Goal: Task Accomplishment & Management: Use online tool/utility

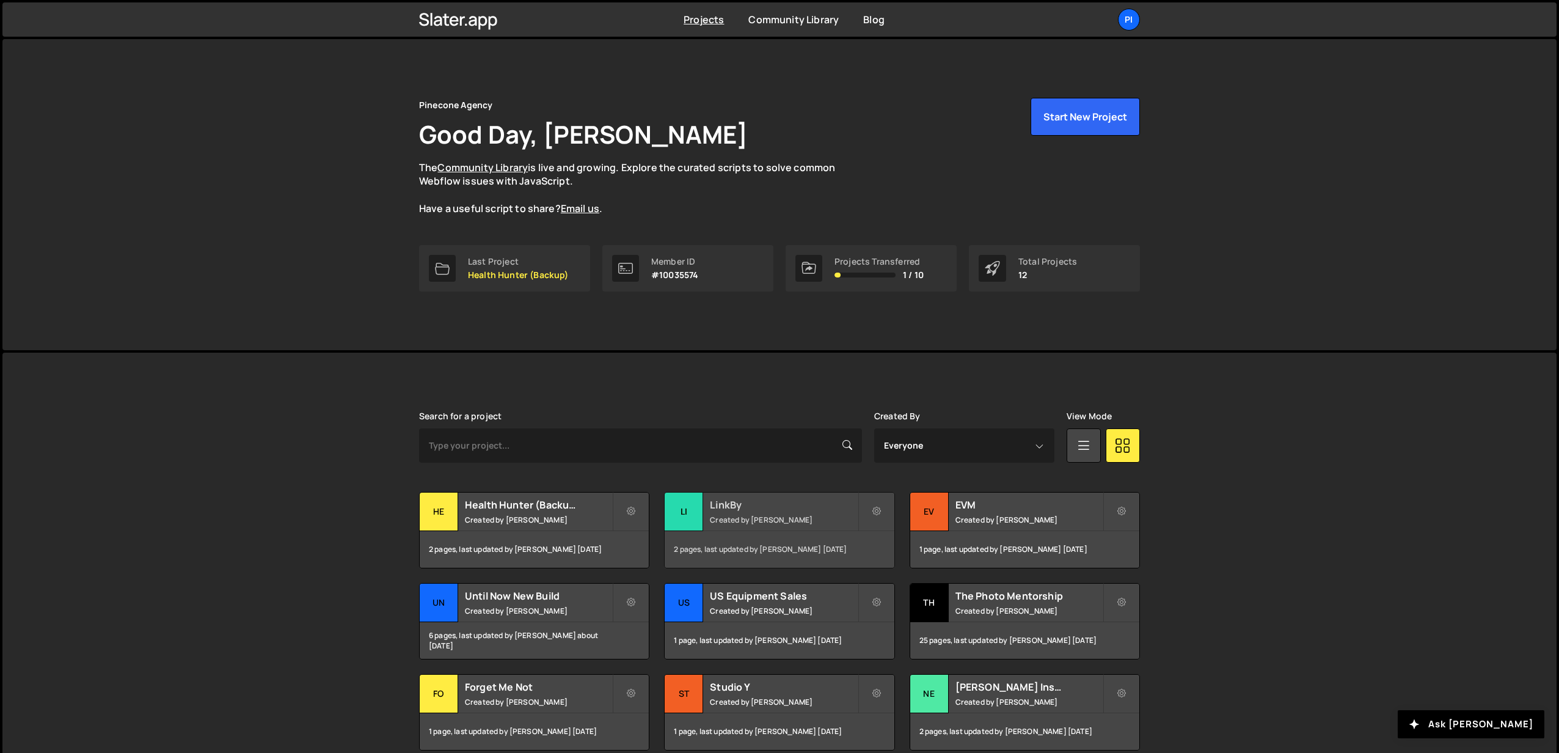
click at [752, 520] on small "Created by Richard Burles" at bounding box center [783, 519] width 147 height 10
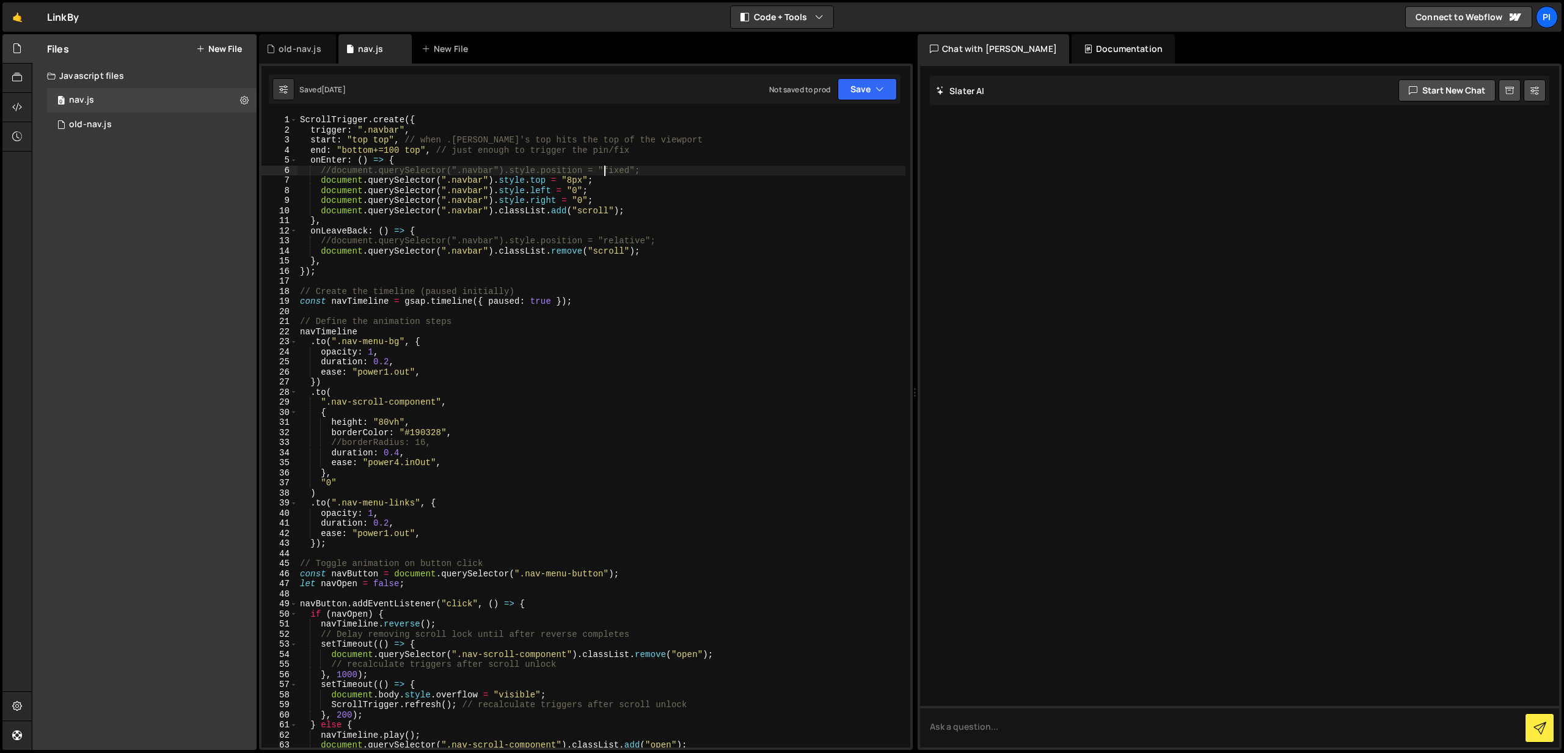
click at [604, 169] on div "ScrollTrigger . create ({ trigger : ".navbar" , start : "top top" , // when .na…" at bounding box center [601, 441] width 608 height 652
click at [659, 173] on div "ScrollTrigger . create ({ trigger : ".navbar" , start : "top top" , // when .na…" at bounding box center [601, 441] width 608 height 652
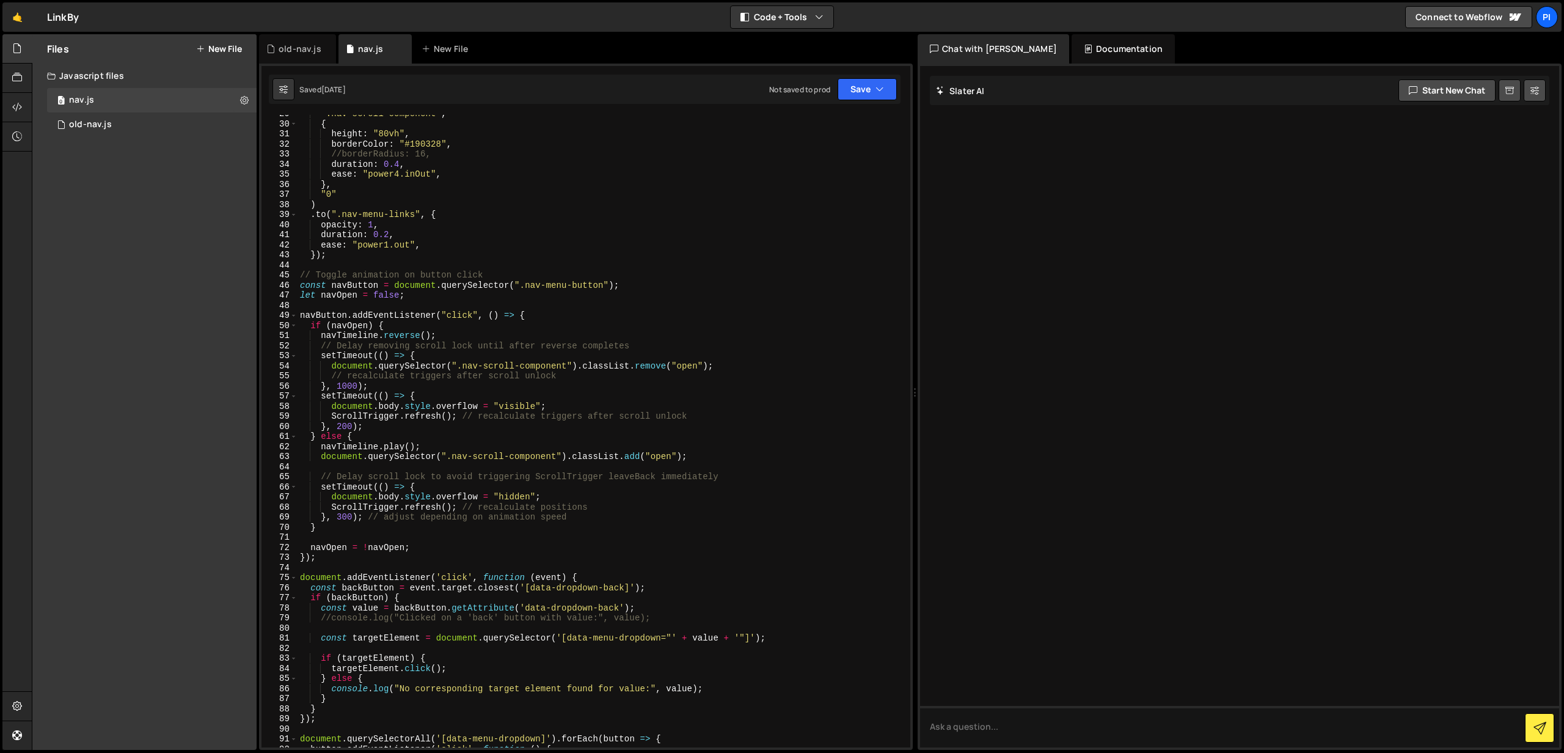
scroll to position [290, 0]
click at [474, 421] on div "".nav-scroll-component" , { height : "80vh" , borderColor : "#190328" , //borde…" at bounding box center [601, 434] width 608 height 652
click at [519, 319] on div "".nav-scroll-component" , { height : "80vh" , borderColor : "#190328" , //borde…" at bounding box center [601, 434] width 608 height 652
click at [529, 379] on div "".nav-scroll-component" , { height : "80vh" , borderColor : "#190328" , //borde…" at bounding box center [601, 434] width 608 height 652
click at [560, 406] on div "".nav-scroll-component" , { height : "80vh" , borderColor : "#190328" , //borde…" at bounding box center [601, 434] width 608 height 652
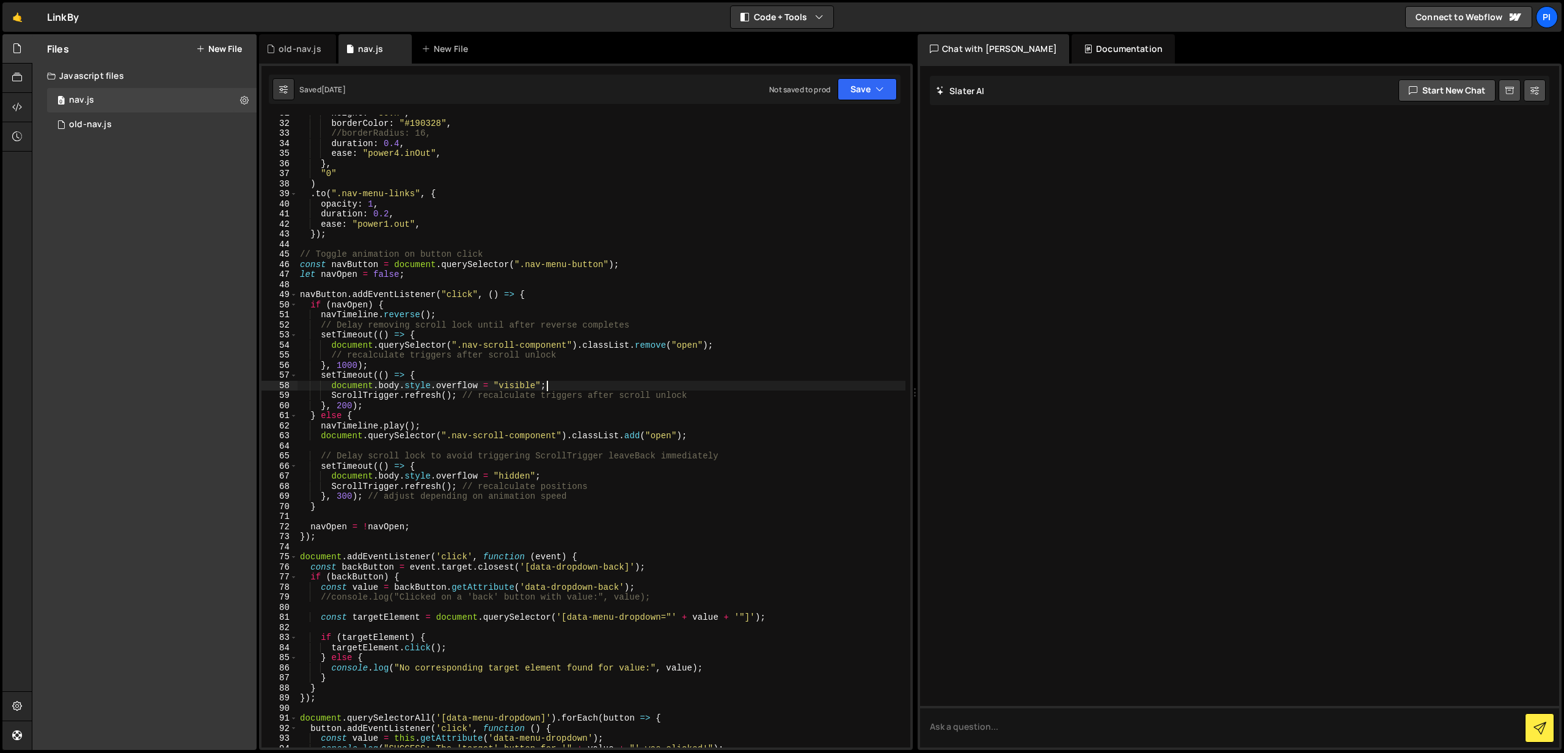
scroll to position [310, 0]
click at [327, 386] on div "height : "80vh" , borderColor : "#190328" , //borderRadius: 16, duration : 0.4 …" at bounding box center [601, 433] width 608 height 652
click at [334, 384] on div "height : "80vh" , borderColor : "#190328" , //borderRadius: 16, duration : 0.4 …" at bounding box center [601, 433] width 608 height 652
click at [331, 385] on div "height : "80vh" , borderColor : "#190328" , //borderRadius: 16, duration : 0.4 …" at bounding box center [601, 433] width 608 height 652
drag, startPoint x: 332, startPoint y: 473, endPoint x: 339, endPoint y: 469, distance: 8.0
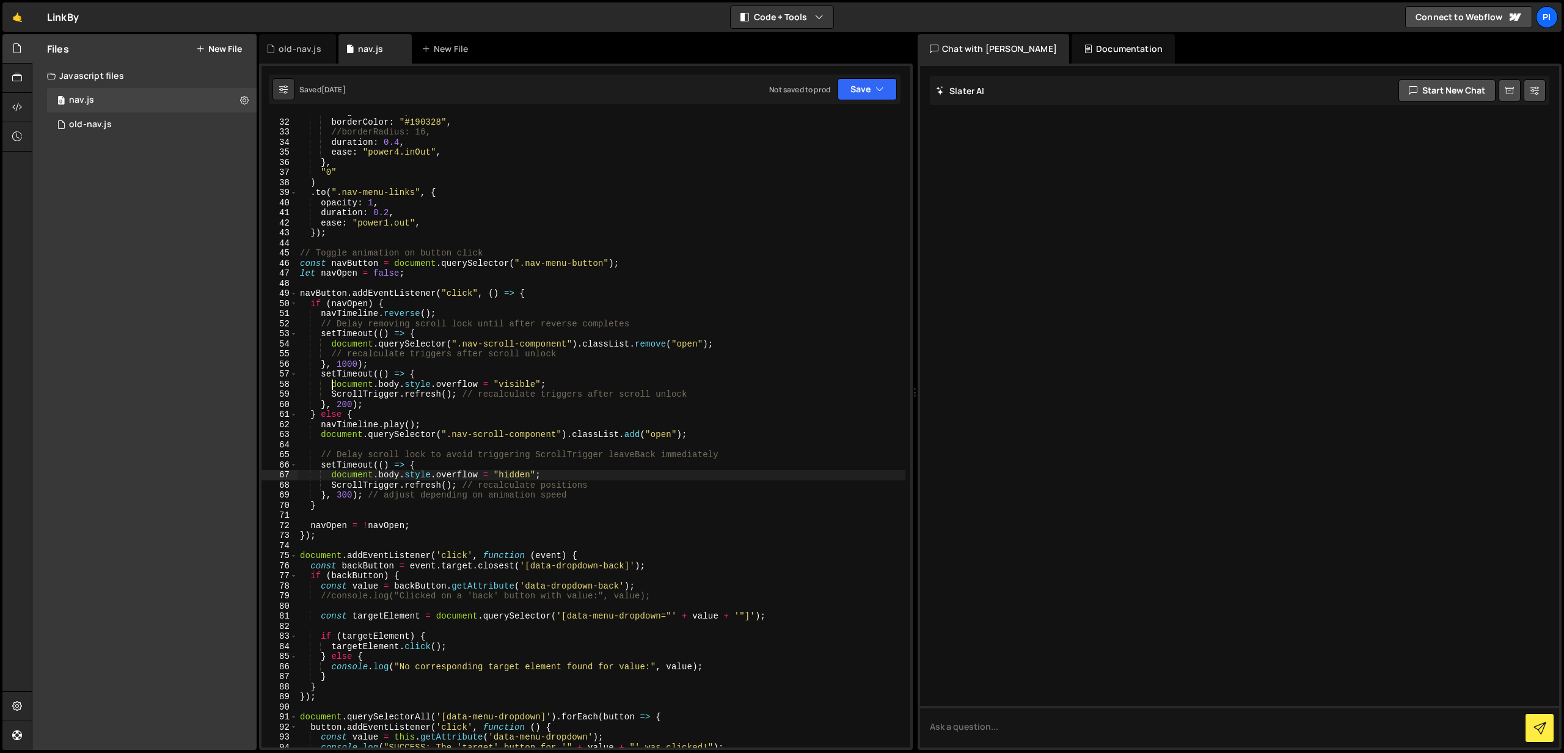
click at [332, 473] on div "height : "80vh" , borderColor : "#190328" , //borderRadius: 16, duration : 0.4 …" at bounding box center [601, 433] width 608 height 652
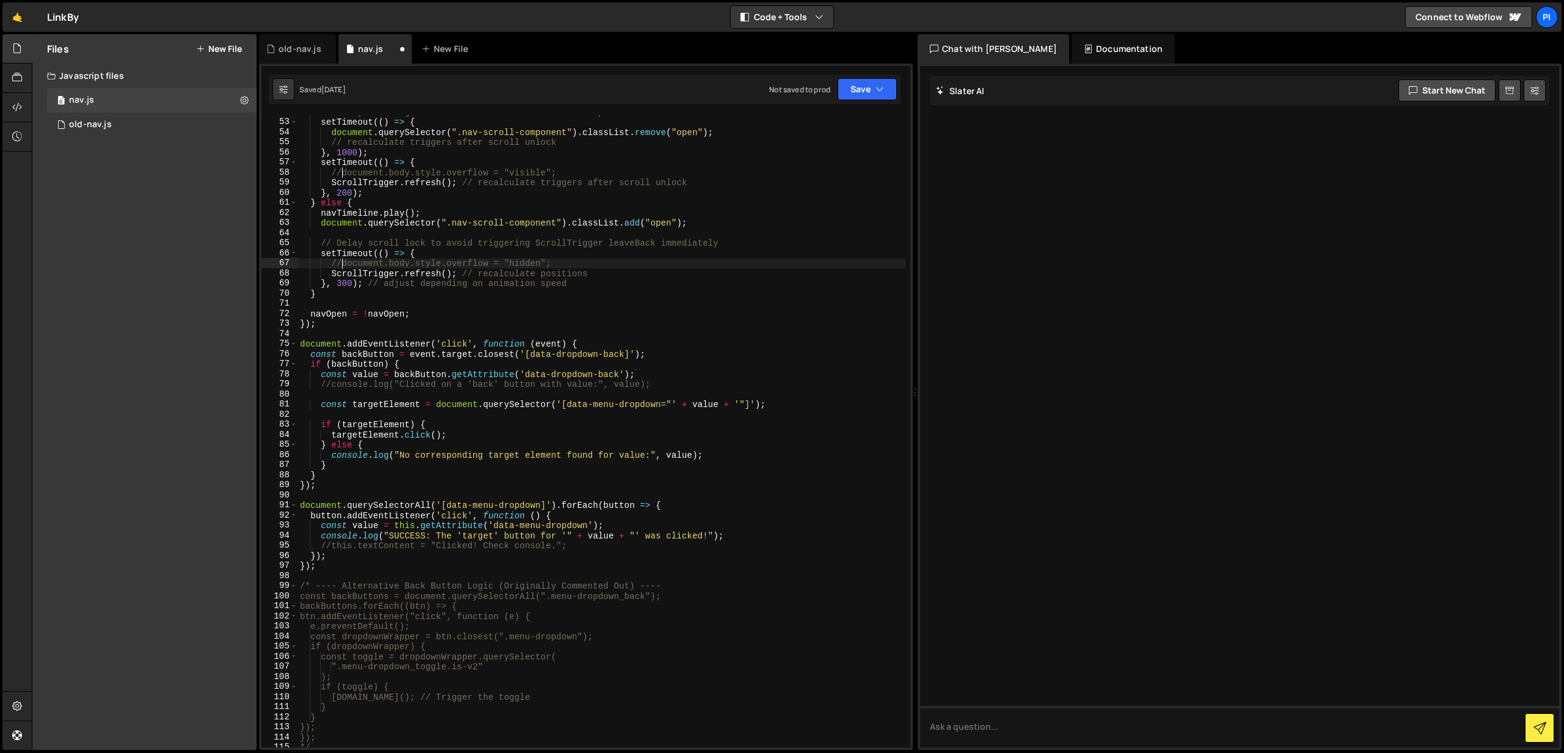
scroll to position [520, 0]
click at [856, 83] on button "Save" at bounding box center [866, 89] width 59 height 22
click at [826, 128] on div "Saved 3 days ago" at bounding box center [825, 132] width 127 height 15
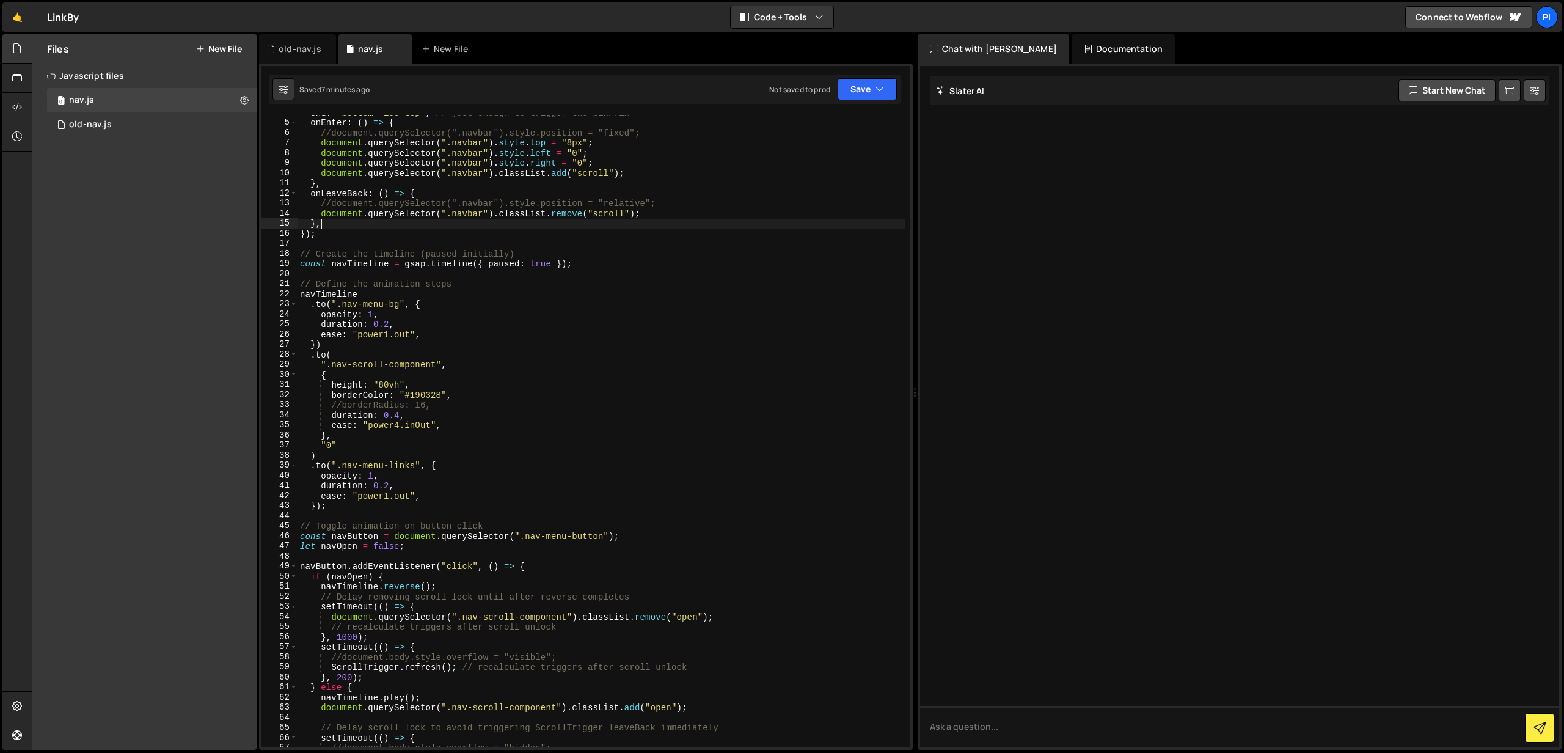
scroll to position [0, 1]
click at [596, 219] on div "end : "bottom+=100 top" , // just enough to trigger the pin/fix onEnter : ( ) =…" at bounding box center [601, 434] width 608 height 652
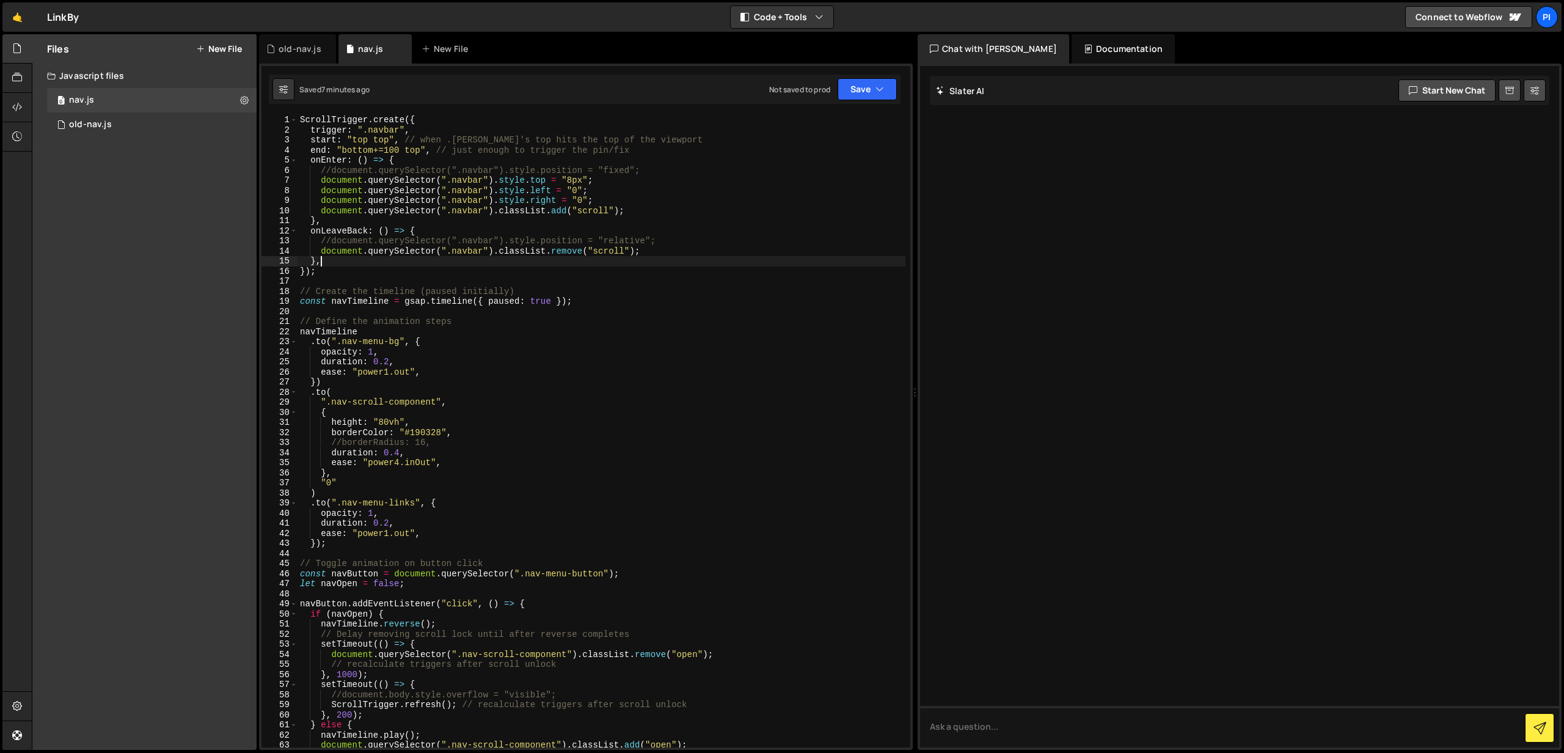
scroll to position [0, 0]
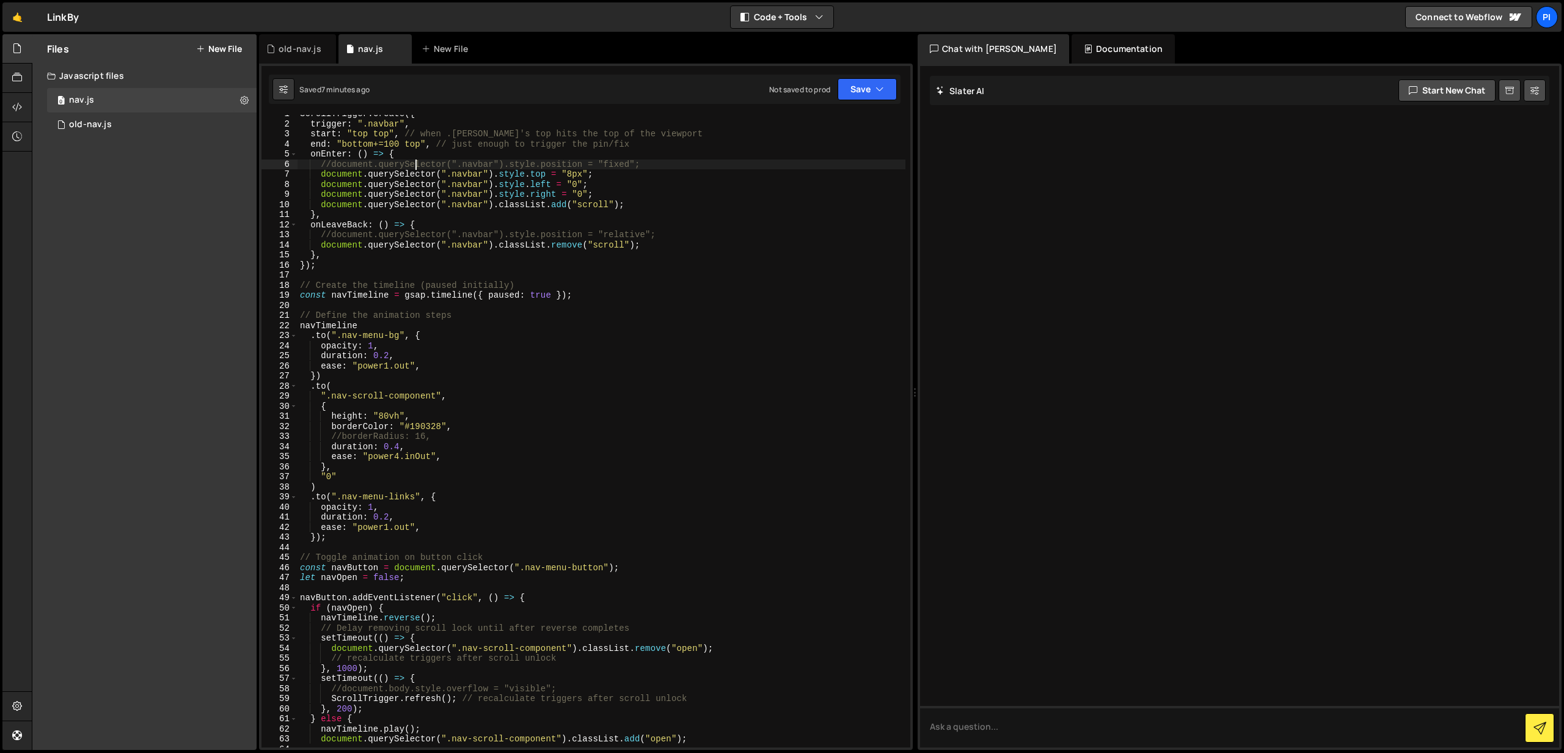
click at [415, 164] on div "ScrollTrigger . create ({ trigger : ".navbar" , start : "top top" , // when .na…" at bounding box center [601, 435] width 608 height 652
click at [454, 177] on div "ScrollTrigger . create ({ trigger : ".navbar" , start : "top top" , // when .na…" at bounding box center [601, 440] width 608 height 652
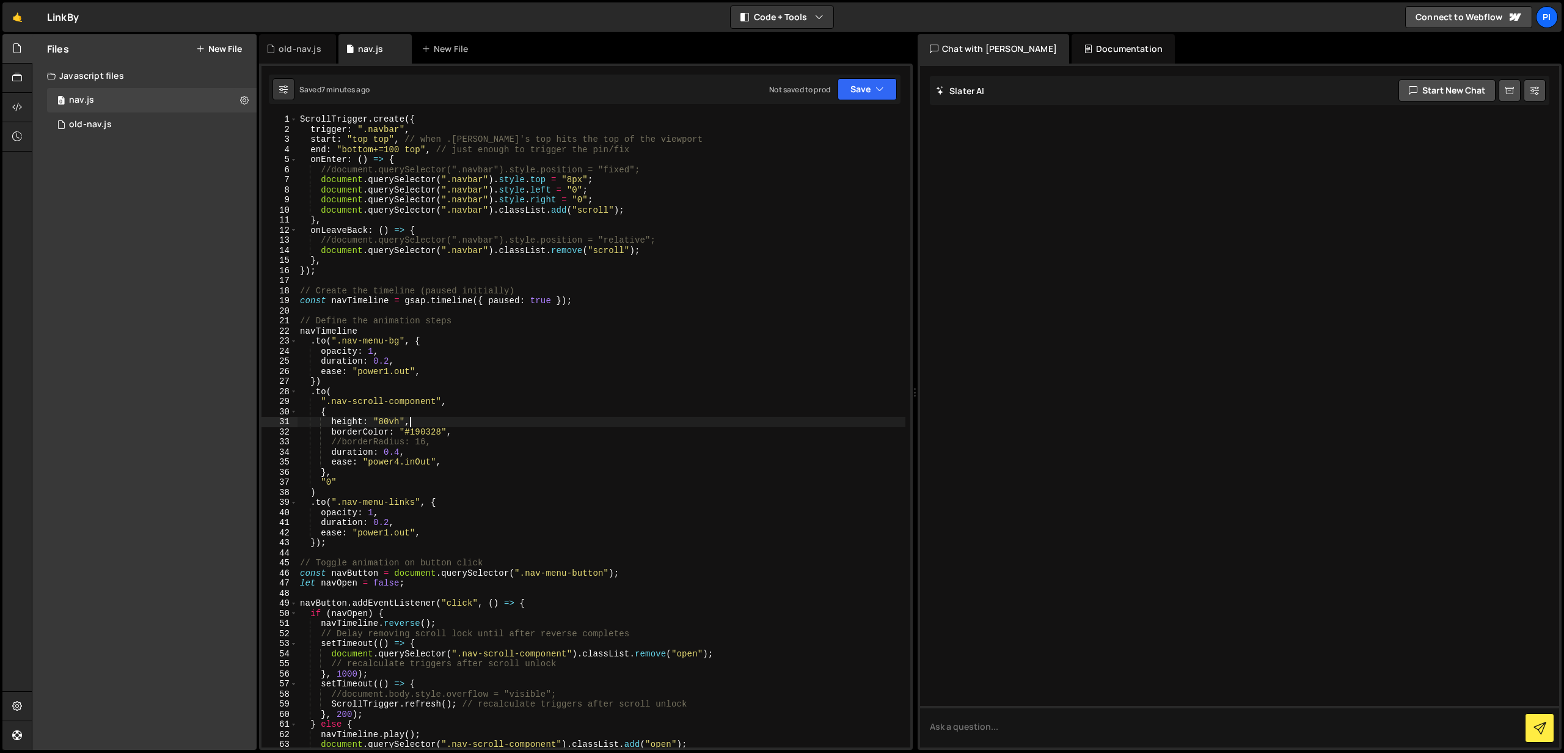
click at [455, 418] on div "ScrollTrigger . create ({ trigger : ".navbar" , start : "top top" , // when .na…" at bounding box center [601, 440] width 608 height 652
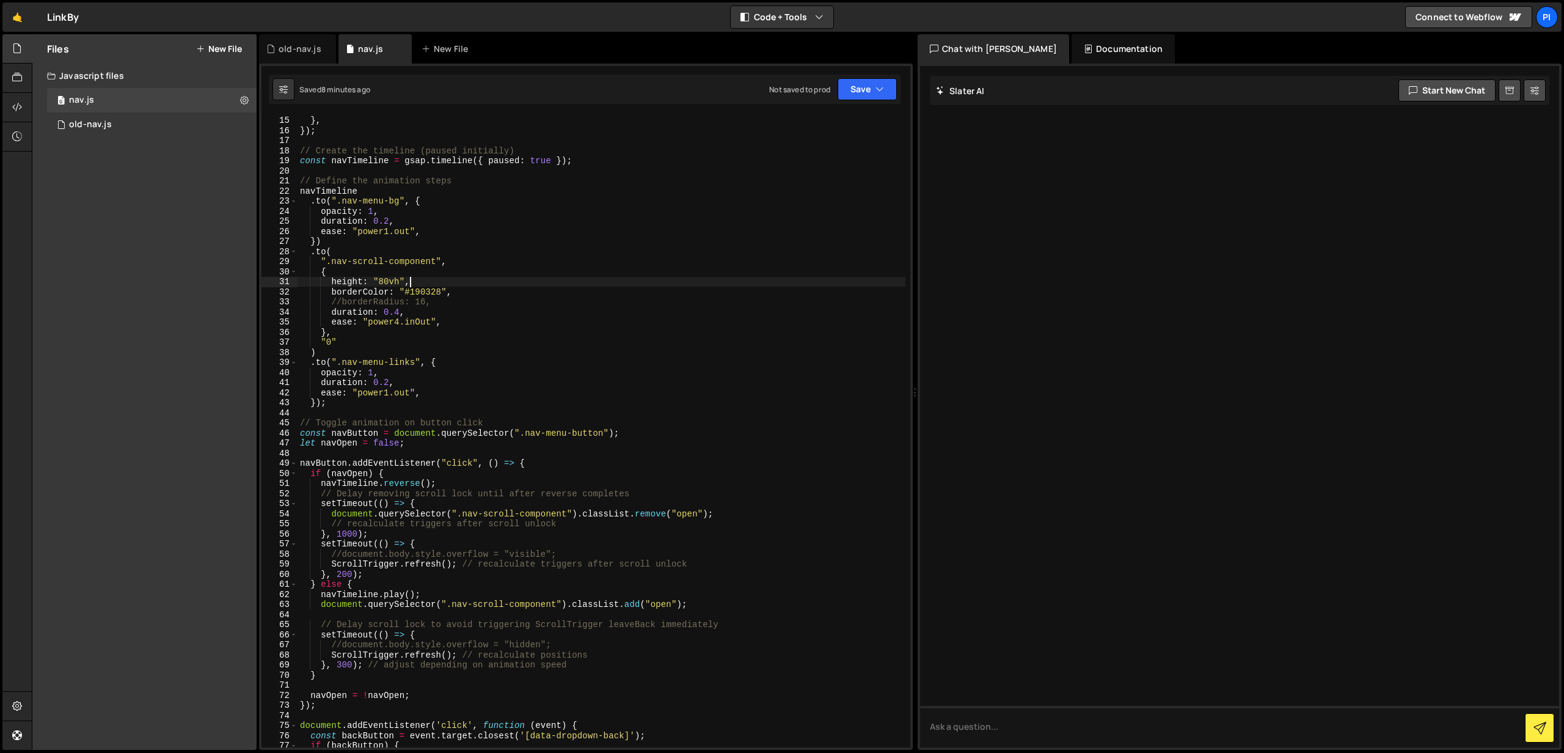
scroll to position [140, 0]
click at [332, 282] on div "document . querySelector ( ".navbar" ) . classList . remove ( "scroll" ) ; } , …" at bounding box center [601, 431] width 608 height 652
click at [848, 92] on button "Save" at bounding box center [866, 89] width 59 height 22
click at [832, 119] on div "Save to Staging S" at bounding box center [825, 119] width 127 height 12
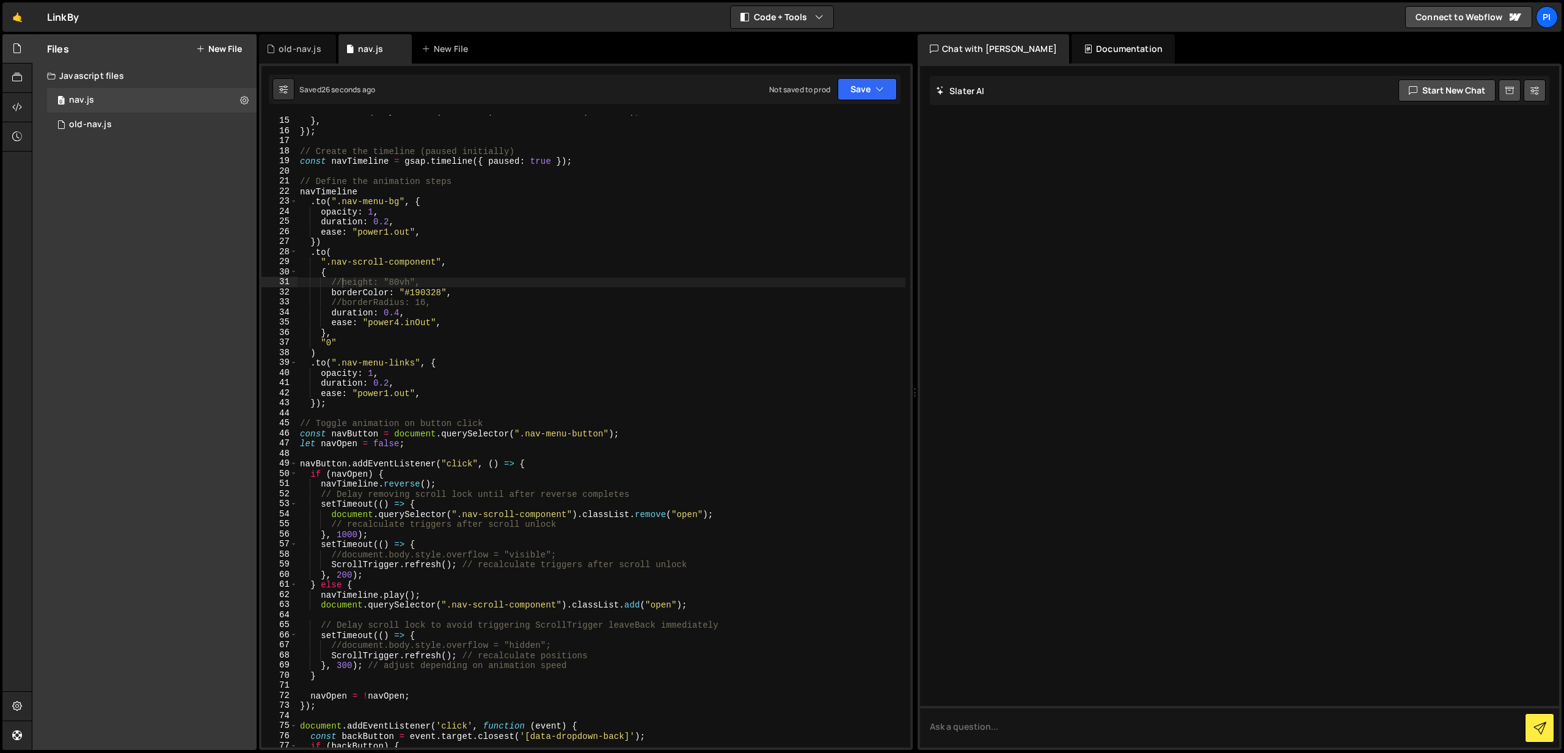
click at [340, 283] on div "document . querySelector ( ".navbar" ) . classList . remove ( "scroll" ) ; } , …" at bounding box center [601, 432] width 608 height 652
click at [852, 94] on button "Save" at bounding box center [866, 89] width 59 height 22
click at [855, 134] on div "Saved 43 seconds ago" at bounding box center [825, 132] width 127 height 15
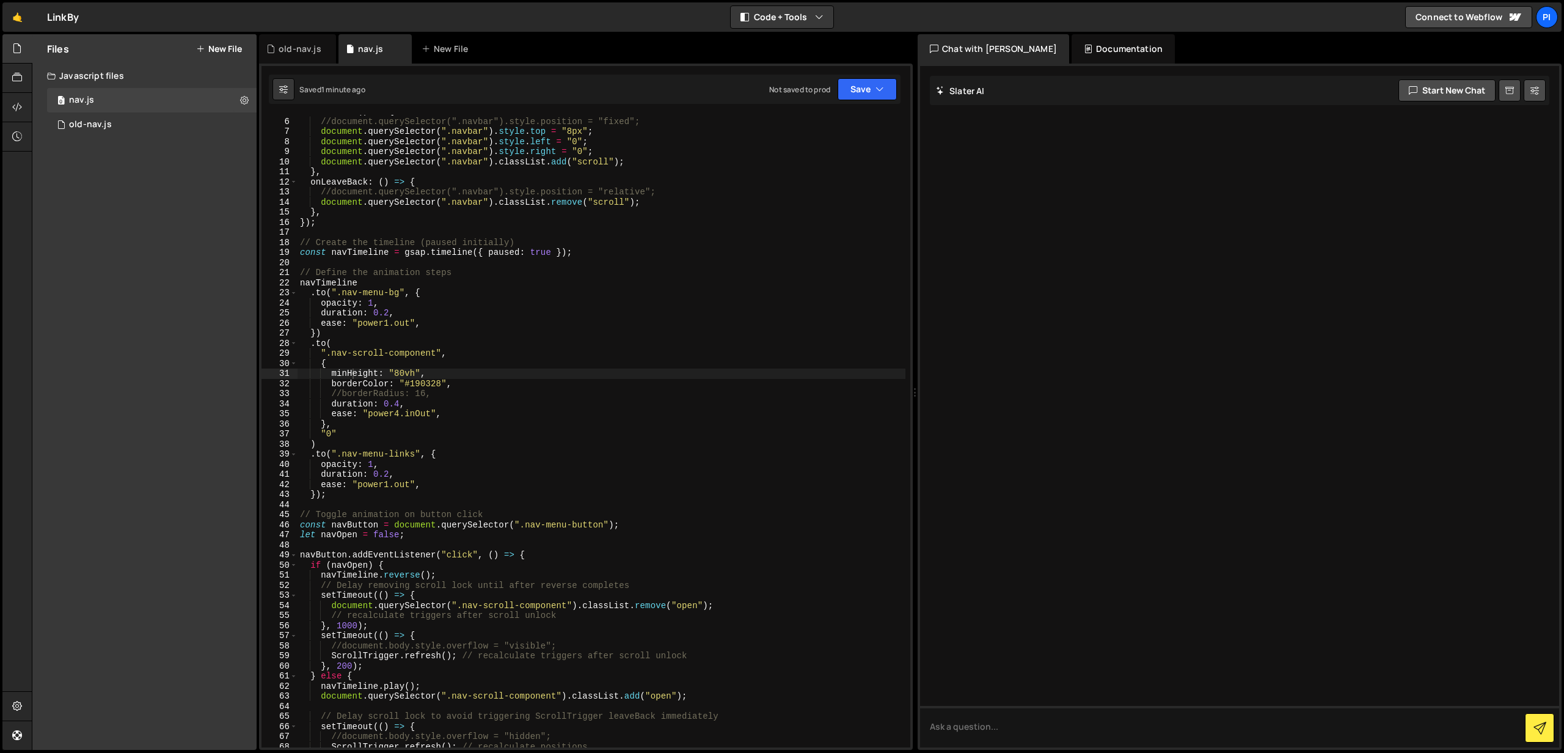
scroll to position [0, 0]
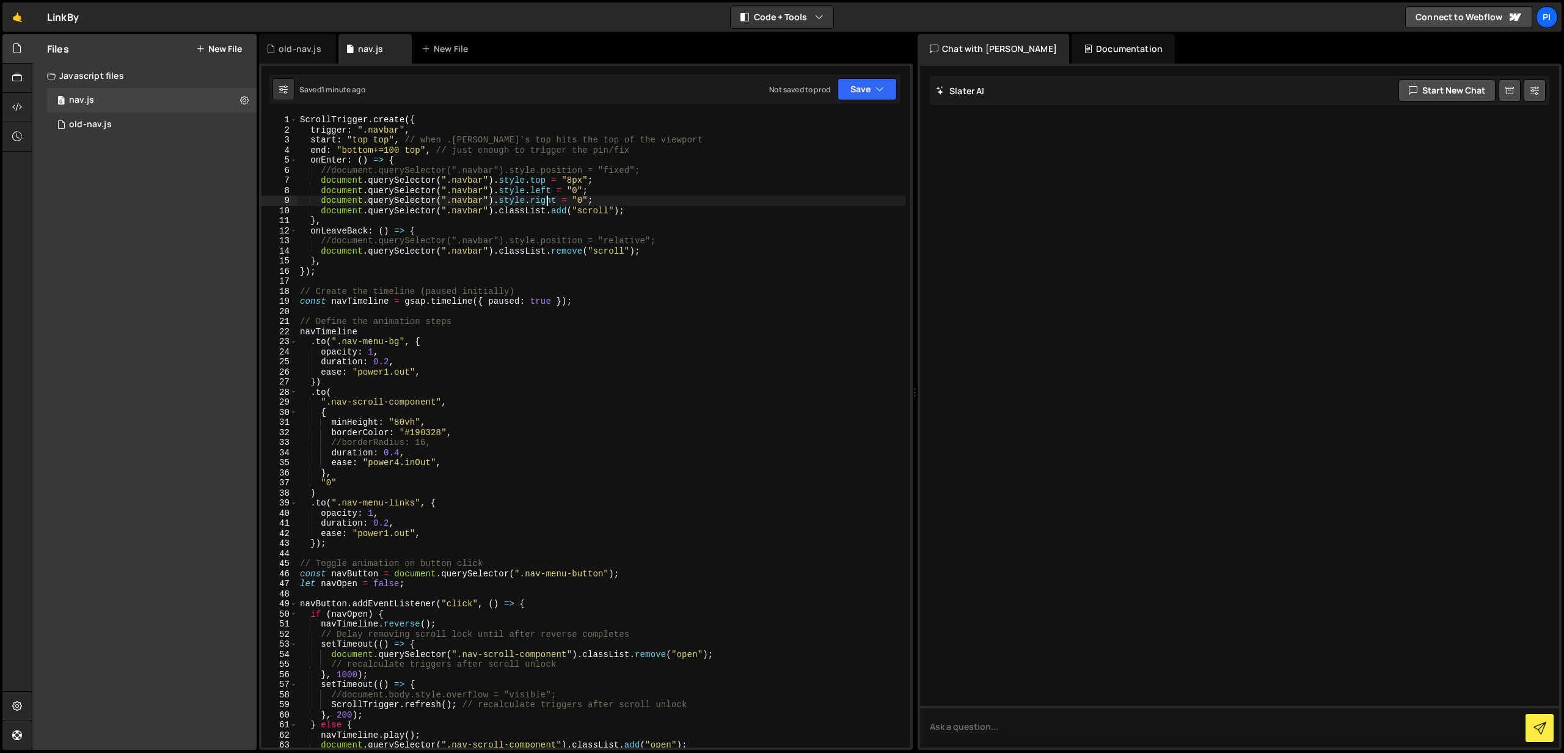
click at [545, 204] on div "ScrollTrigger . create ({ trigger : ".navbar" , start : "top top" , // when .na…" at bounding box center [601, 441] width 608 height 652
click at [597, 205] on div "ScrollTrigger . create ({ trigger : ".navbar" , start : "top top" , // when .na…" at bounding box center [601, 441] width 608 height 652
drag, startPoint x: 604, startPoint y: 213, endPoint x: 671, endPoint y: 183, distance: 73.6
click at [604, 213] on div "ScrollTrigger . create ({ trigger : ".navbar" , start : "top top" , // when .na…" at bounding box center [601, 441] width 608 height 652
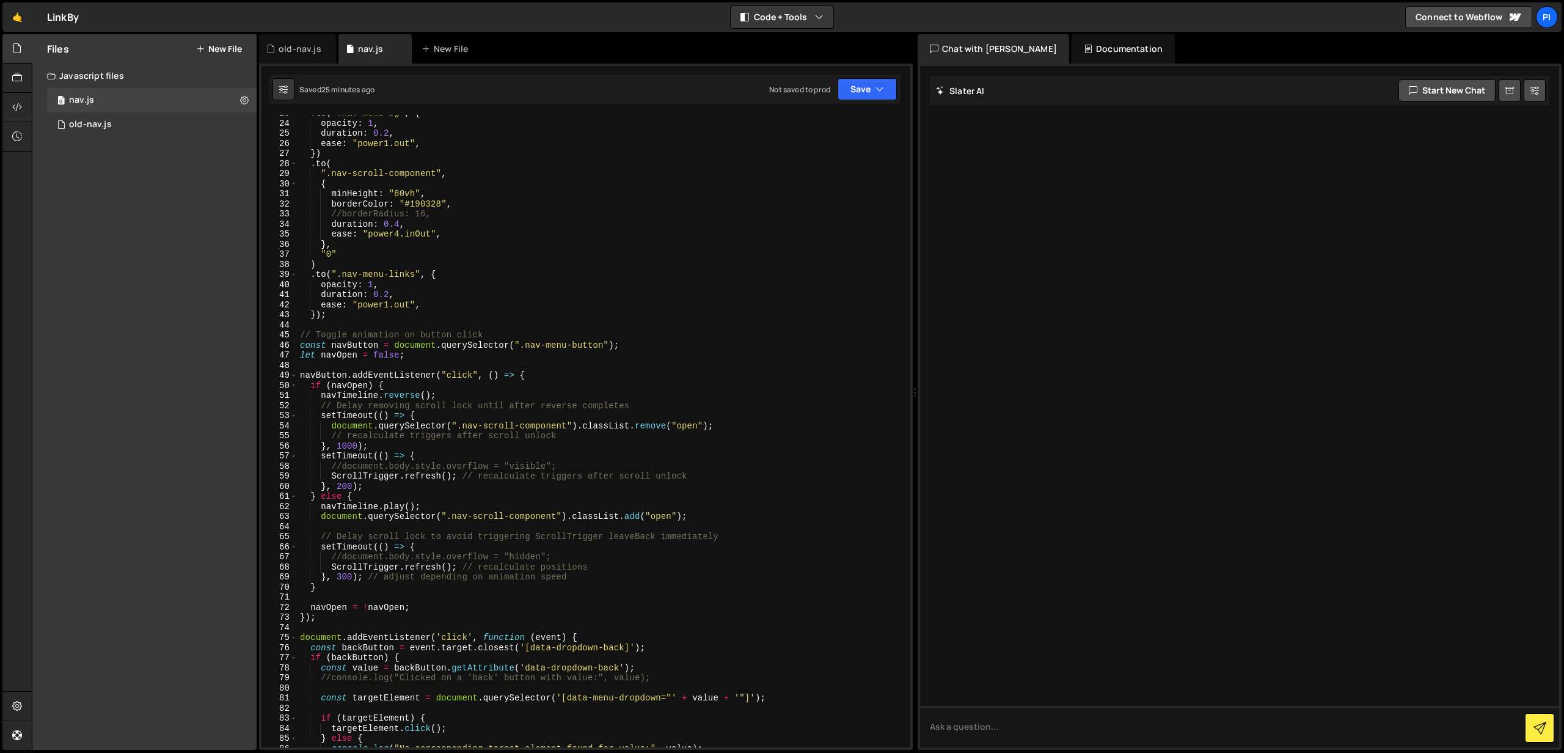
scroll to position [229, 0]
click at [615, 393] on div ". to ( ".nav-menu-bg" , { opacity : 1 , duration : 0.2 , ease : "power1.out" , …" at bounding box center [601, 434] width 608 height 652
type textarea "navTimeline.reverse();"
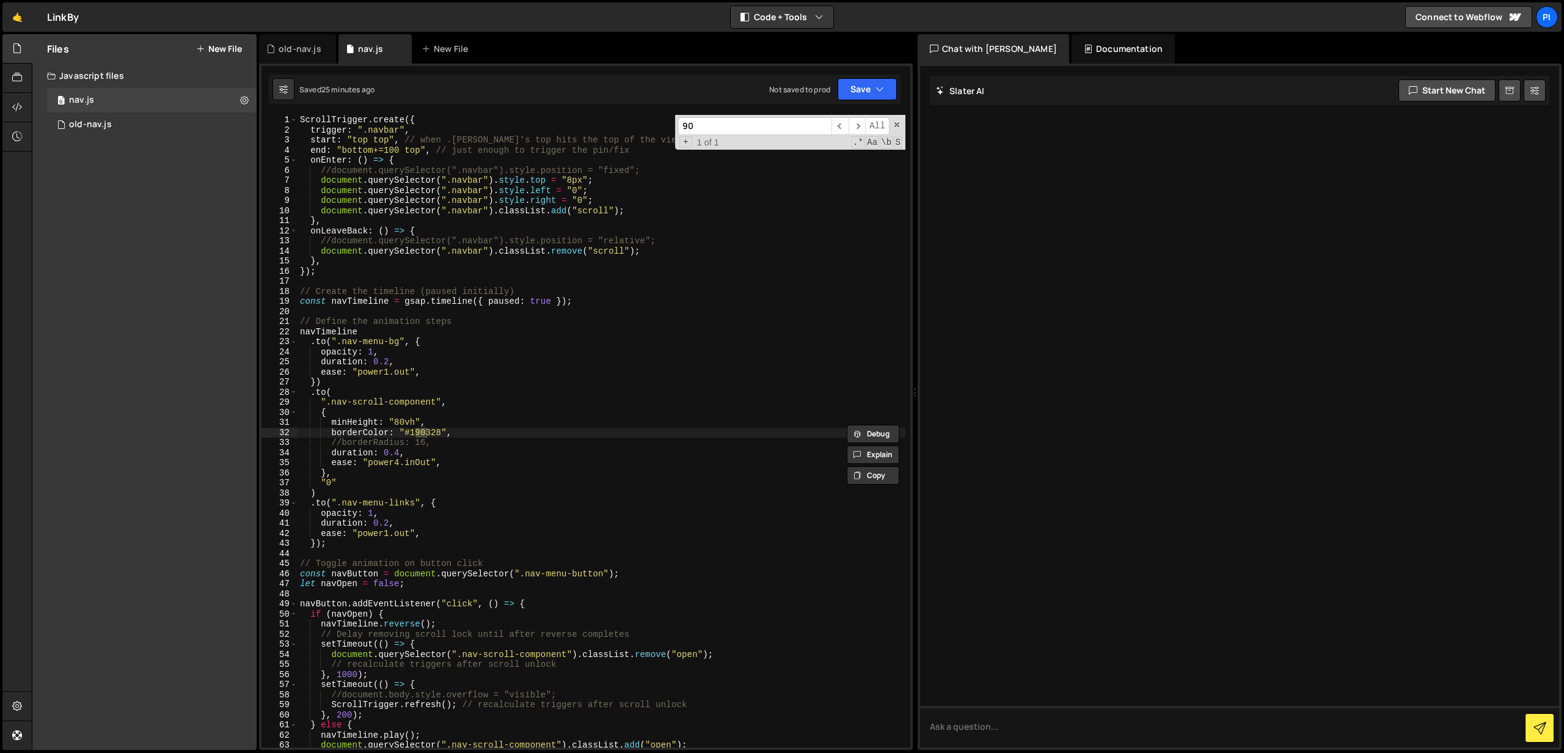
scroll to position [0, 0]
type input "9"
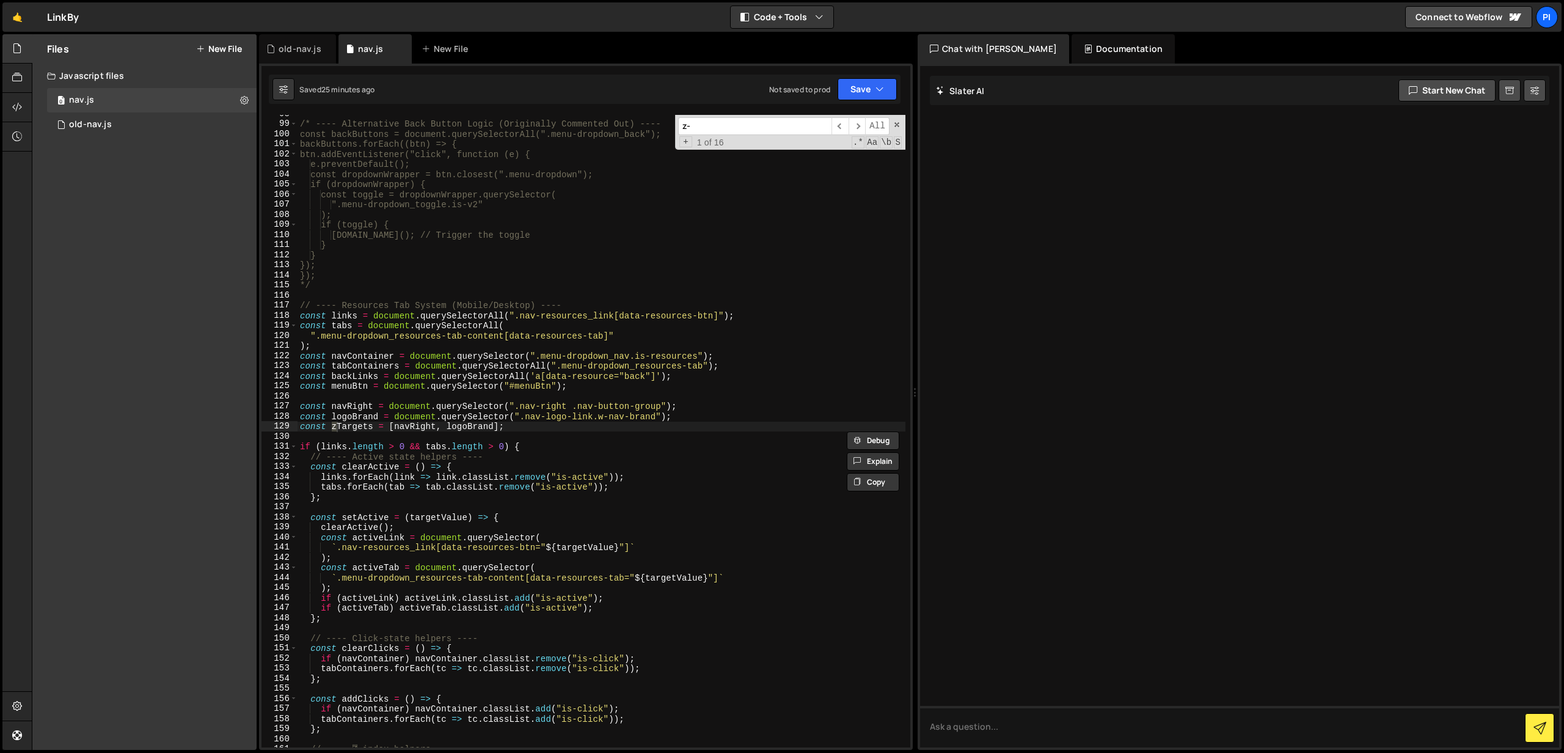
scroll to position [990, 0]
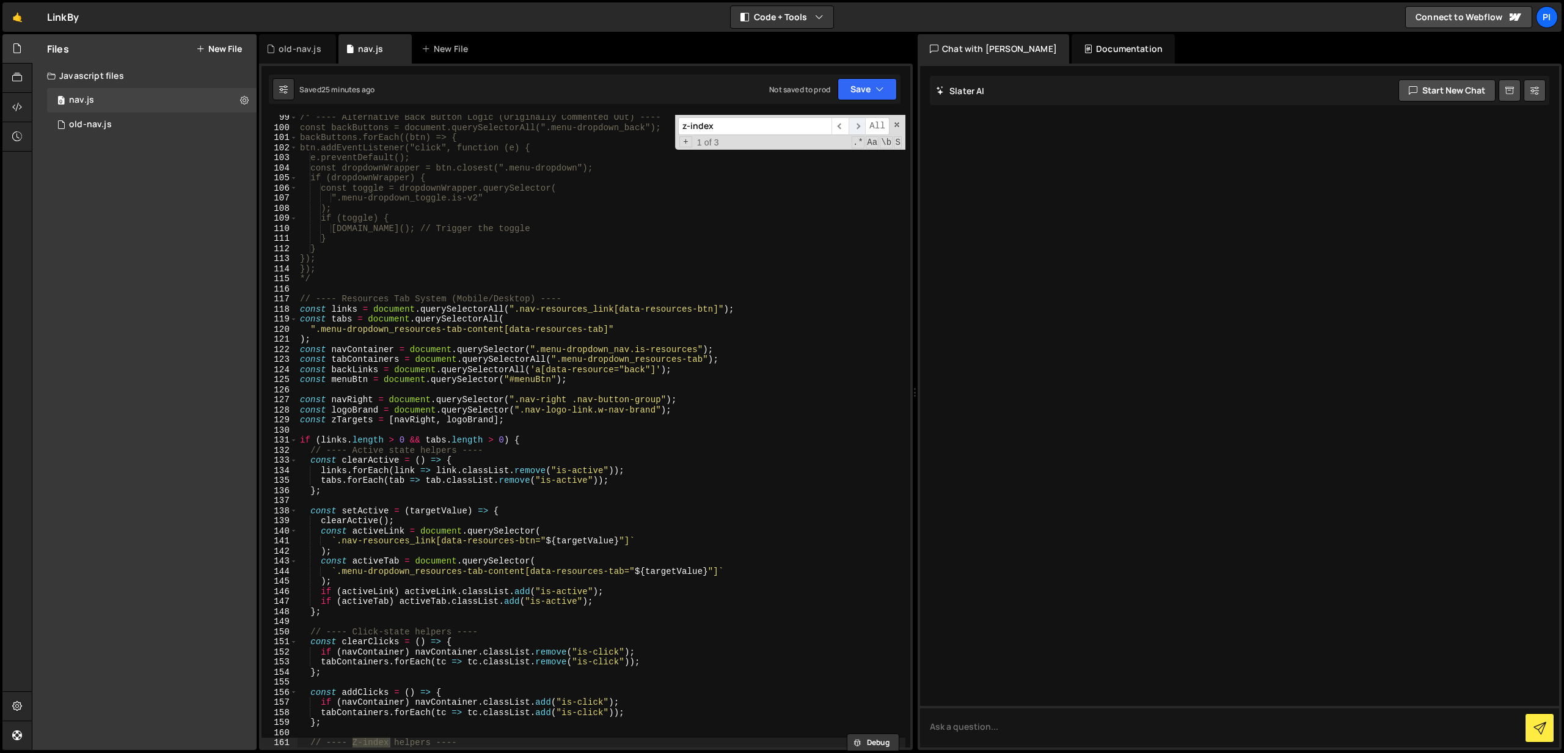
type input "z-index"
click at [851, 124] on span "​" at bounding box center [856, 126] width 17 height 18
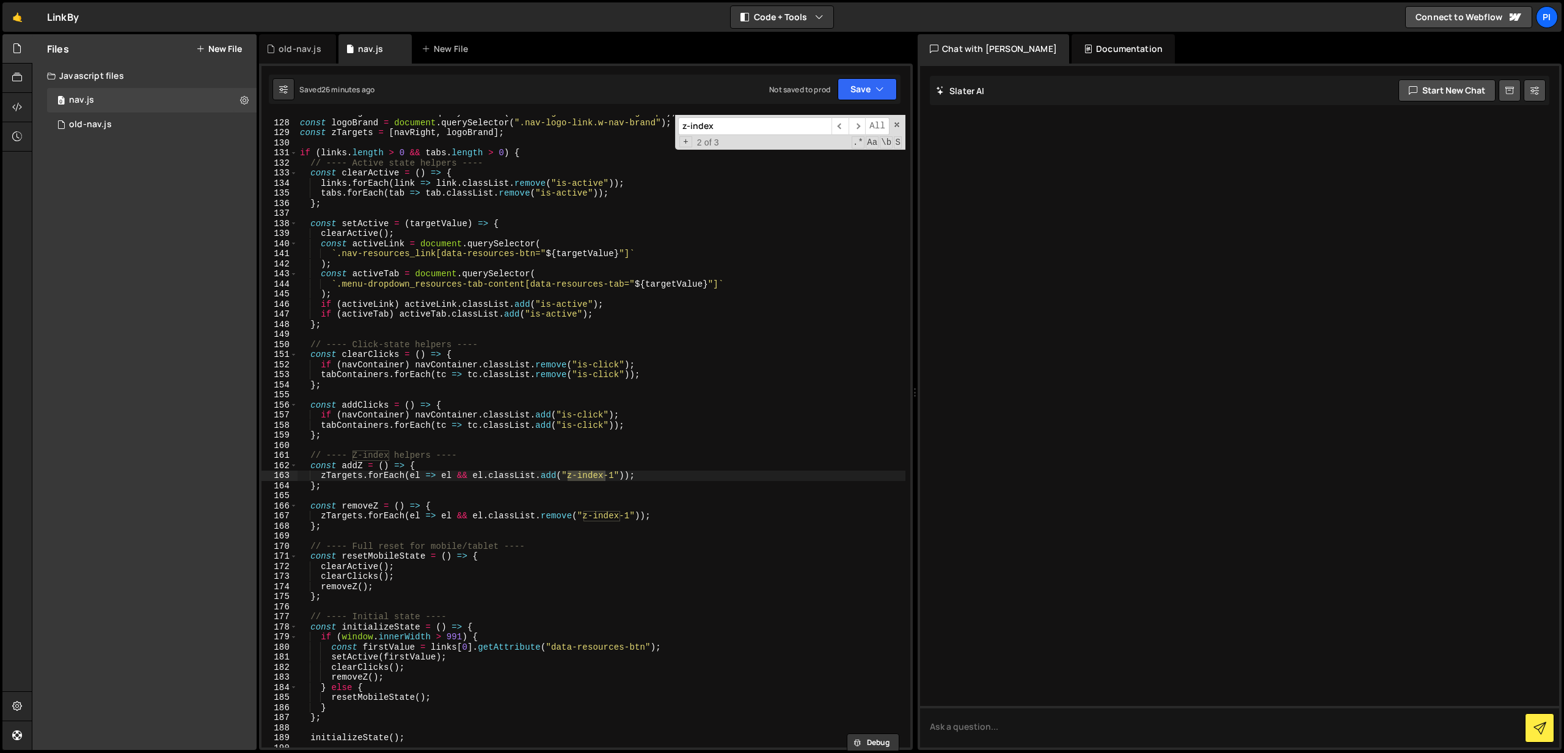
scroll to position [1278, 0]
type textarea "zTargets.forEach(el => el && el.classList.remove("z-index-1"));"
click at [684, 511] on div "const navRight = document . querySelector ( ".nav-right .nav-button-group" ) ; …" at bounding box center [601, 433] width 608 height 652
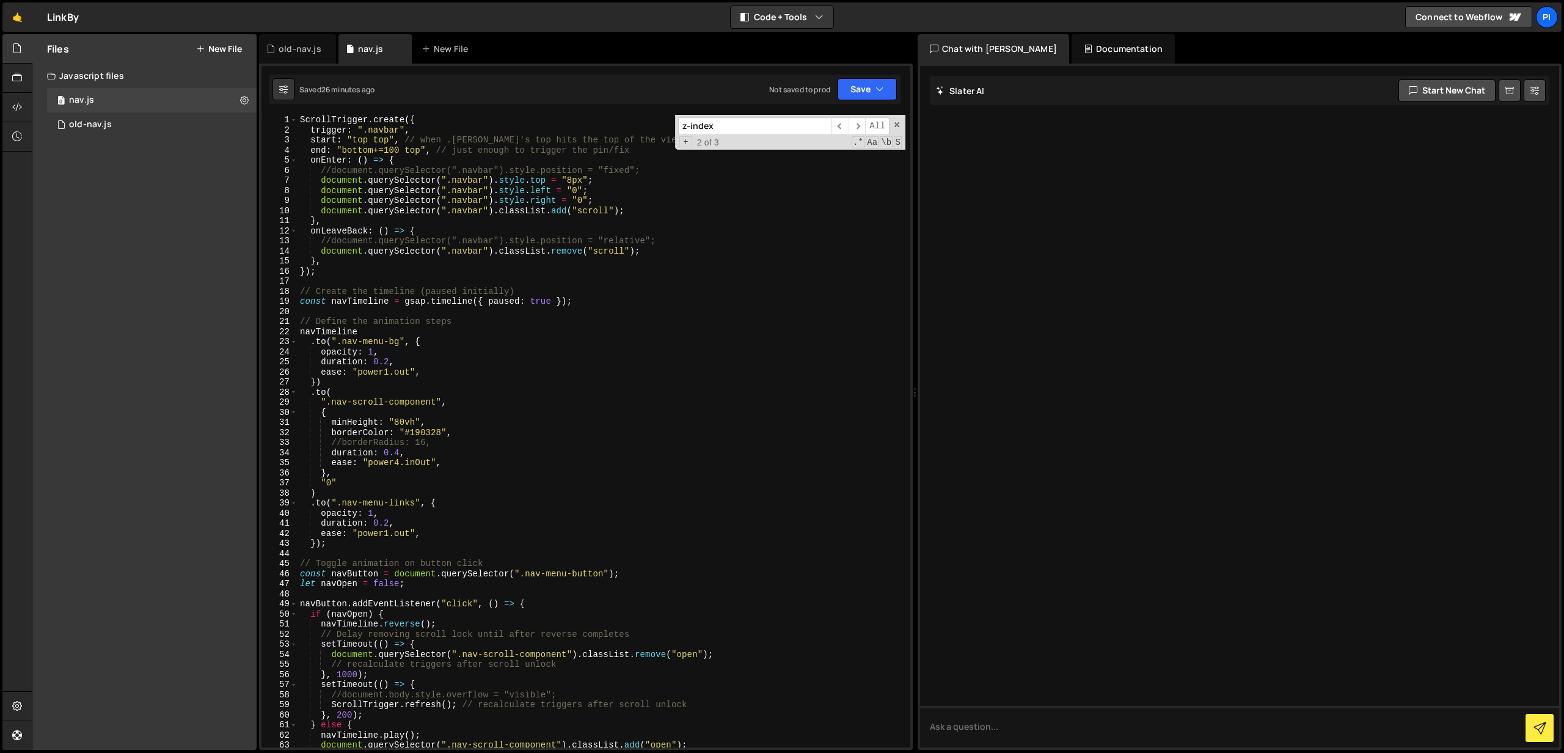
scroll to position [0, 0]
click at [898, 126] on span at bounding box center [896, 124] width 9 height 9
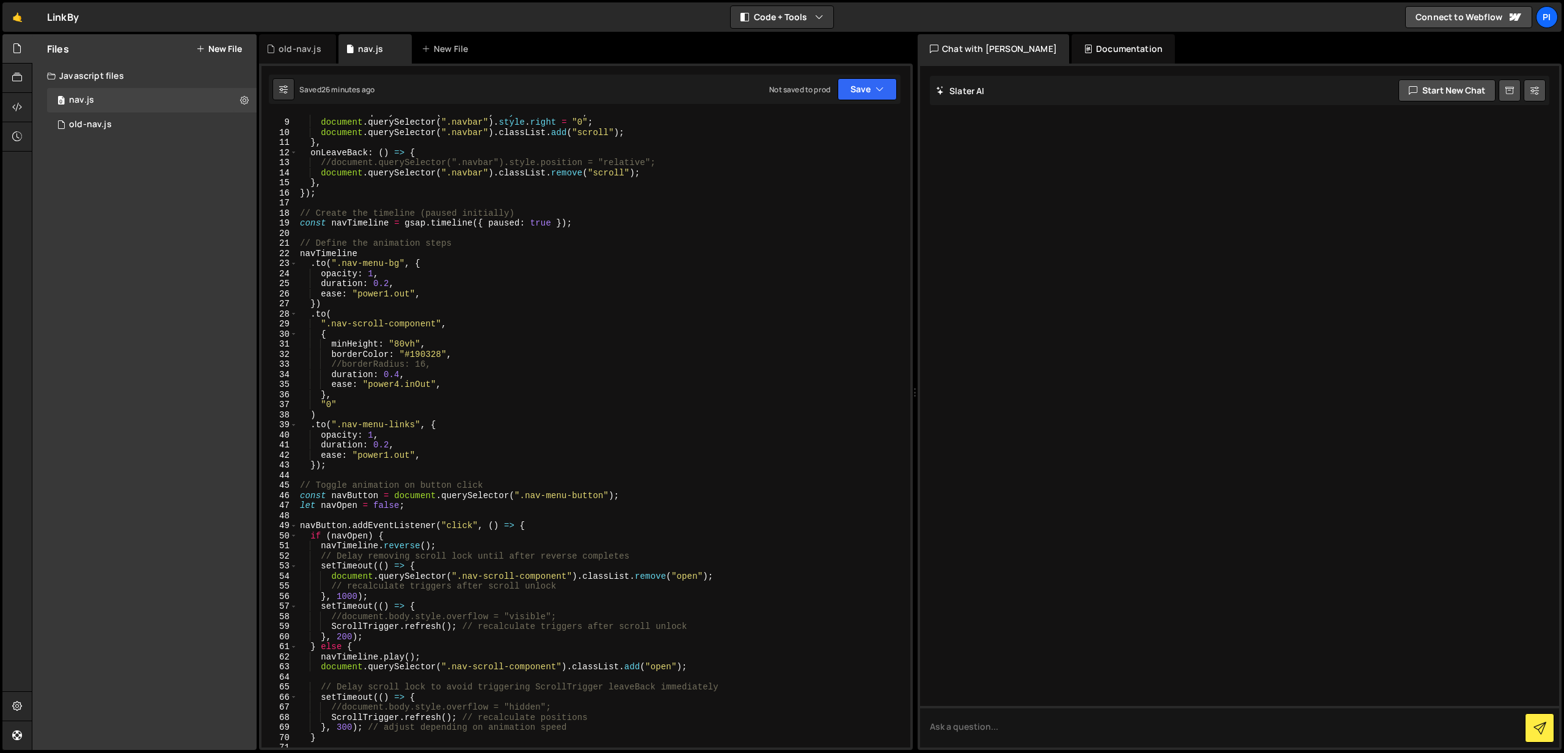
scroll to position [73, 0]
click at [337, 482] on div "document . querySelector ( ".navbar" ) . style . left = "0" ; document . queryS…" at bounding box center [601, 438] width 608 height 652
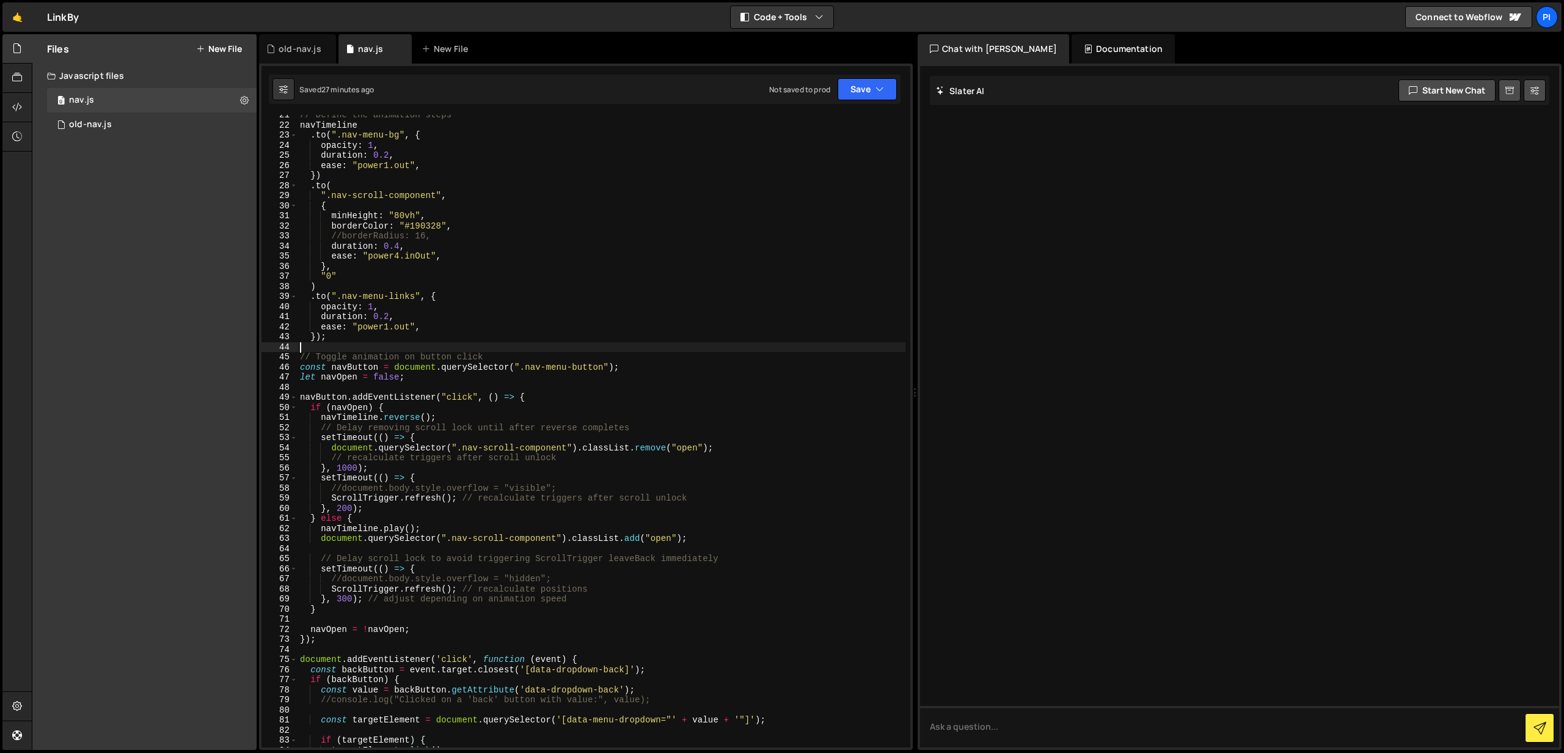
scroll to position [225, 0]
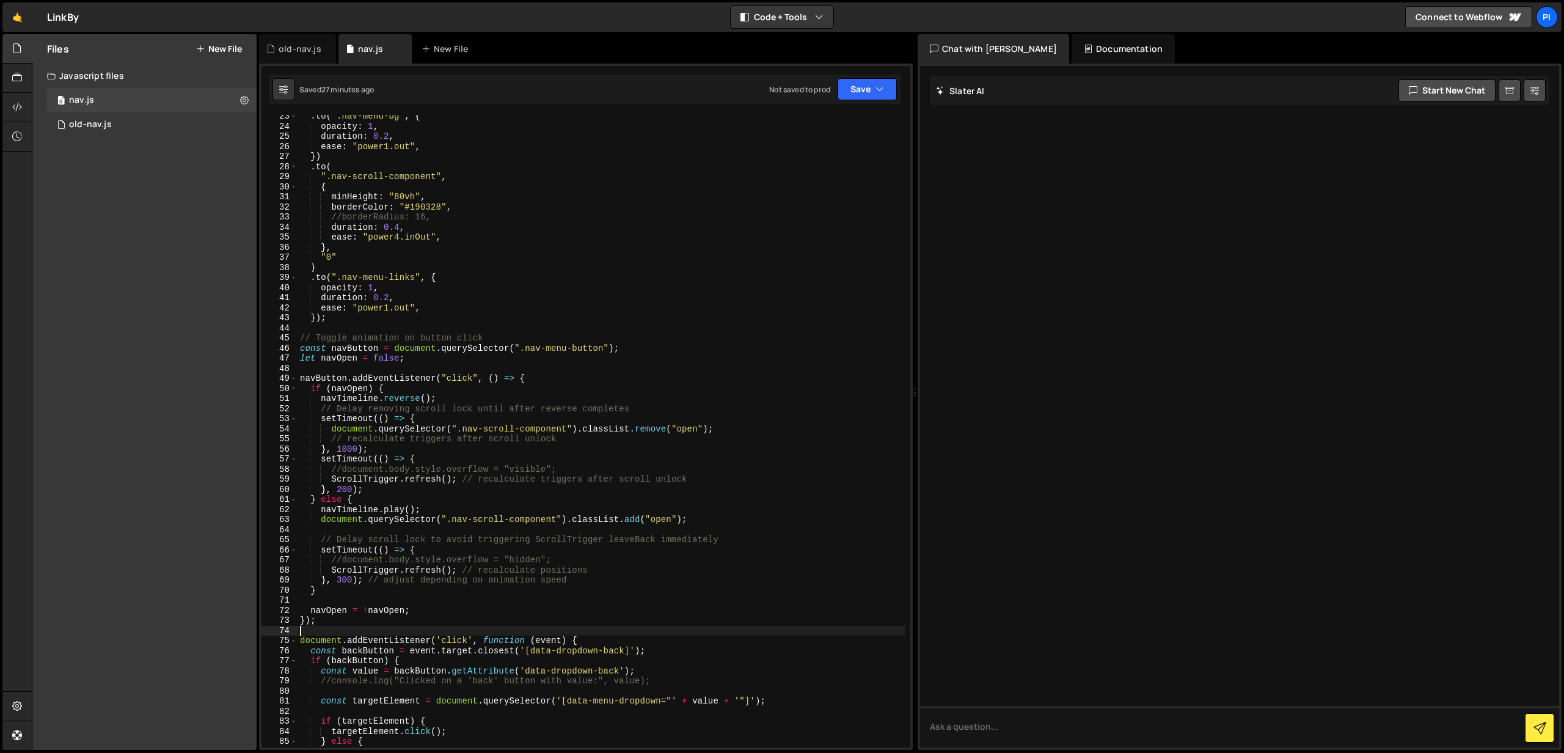
click at [375, 629] on div ". to ( ".nav-menu-bg" , { opacity : 1 , duration : 0.2 , ease : "power1.out" , …" at bounding box center [601, 437] width 608 height 652
type textarea "/"
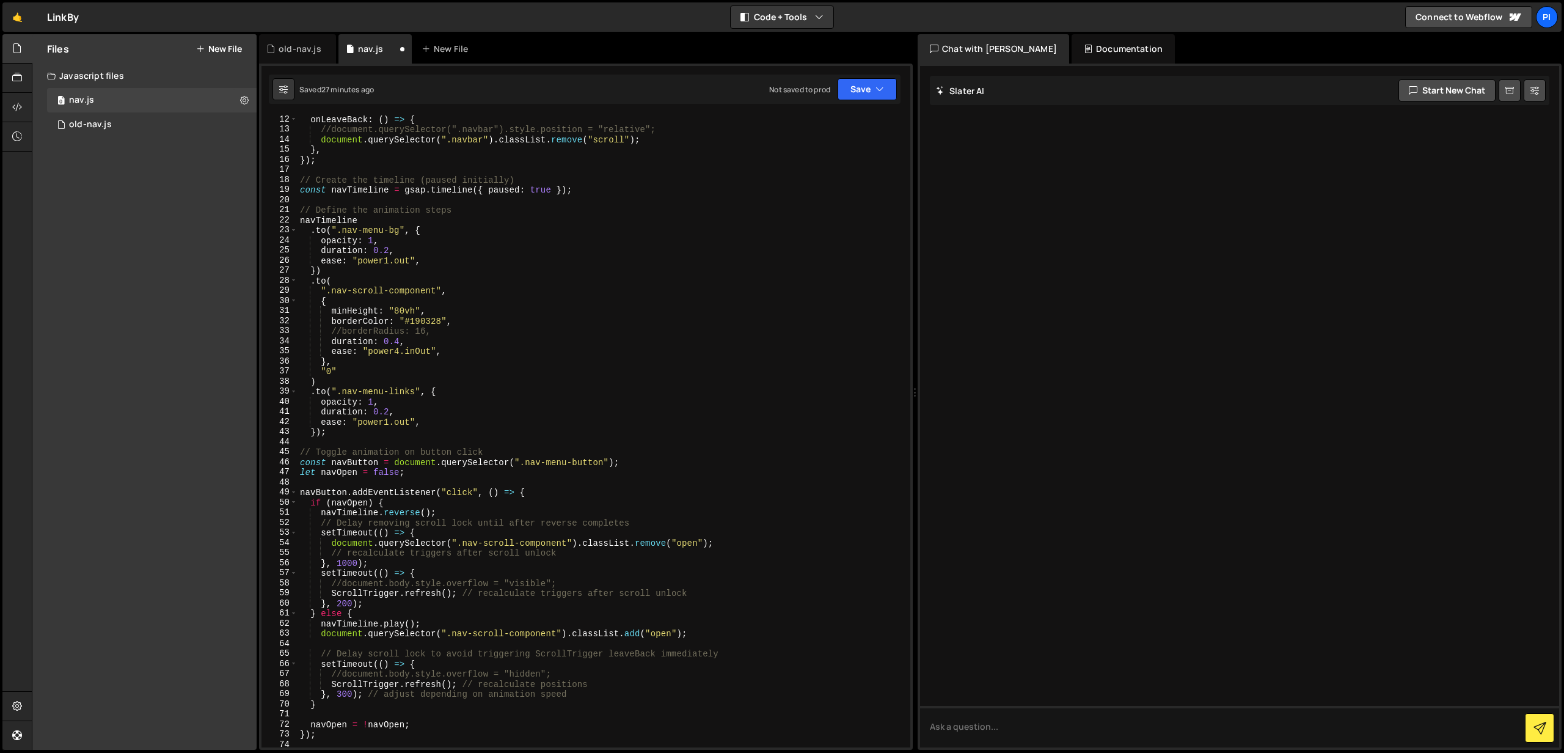
scroll to position [0, 0]
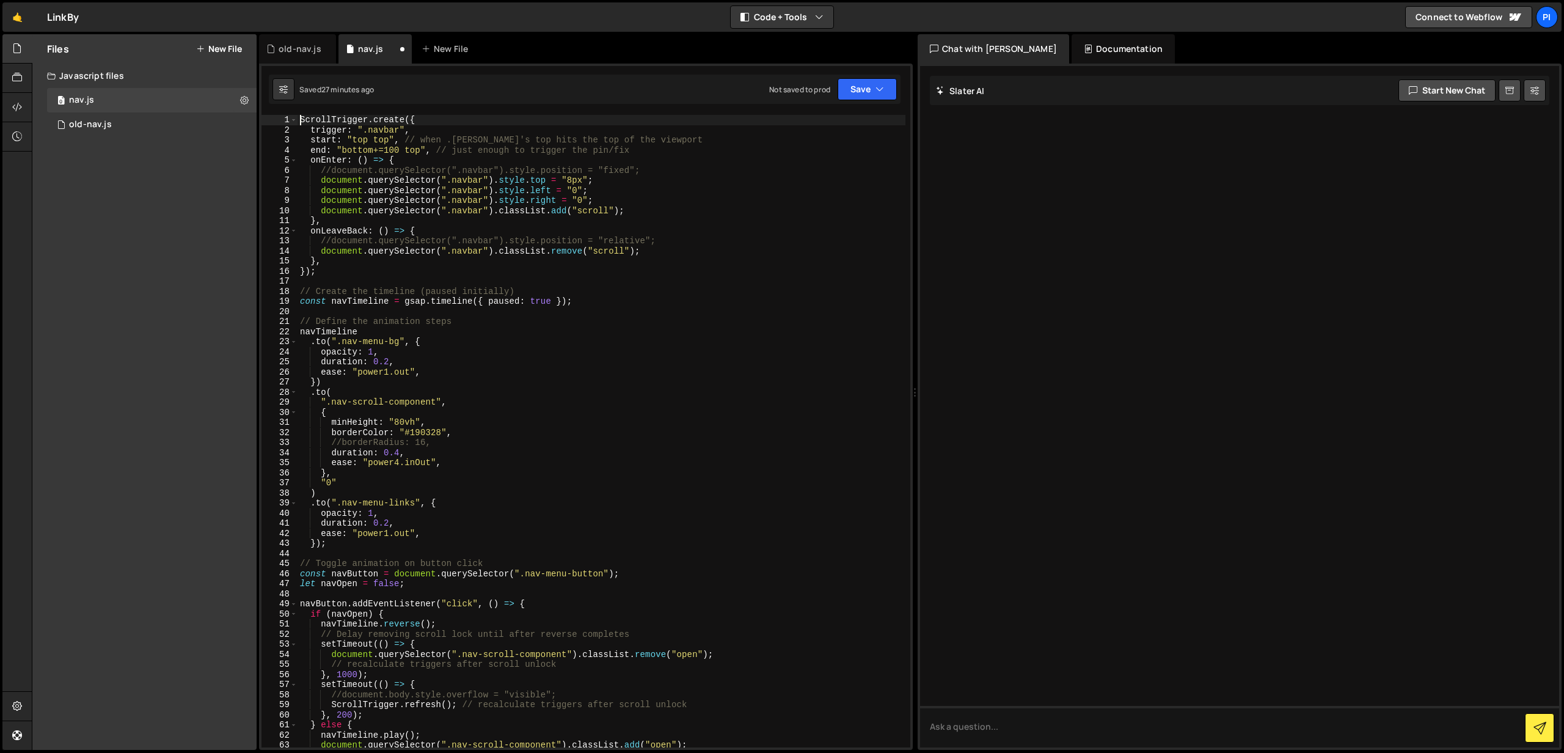
click at [301, 123] on div "ScrollTrigger . create ({ trigger : ".navbar" , start : "top top" , // when .na…" at bounding box center [601, 441] width 608 height 652
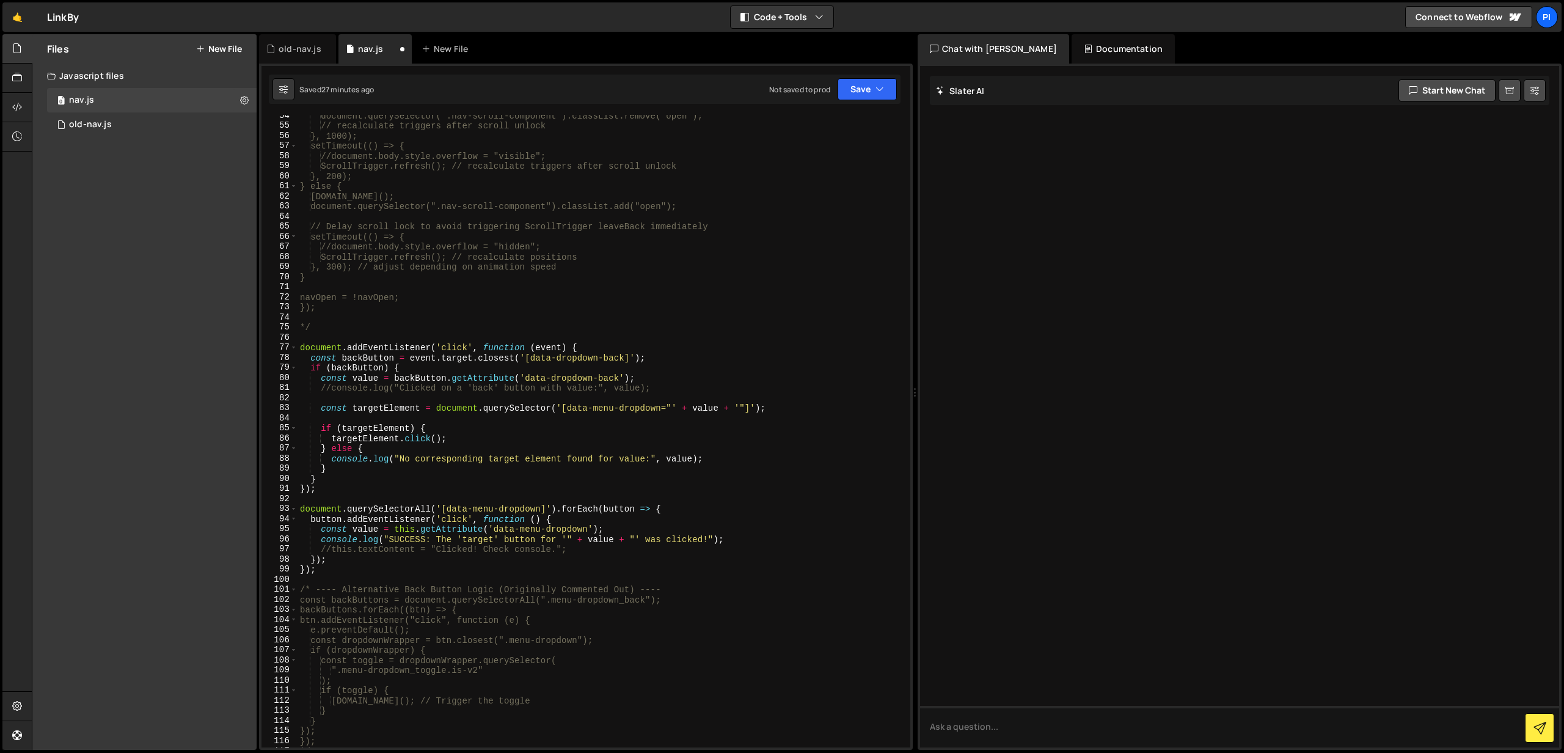
scroll to position [625, 0]
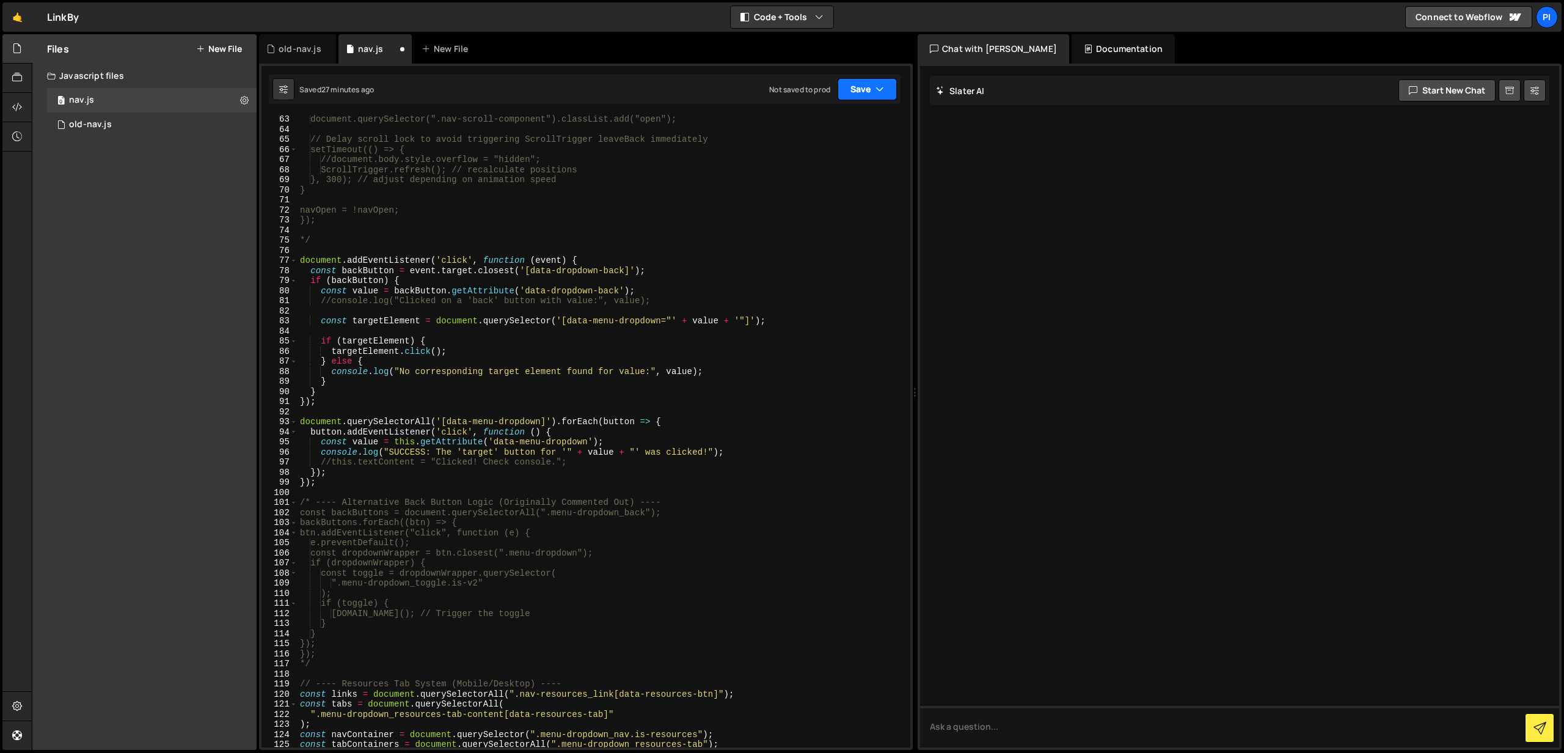
click at [870, 91] on button "Save" at bounding box center [866, 89] width 59 height 22
click at [823, 122] on div "Save to Staging S" at bounding box center [825, 119] width 127 height 12
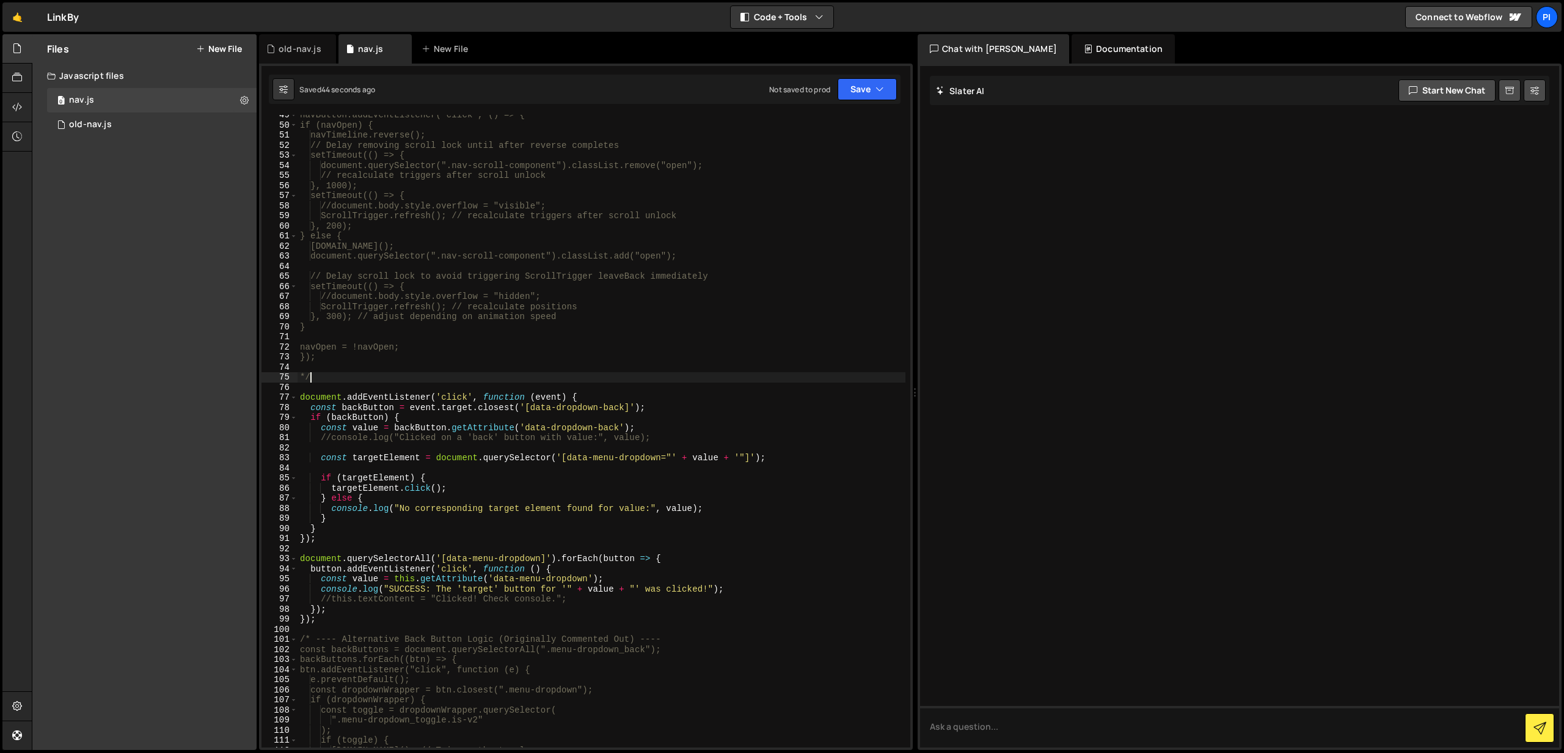
scroll to position [0, 0]
click at [322, 380] on div "navButton.addEventListener("click", () => { if (navOpen) { navTimeline.reverse(…" at bounding box center [601, 436] width 608 height 652
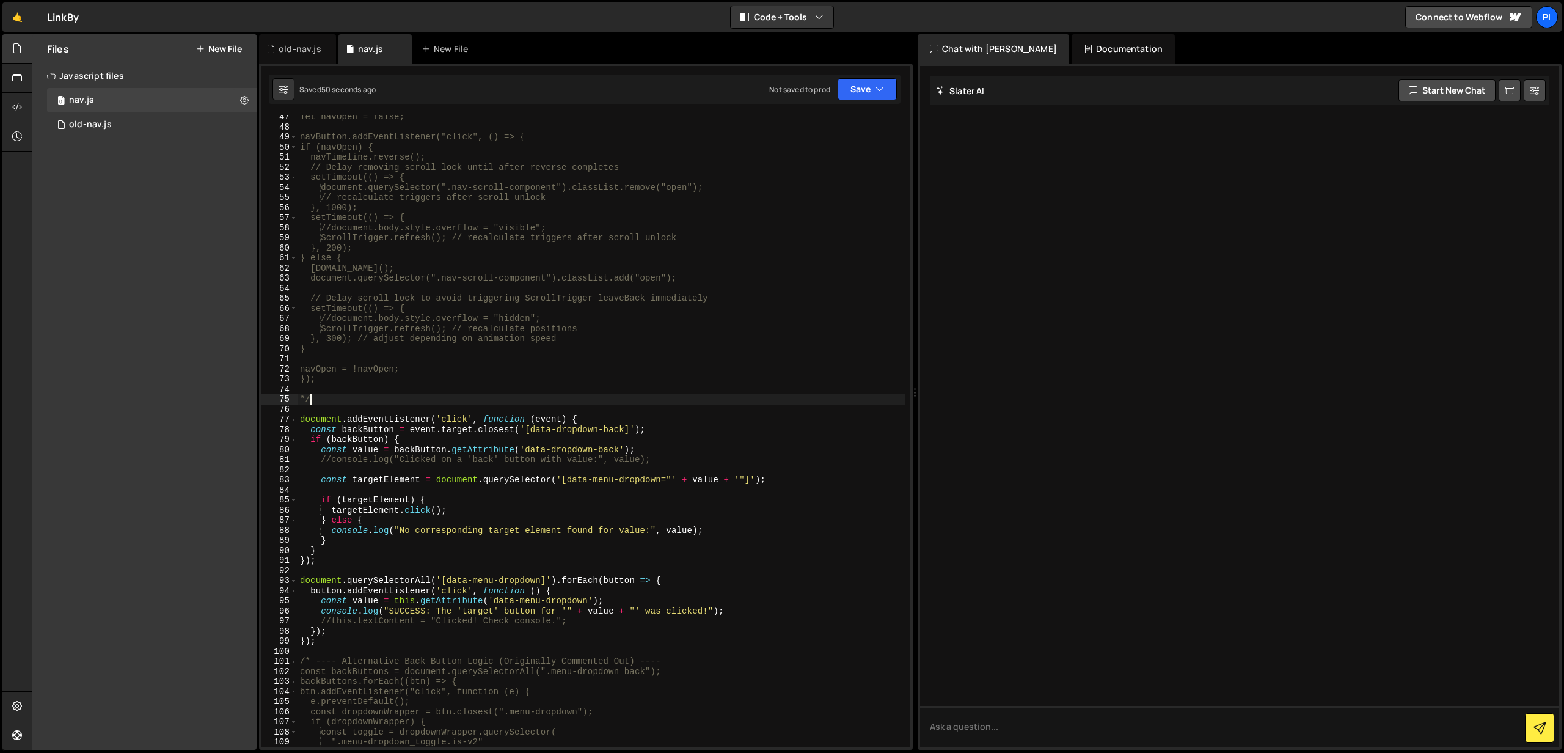
scroll to position [463, 0]
type textarea "*"
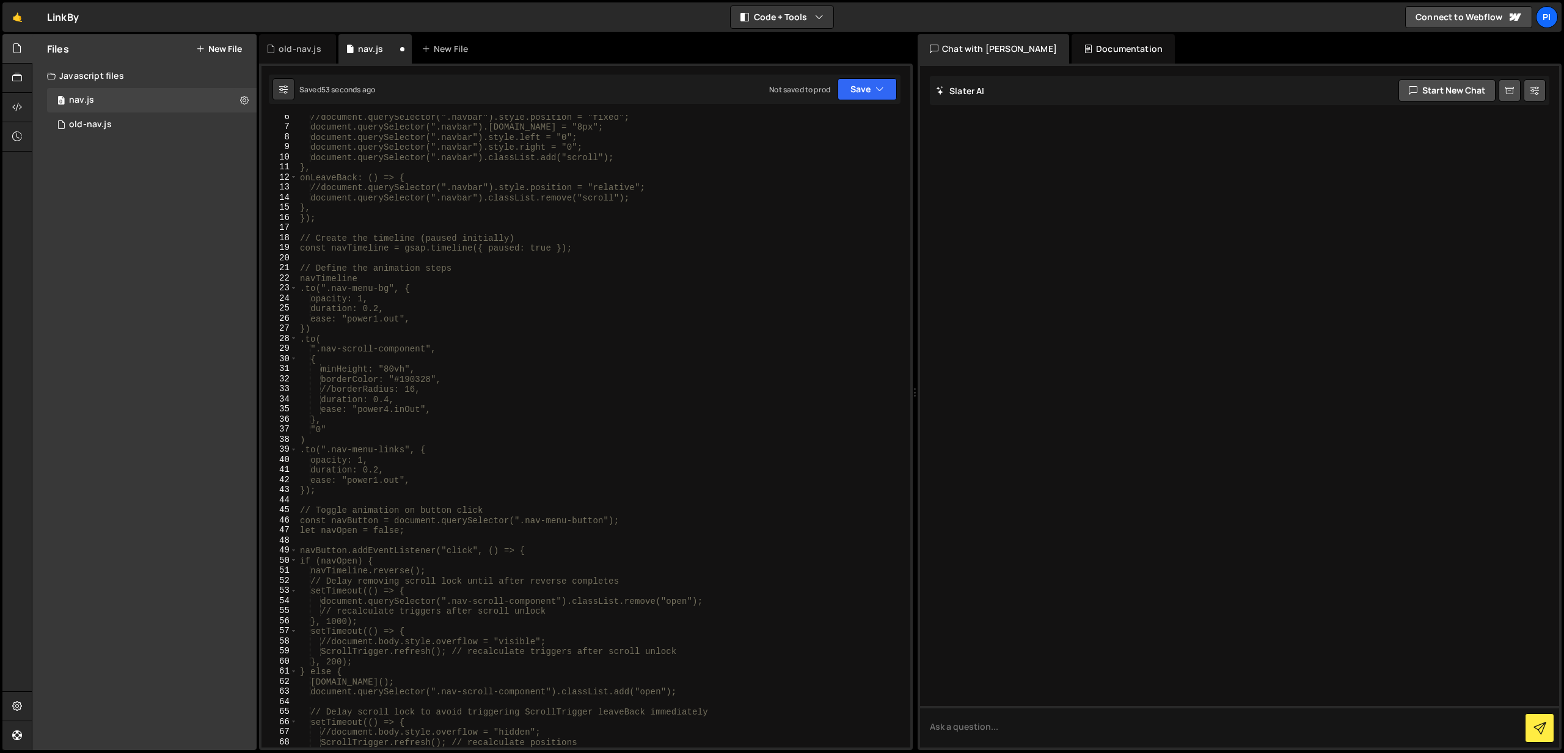
scroll to position [0, 0]
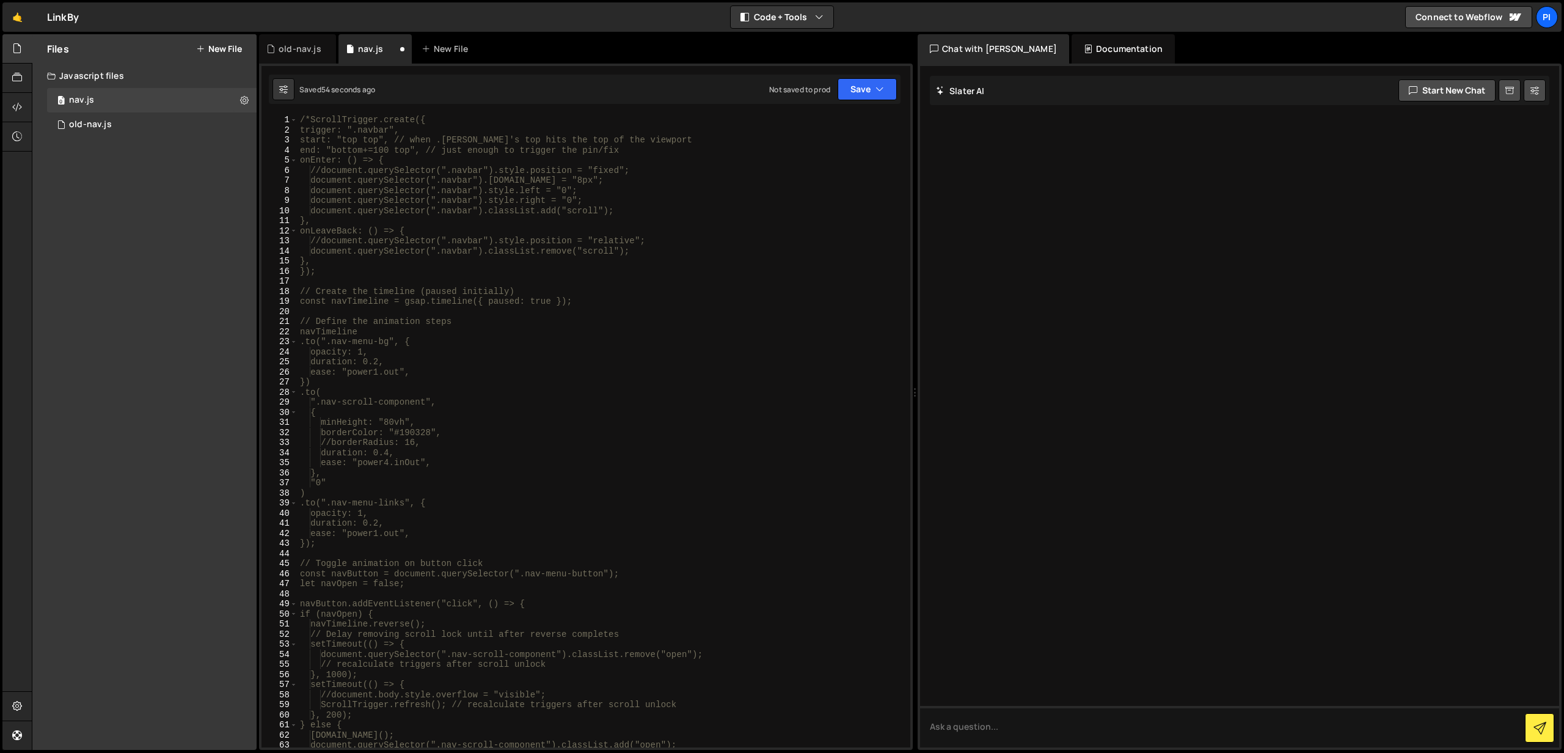
click at [310, 121] on div "/*ScrollTrigger.create({ trigger: ".navbar", start: "top top", // when .navbar'…" at bounding box center [601, 441] width 608 height 652
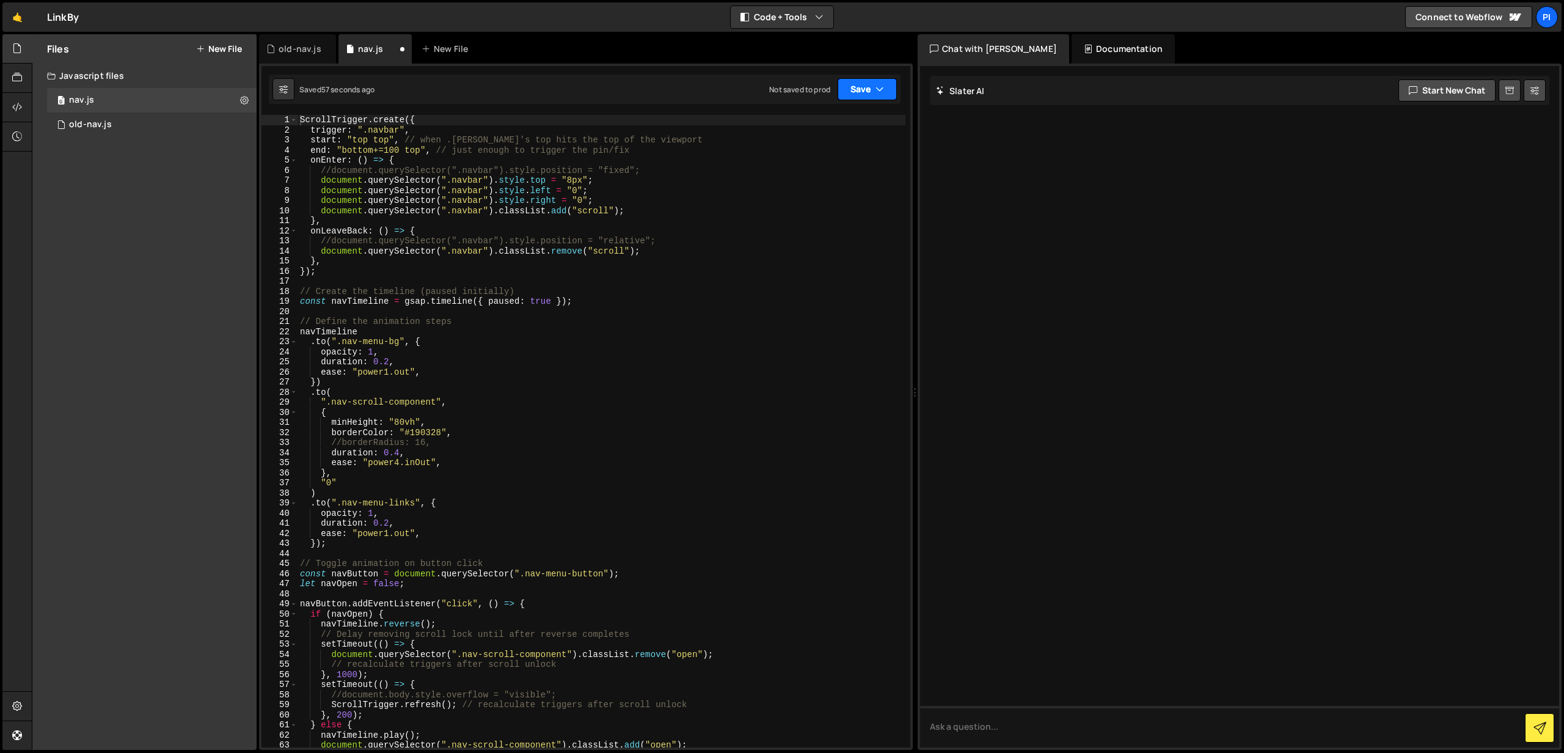
click at [874, 97] on button "Save" at bounding box center [866, 89] width 59 height 22
click at [822, 116] on div "Save to Staging S" at bounding box center [825, 119] width 127 height 12
click at [496, 225] on div "ScrollTrigger . create ({ trigger : ".navbar" , start : "top top" , // when .na…" at bounding box center [601, 441] width 608 height 652
click at [607, 195] on div "ScrollTrigger . create ({ trigger : ".navbar" , start : "top top" , // when .na…" at bounding box center [601, 441] width 608 height 652
type textarea "document.querySelector(".navbar").style.left = "0";"
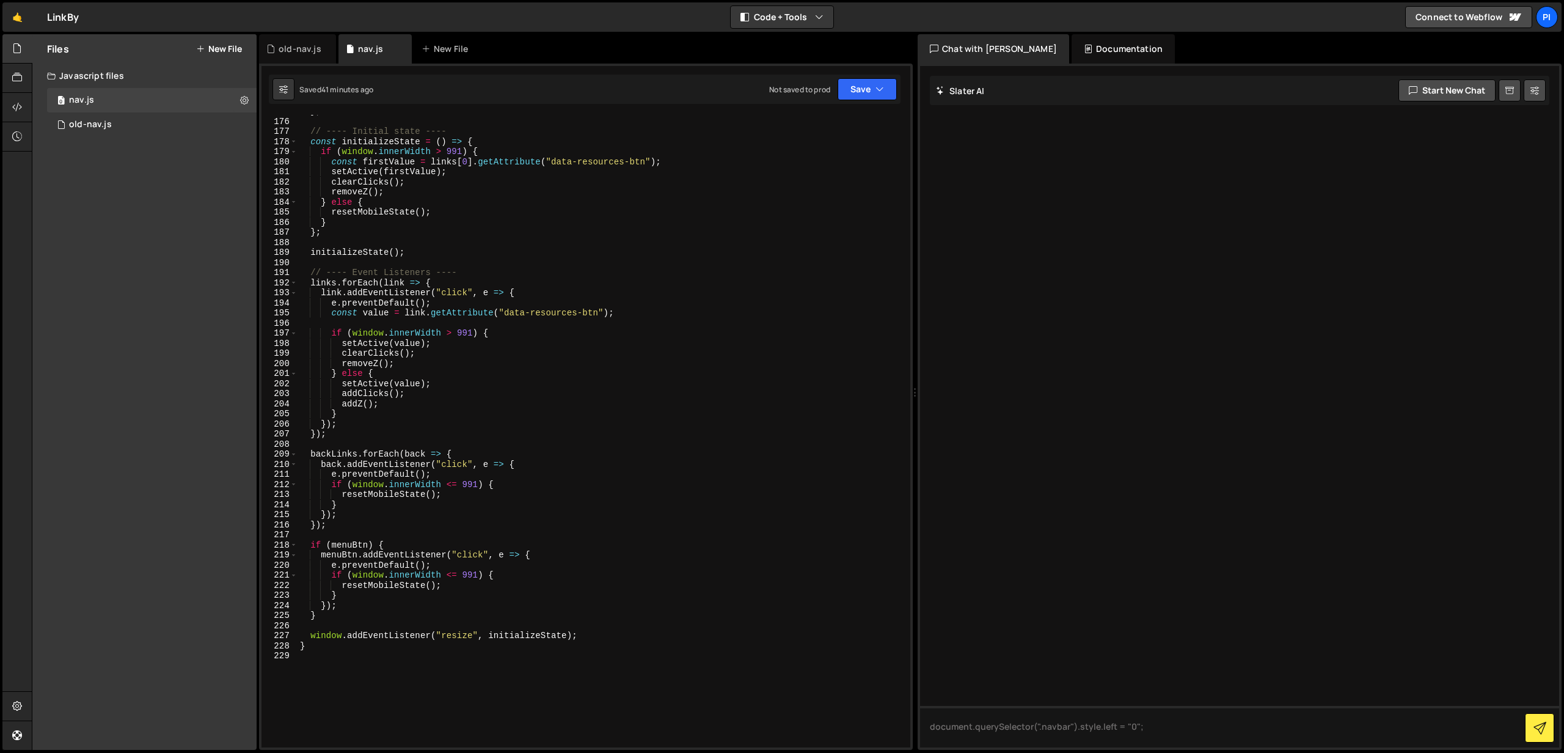
scroll to position [1987, 0]
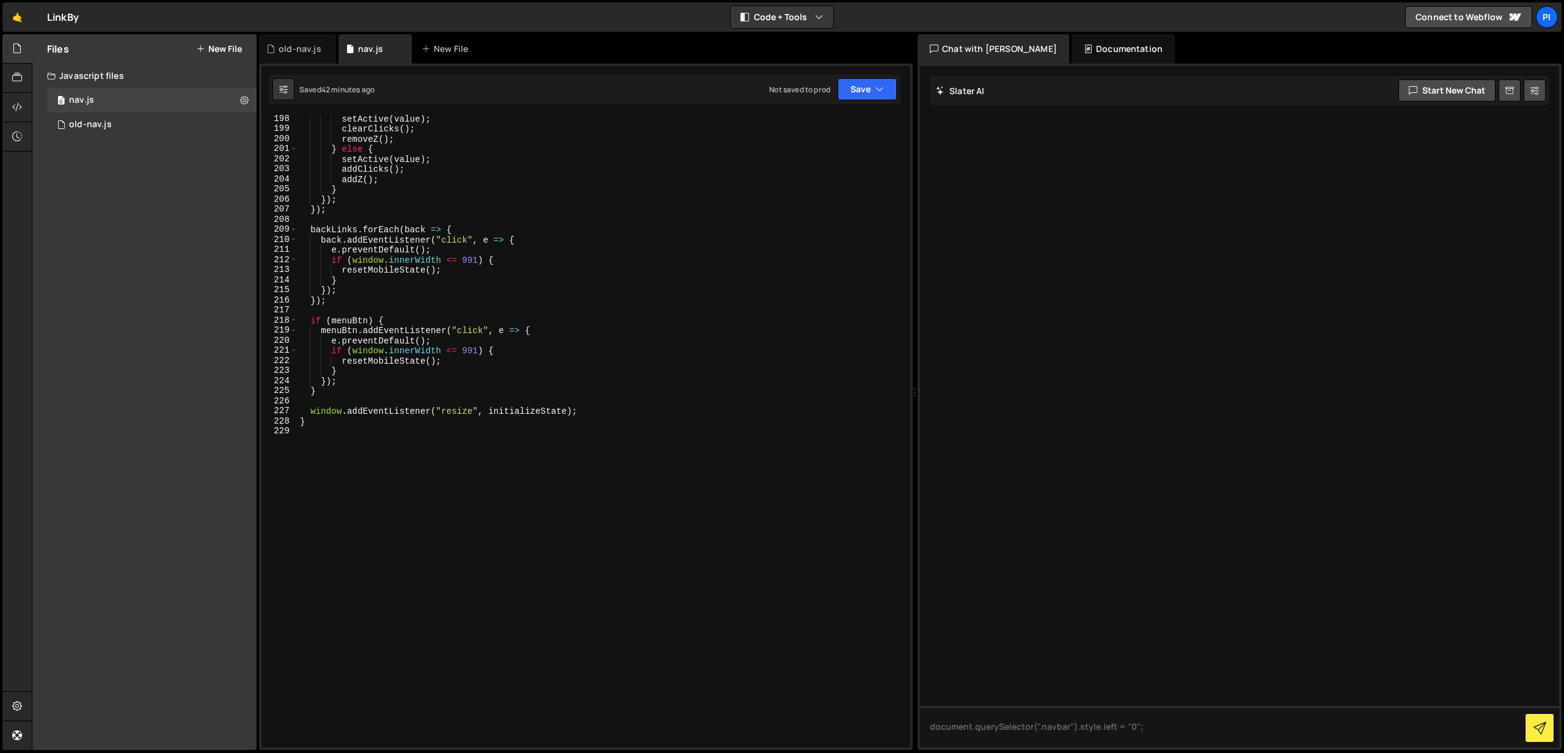
click at [307, 427] on div "setActive ( value ) ; clearClicks ( ) ; removeZ ( ) ; } else { setActive ( valu…" at bounding box center [601, 440] width 608 height 652
paste textarea "}"
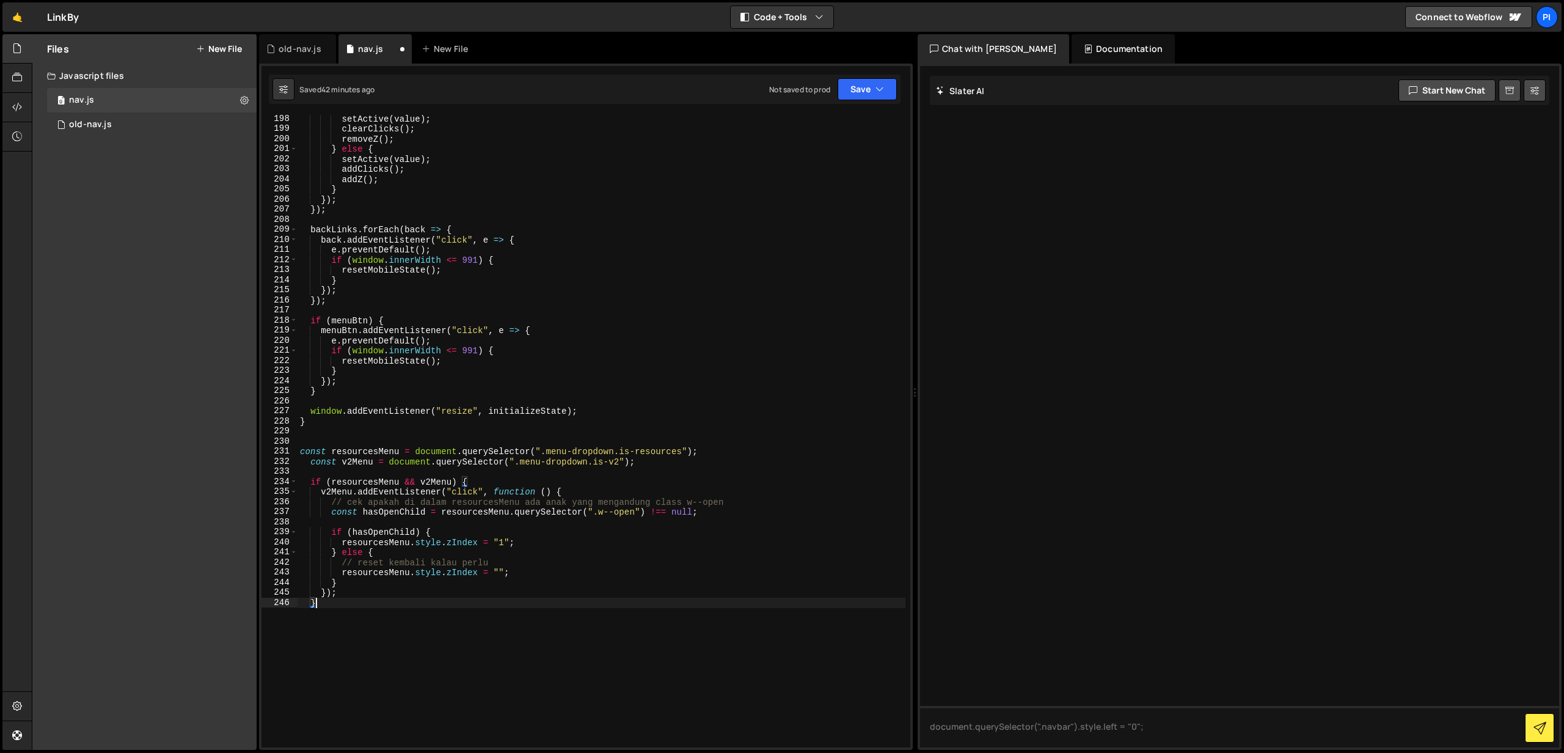
click at [434, 625] on div "setActive ( value ) ; clearClicks ( ) ; removeZ ( ) ; } else { setActive ( valu…" at bounding box center [601, 440] width 608 height 652
click at [515, 508] on div "setActive ( value ) ; clearClicks ( ) ; removeZ ( ) ; } else { setActive ( valu…" at bounding box center [601, 440] width 608 height 652
click at [660, 461] on div "setActive ( value ) ; clearClicks ( ) ; removeZ ( ) ; } else { setActive ( valu…" at bounding box center [601, 440] width 608 height 652
type textarea "const v2Menu = document.querySelector(".menu-dropdown.is-v2");"
click at [861, 82] on button "Save" at bounding box center [866, 89] width 59 height 22
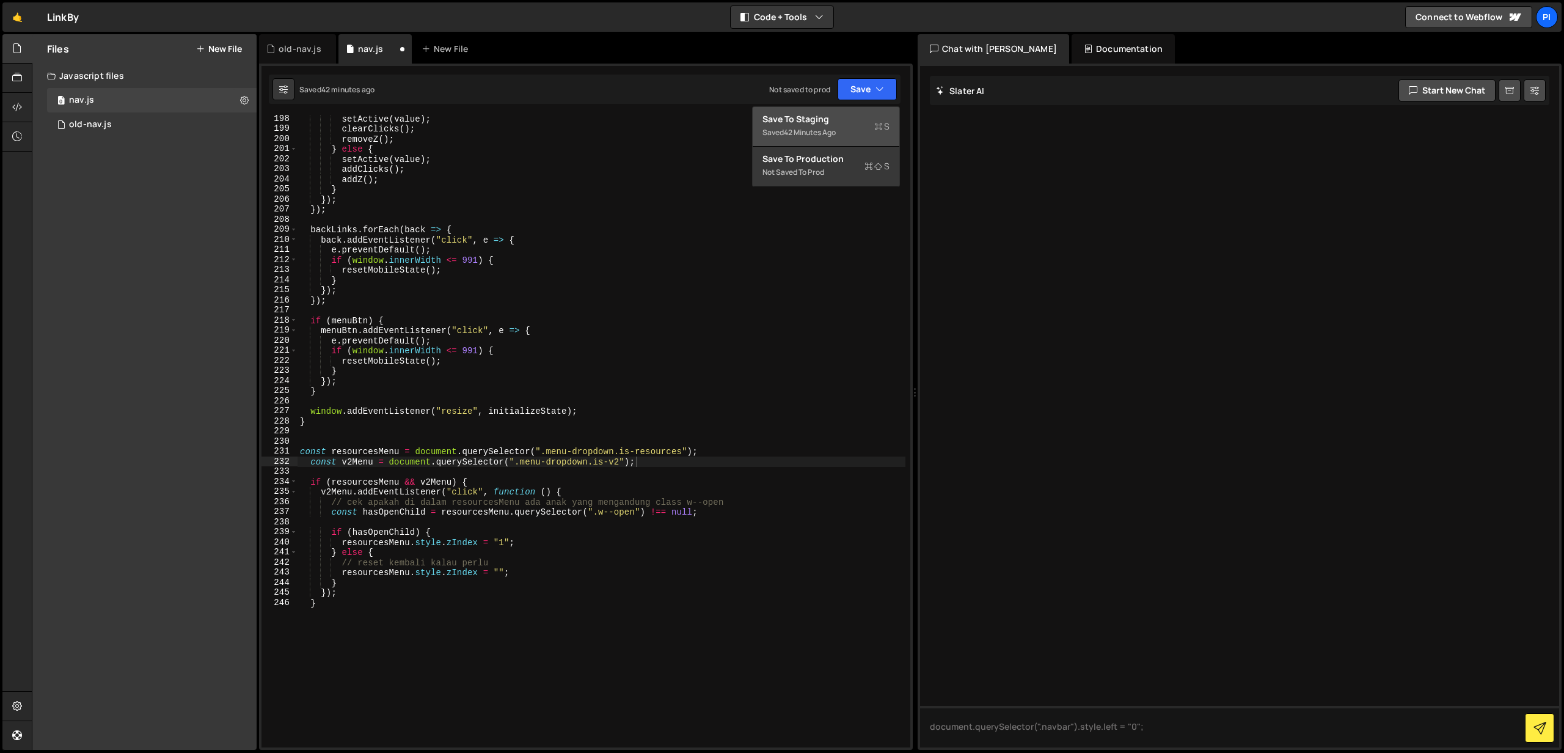
click at [833, 120] on div "Save to Staging S" at bounding box center [825, 119] width 127 height 12
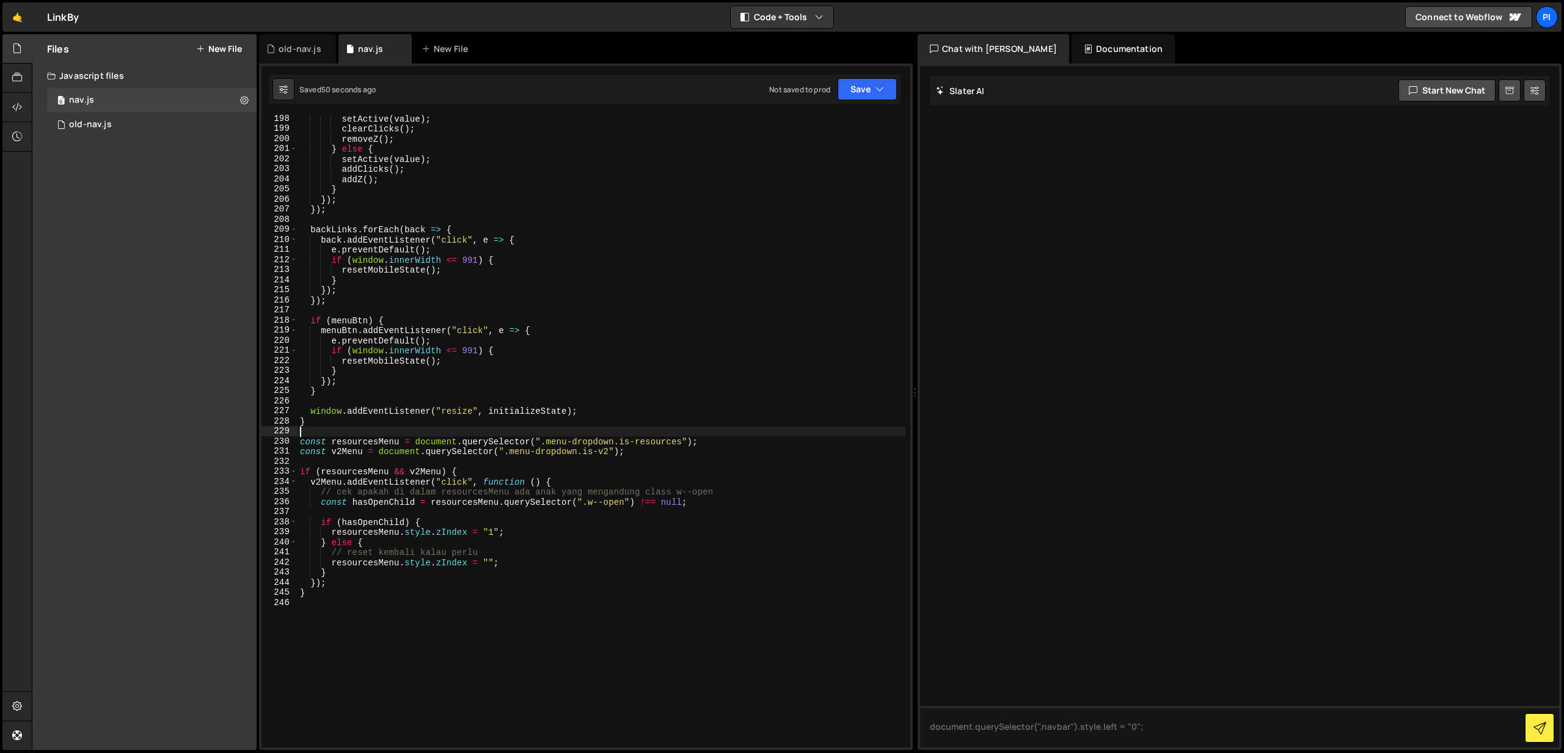
click at [410, 428] on div "setActive ( value ) ; clearClicks ( ) ; removeZ ( ) ; } else { setActive ( valu…" at bounding box center [601, 440] width 608 height 652
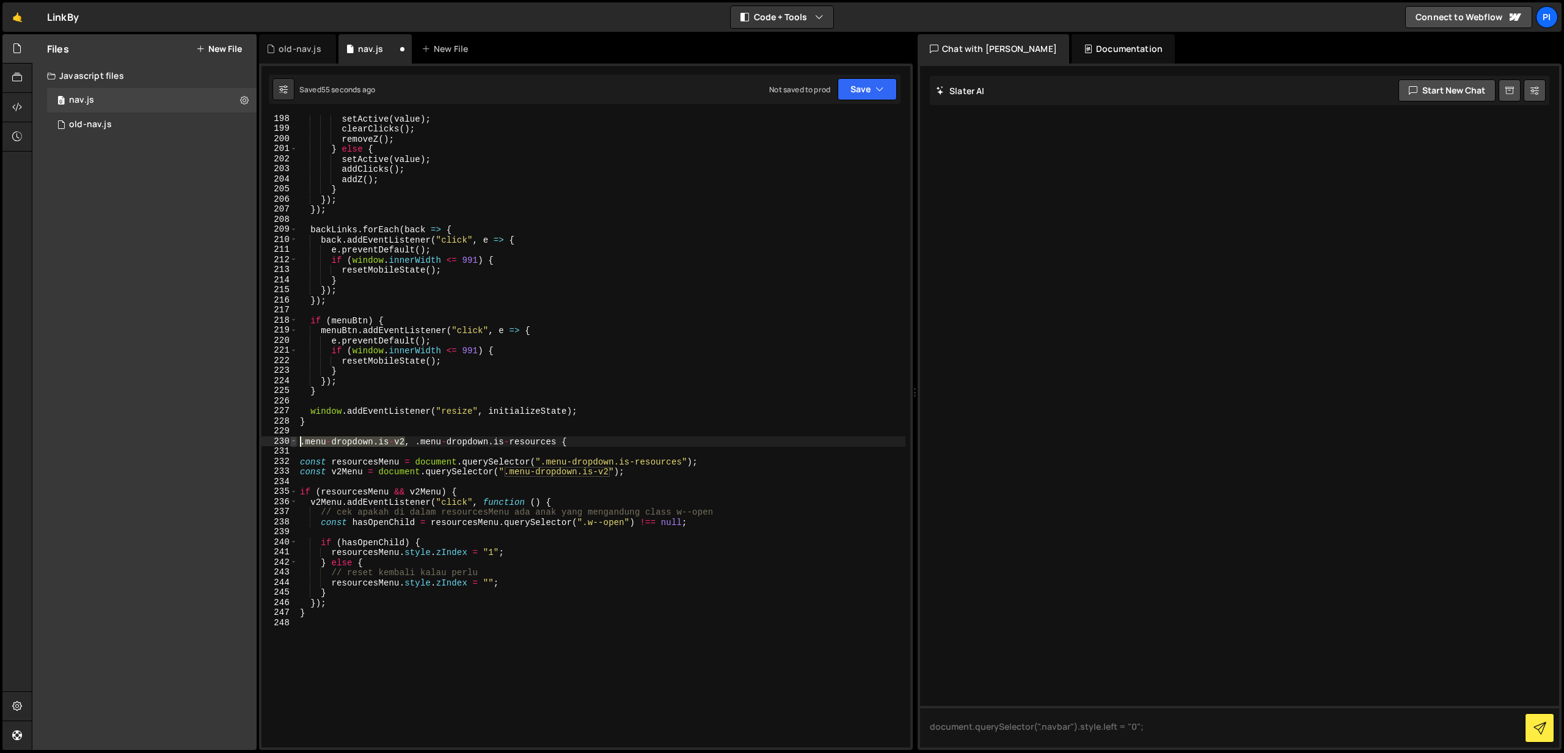
drag, startPoint x: 406, startPoint y: 440, endPoint x: 290, endPoint y: 442, distance: 116.1
click at [290, 442] on div "198 199 200 201 202 203 204 205 206 207 208 209 210 211 212 213 214 215 216 217…" at bounding box center [585, 431] width 649 height 632
drag, startPoint x: 610, startPoint y: 474, endPoint x: 507, endPoint y: 473, distance: 102.6
click at [507, 473] on div "setActive ( value ) ; clearClicks ( ) ; removeZ ( ) ; } else { setActive ( valu…" at bounding box center [601, 440] width 608 height 652
drag, startPoint x: 420, startPoint y: 443, endPoint x: 560, endPoint y: 439, distance: 139.9
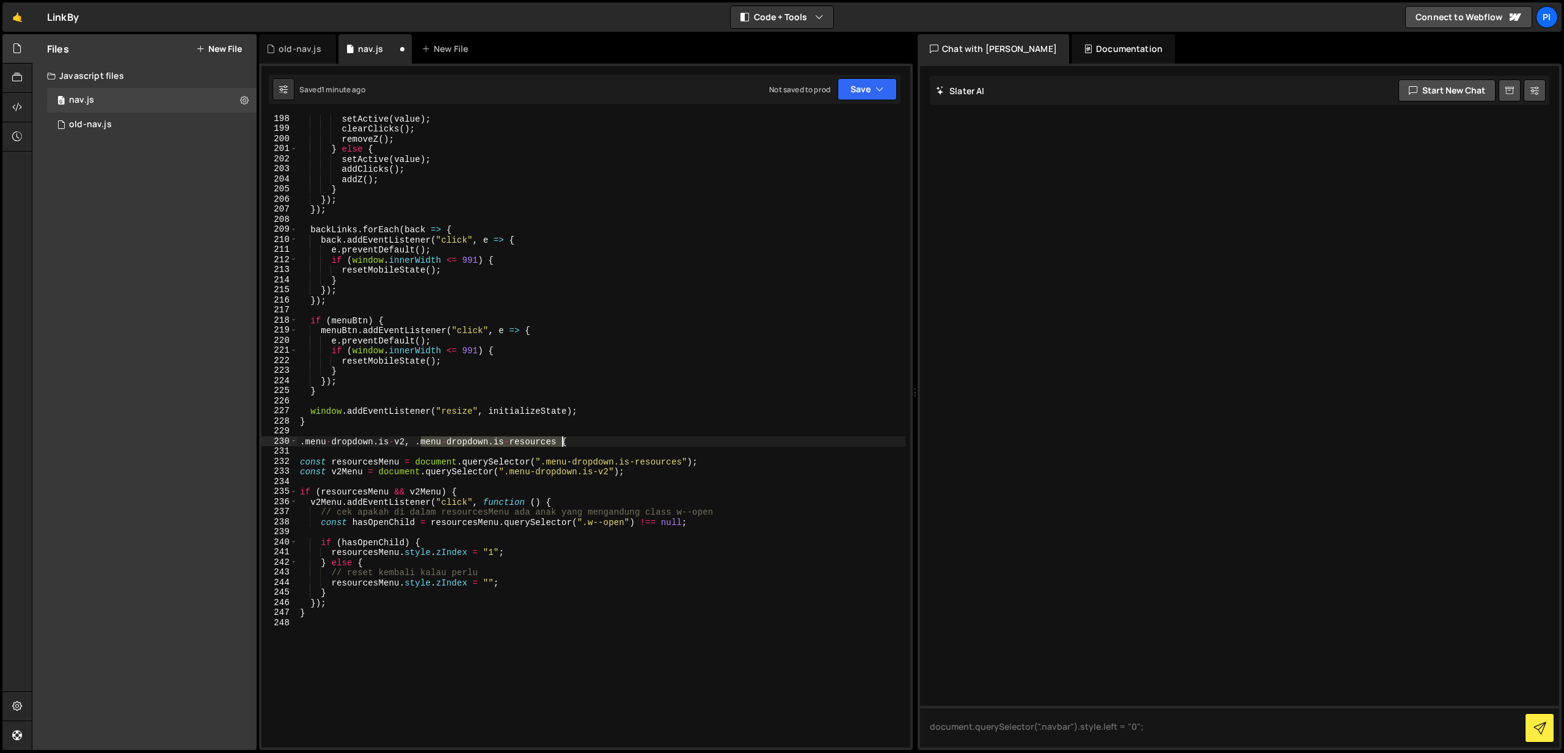
click at [560, 439] on div "setActive ( value ) ; clearClicks ( ) ; removeZ ( ) ; } else { setActive ( valu…" at bounding box center [601, 440] width 608 height 652
drag, startPoint x: 541, startPoint y: 462, endPoint x: 683, endPoint y: 458, distance: 141.8
click at [683, 458] on div "setActive ( value ) ; clearClicks ( ) ; removeZ ( ) ; } else { setActive ( valu…" at bounding box center [601, 440] width 608 height 652
paste textarea "menu-dropdown.is-resources"
click at [542, 462] on div "setActive ( value ) ; clearClicks ( ) ; removeZ ( ) ; } else { setActive ( valu…" at bounding box center [601, 440] width 608 height 652
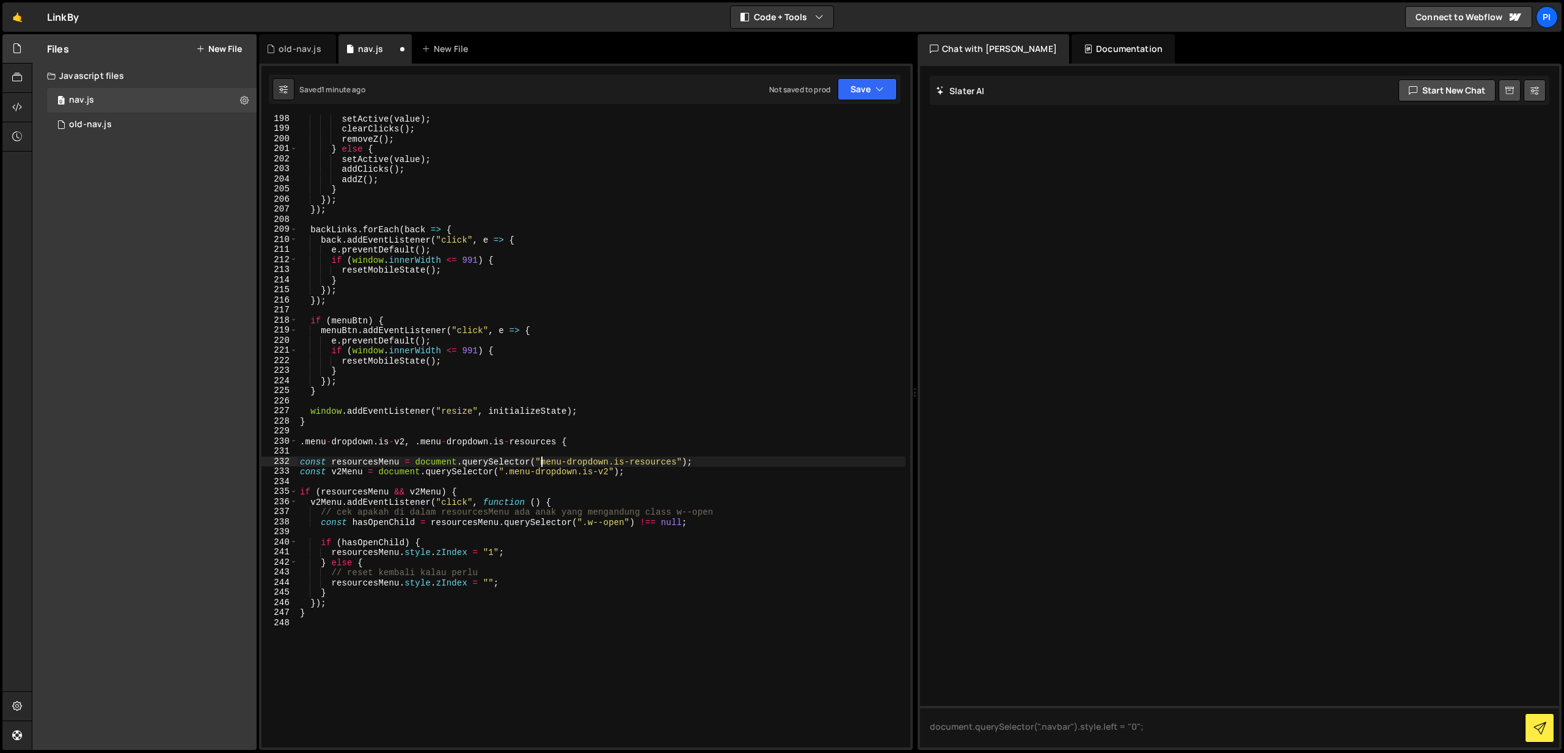
scroll to position [0, 17]
drag, startPoint x: 605, startPoint y: 443, endPoint x: 290, endPoint y: 440, distance: 315.8
click at [290, 440] on div "const resourcesMenu = document.querySelector(".menu-dropdown.is-resources"); 19…" at bounding box center [585, 431] width 649 height 632
type textarea ".menu-dropdown.is-v2, .menu-dropdown.is-resources {"
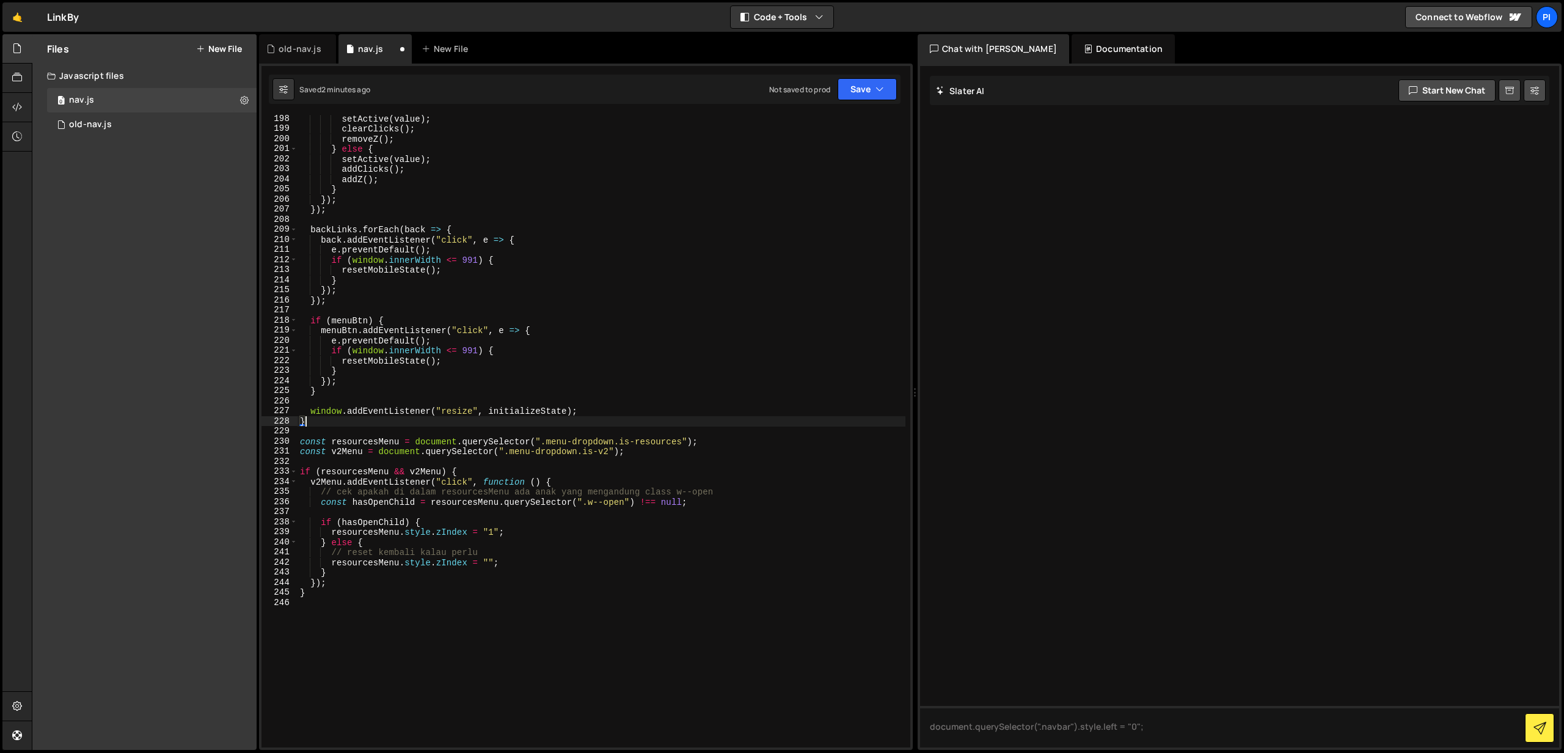
click at [729, 492] on div "setActive ( value ) ; clearClicks ( ) ; removeZ ( ) ; } else { setActive ( valu…" at bounding box center [601, 440] width 608 height 652
click at [743, 490] on div "setActive ( value ) ; clearClicks ( ) ; removeZ ( ) ; } else { setActive ( valu…" at bounding box center [601, 440] width 608 height 652
click at [495, 533] on div "setActive ( value ) ; clearClicks ( ) ; removeZ ( ) ; } else { setActive ( valu…" at bounding box center [601, 440] width 608 height 652
click at [866, 85] on button "Save" at bounding box center [866, 89] width 59 height 22
click at [835, 113] on div "Save to Staging S" at bounding box center [825, 119] width 127 height 12
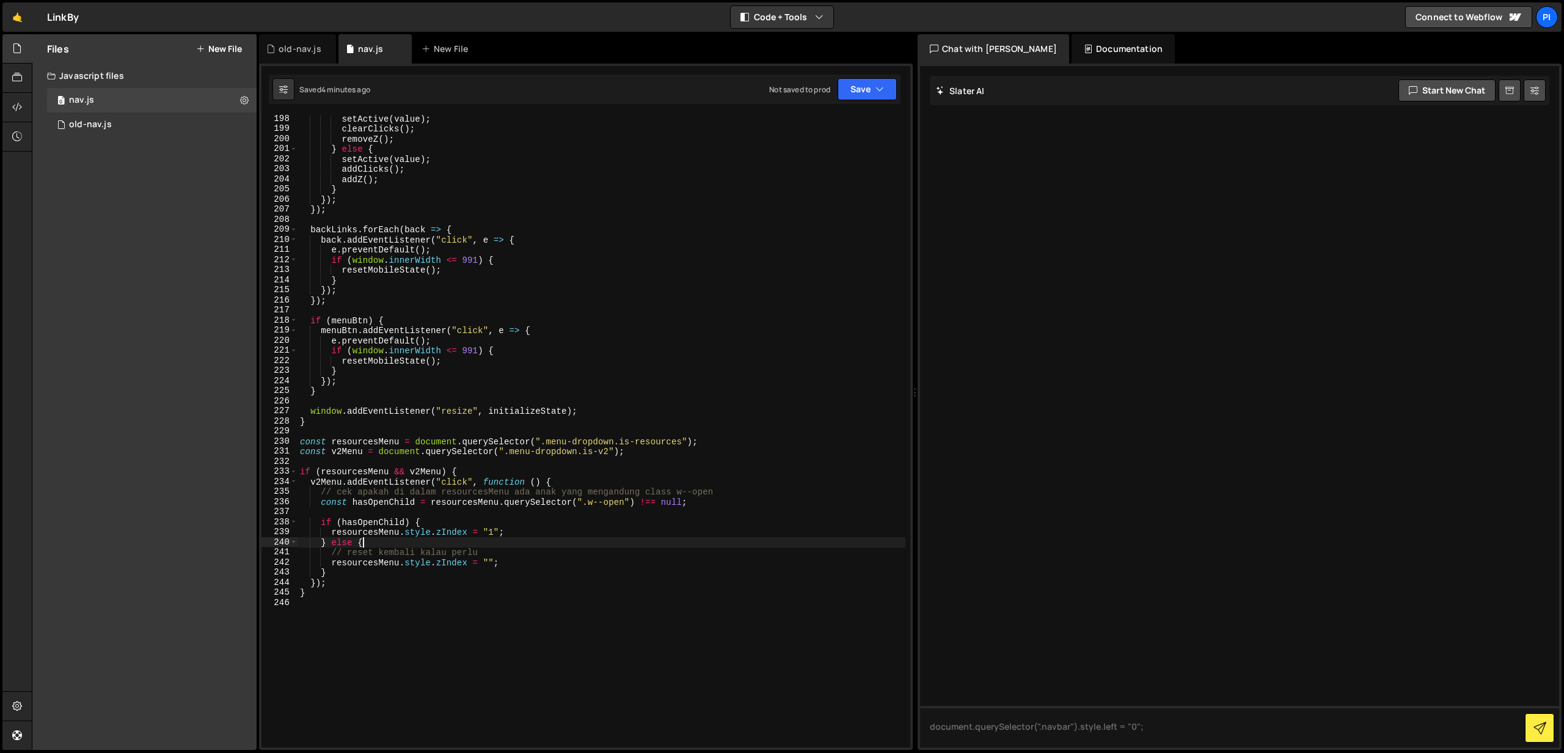
click at [534, 539] on div "setActive ( value ) ; clearClicks ( ) ; removeZ ( ) ; } else { setActive ( valu…" at bounding box center [601, 440] width 608 height 652
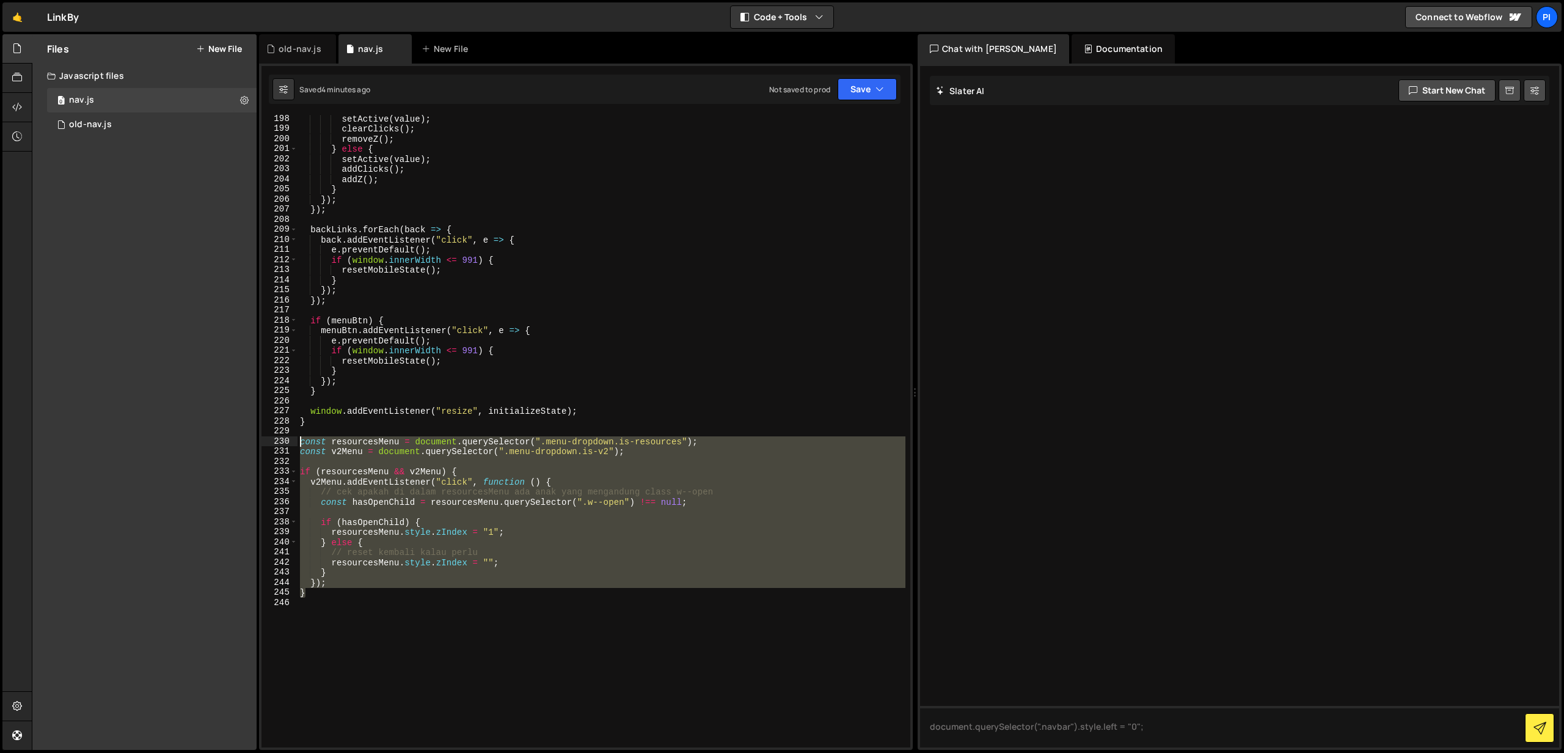
drag, startPoint x: 315, startPoint y: 594, endPoint x: 299, endPoint y: 440, distance: 154.2
click at [299, 440] on div "setActive ( value ) ; clearClicks ( ) ; removeZ ( ) ; } else { setActive ( valu…" at bounding box center [601, 440] width 608 height 652
type textarea "const resourcesMenu = document.querySelector(".menu-dropdown.is-resources"); co…"
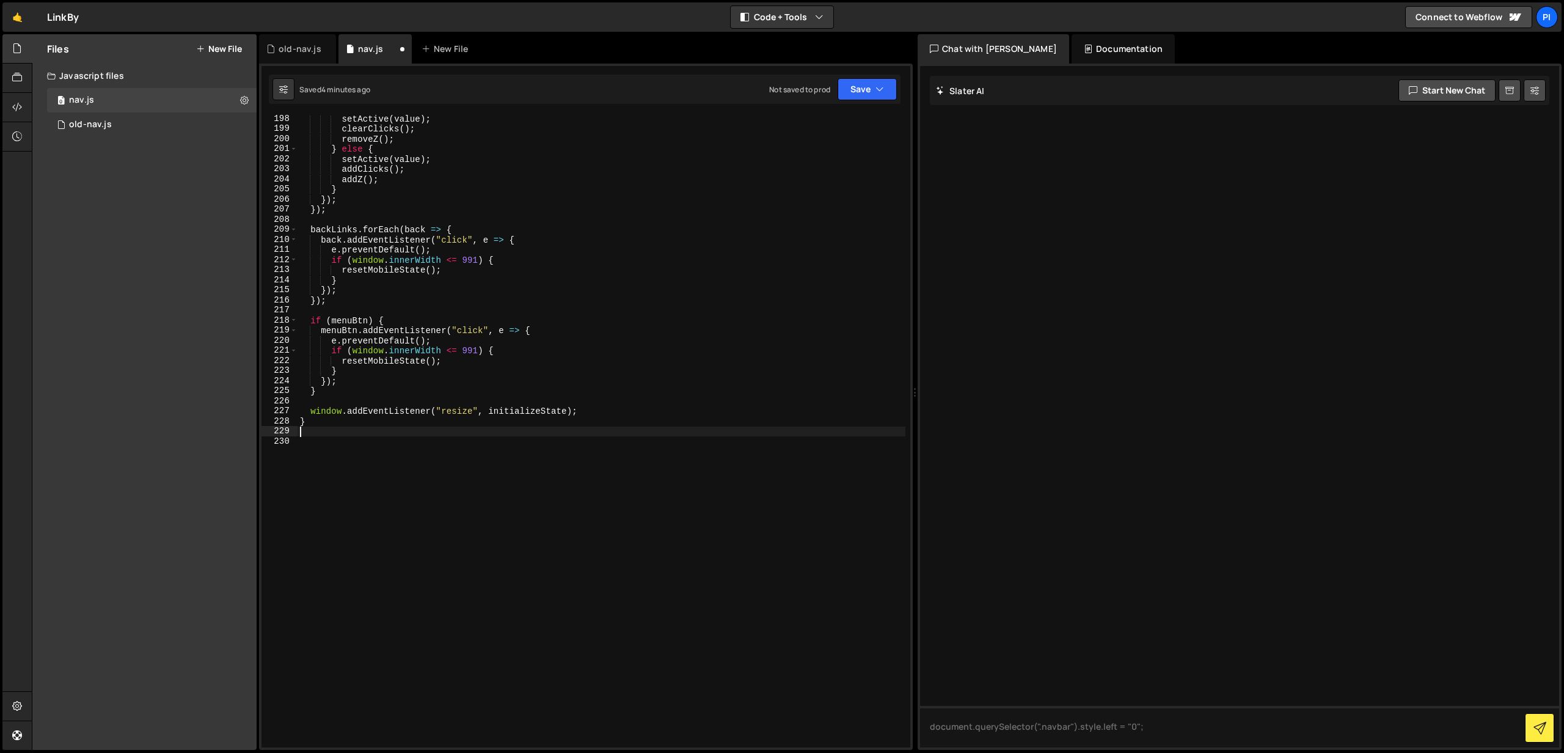
type textarea "}"
type textarea "\"
click at [866, 98] on button "Save" at bounding box center [866, 89] width 59 height 22
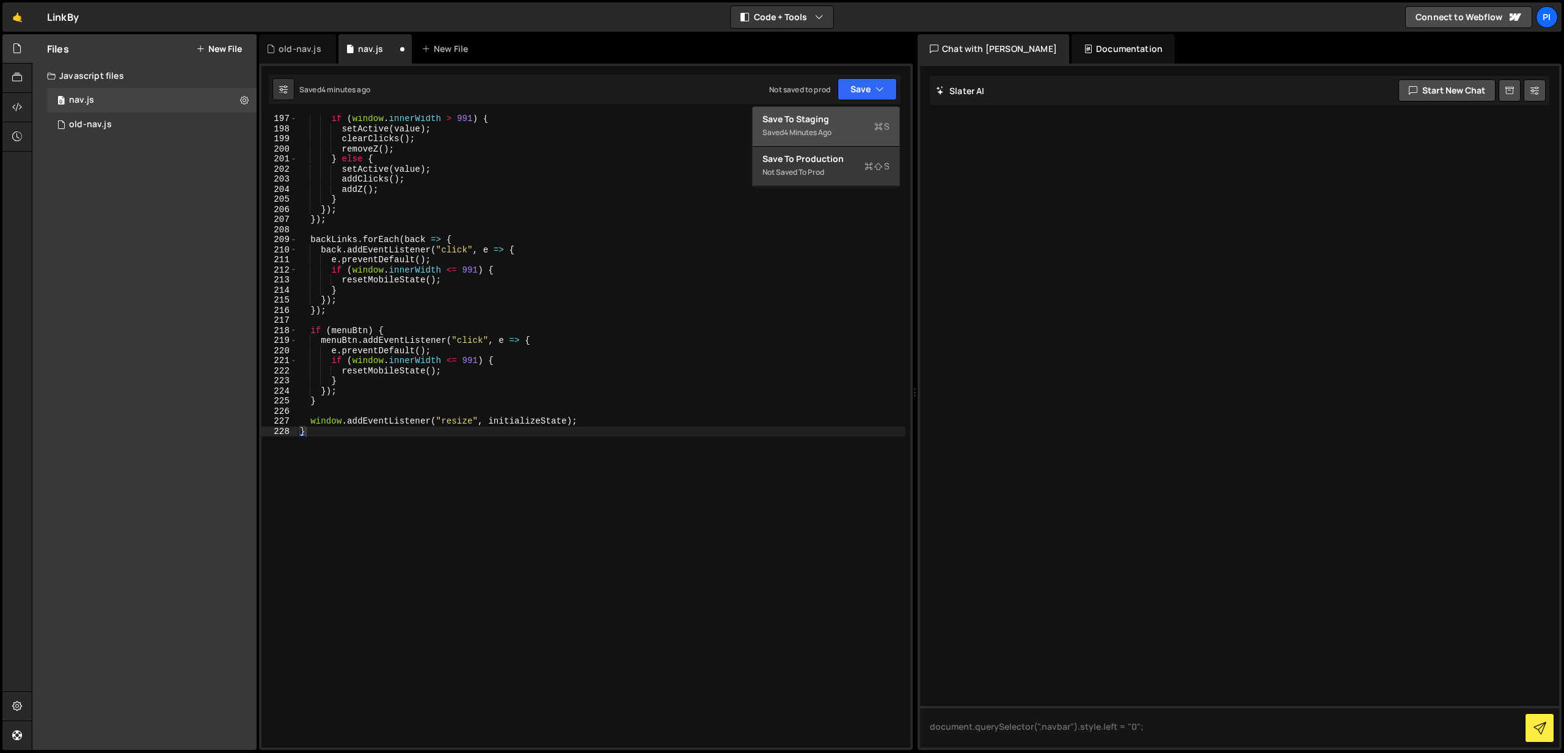
click at [837, 120] on div "Save to Staging S" at bounding box center [825, 119] width 127 height 12
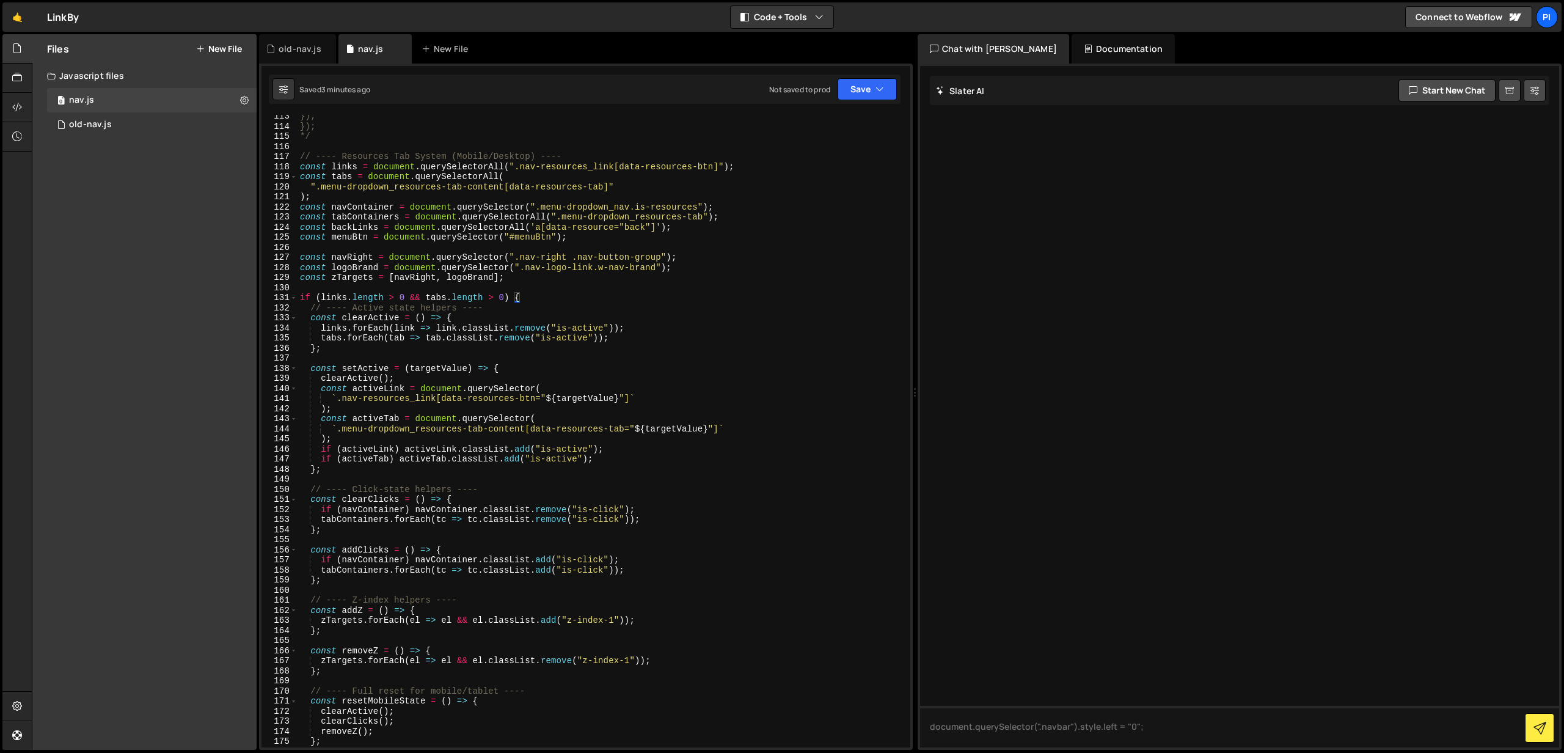
scroll to position [1132, 0]
click at [362, 208] on div "}); }); */ // ---- Resources Tab System (Mobile/Desktop) ---- const links = doc…" at bounding box center [601, 437] width 608 height 652
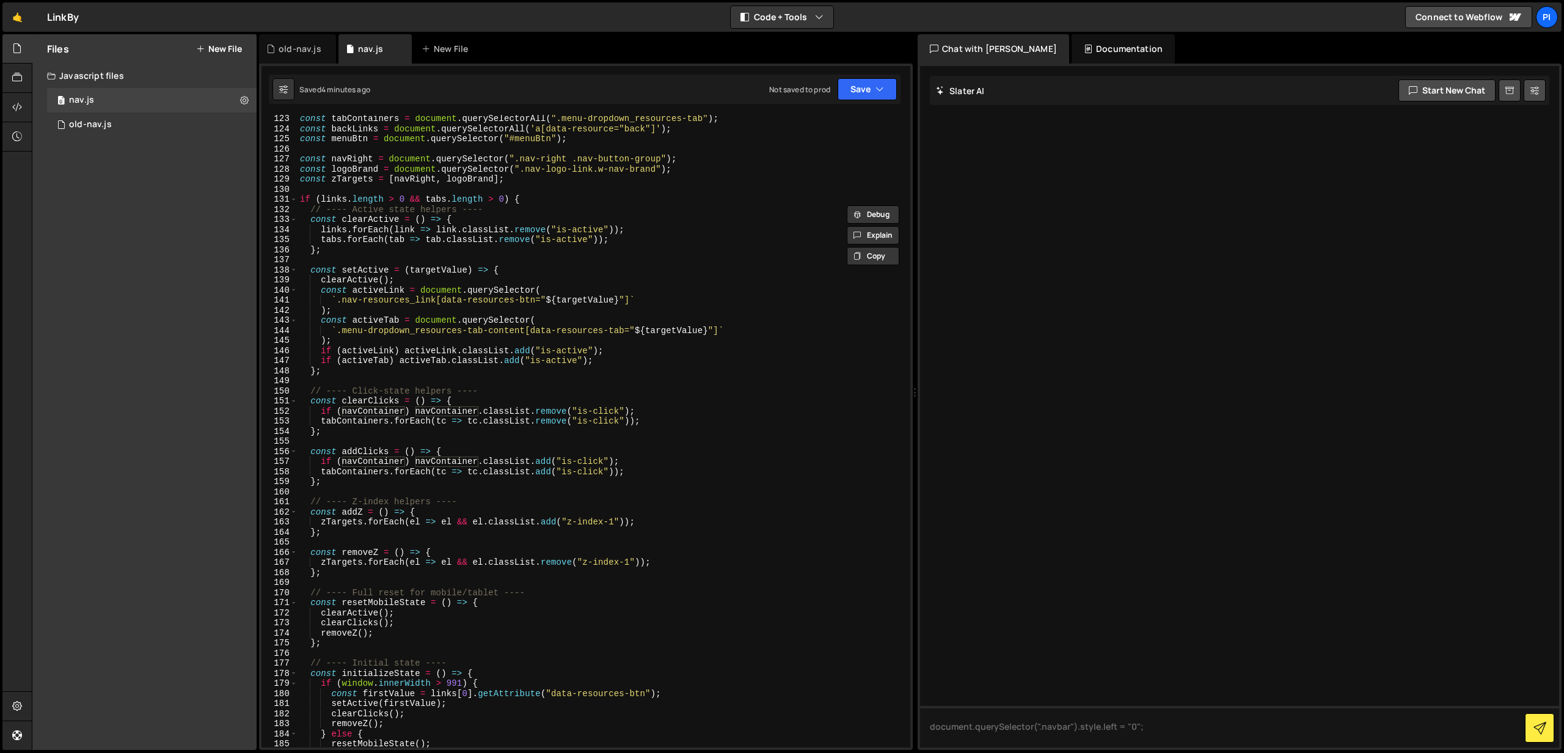
scroll to position [1223, 0]
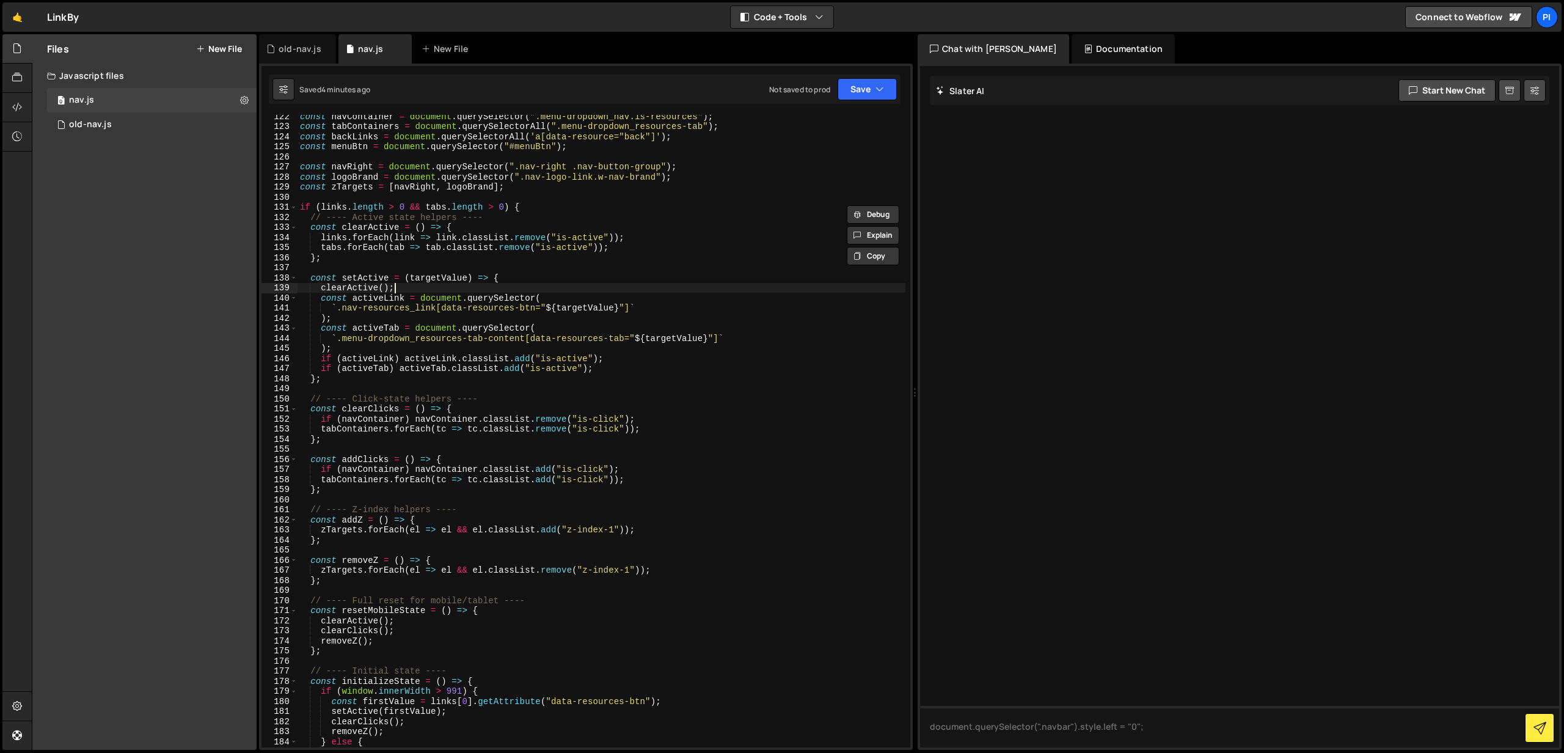
click at [407, 287] on div "const navContainer = document . querySelector ( ".menu-dropdown_nav.is-resource…" at bounding box center [601, 437] width 608 height 652
click at [648, 372] on div "const navContainer = document . querySelector ( ".menu-dropdown_nav.is-resource…" at bounding box center [601, 437] width 608 height 652
type textarea "if (activeTab) activeTab.classList.add("is-active");"
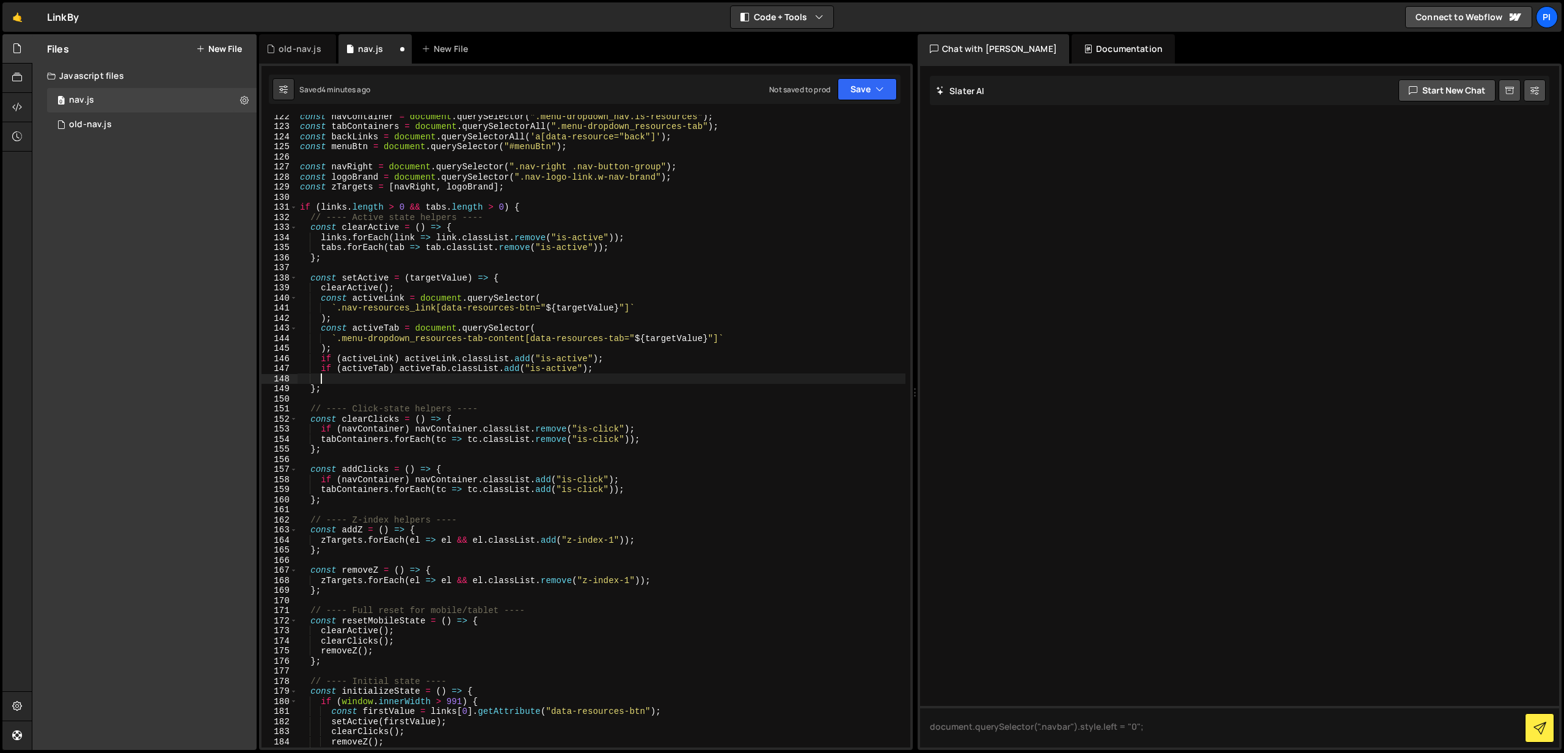
scroll to position [0, 1]
paste textarea "navContainer"
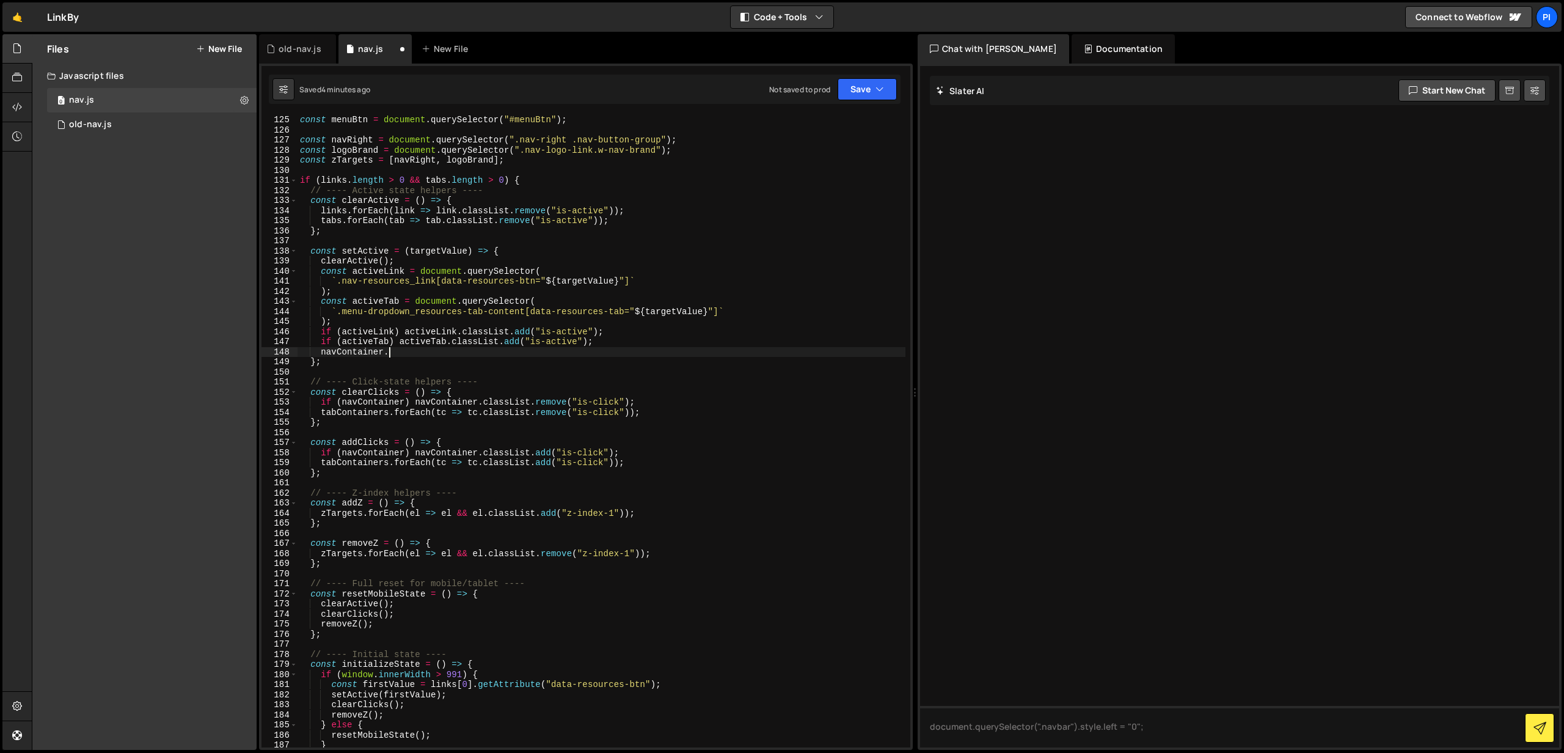
scroll to position [0, 5]
paste textarea "style.zIndex = "";"
click at [636, 347] on div "const menuBtn = document . querySelector ( "#menuBtn" ) ; const navRight = docu…" at bounding box center [601, 441] width 608 height 652
click at [872, 81] on button "Save" at bounding box center [866, 89] width 59 height 22
click at [828, 114] on div "Save to Staging S" at bounding box center [825, 119] width 127 height 12
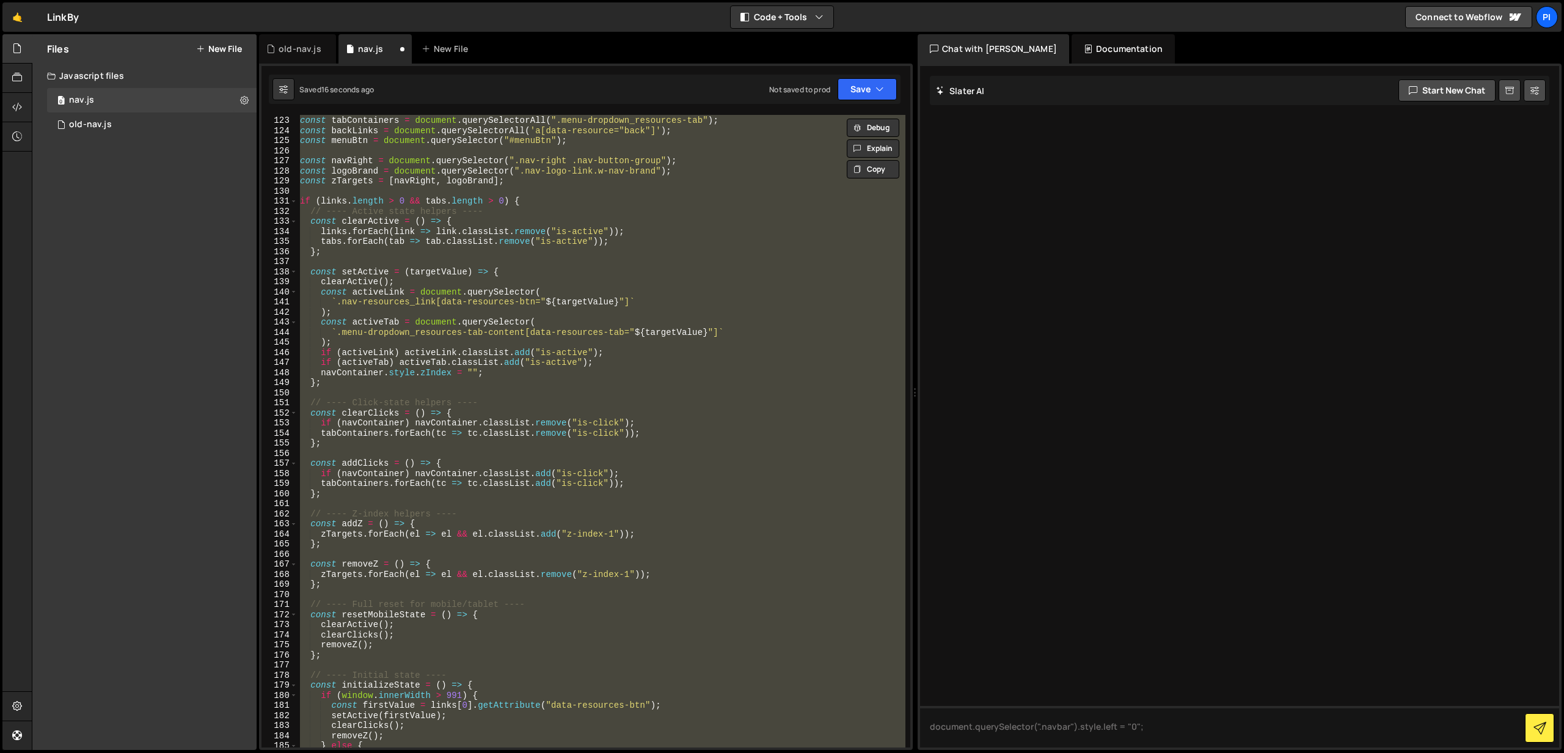
scroll to position [0, 0]
click at [512, 366] on div "const navContainer = document . querySelector ( ".menu-dropdown_nav.is-resource…" at bounding box center [601, 431] width 608 height 632
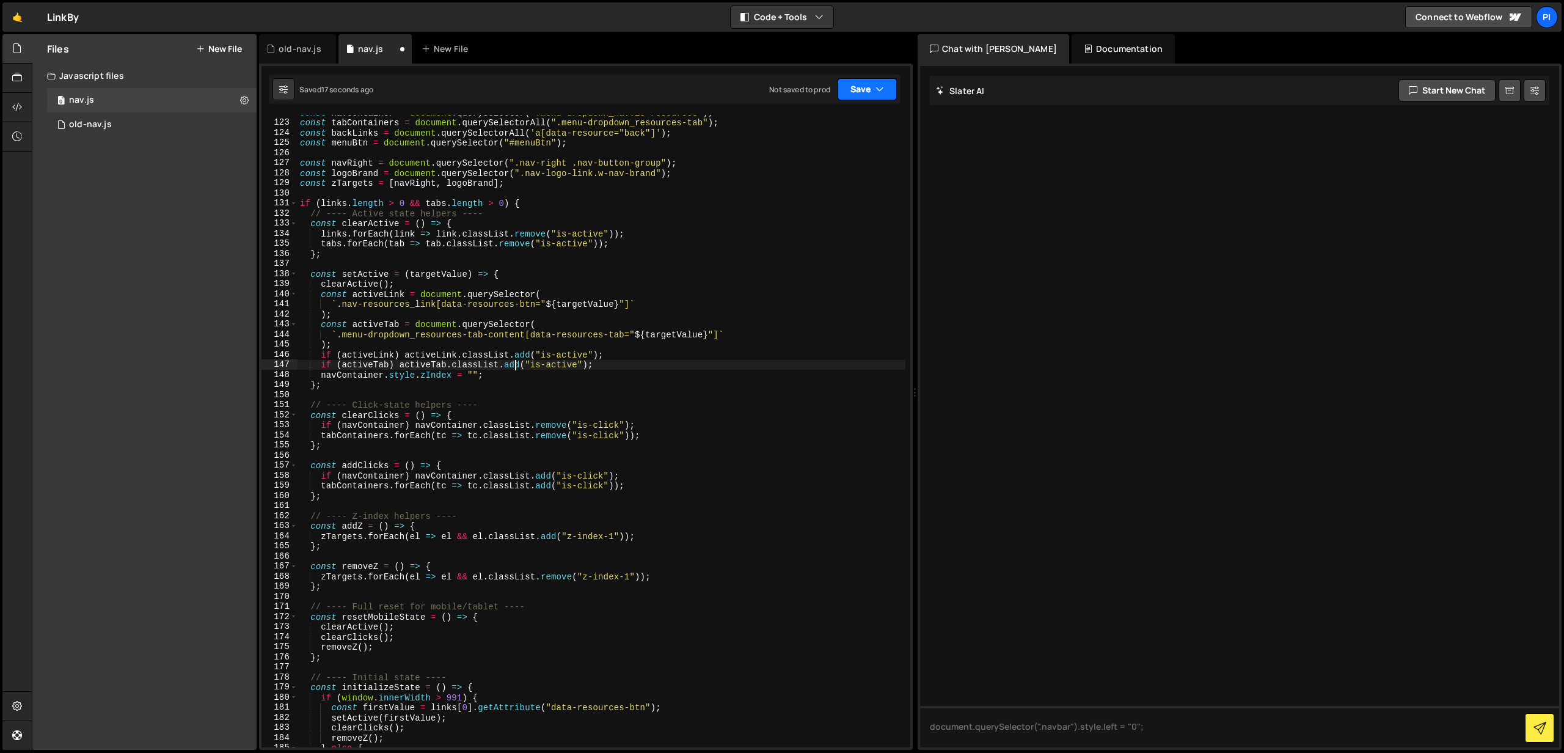
click at [884, 96] on button "Save" at bounding box center [866, 89] width 59 height 22
click at [473, 235] on div "const navContainer = document . querySelector ( ".menu-dropdown_nav.is-resource…" at bounding box center [601, 434] width 608 height 652
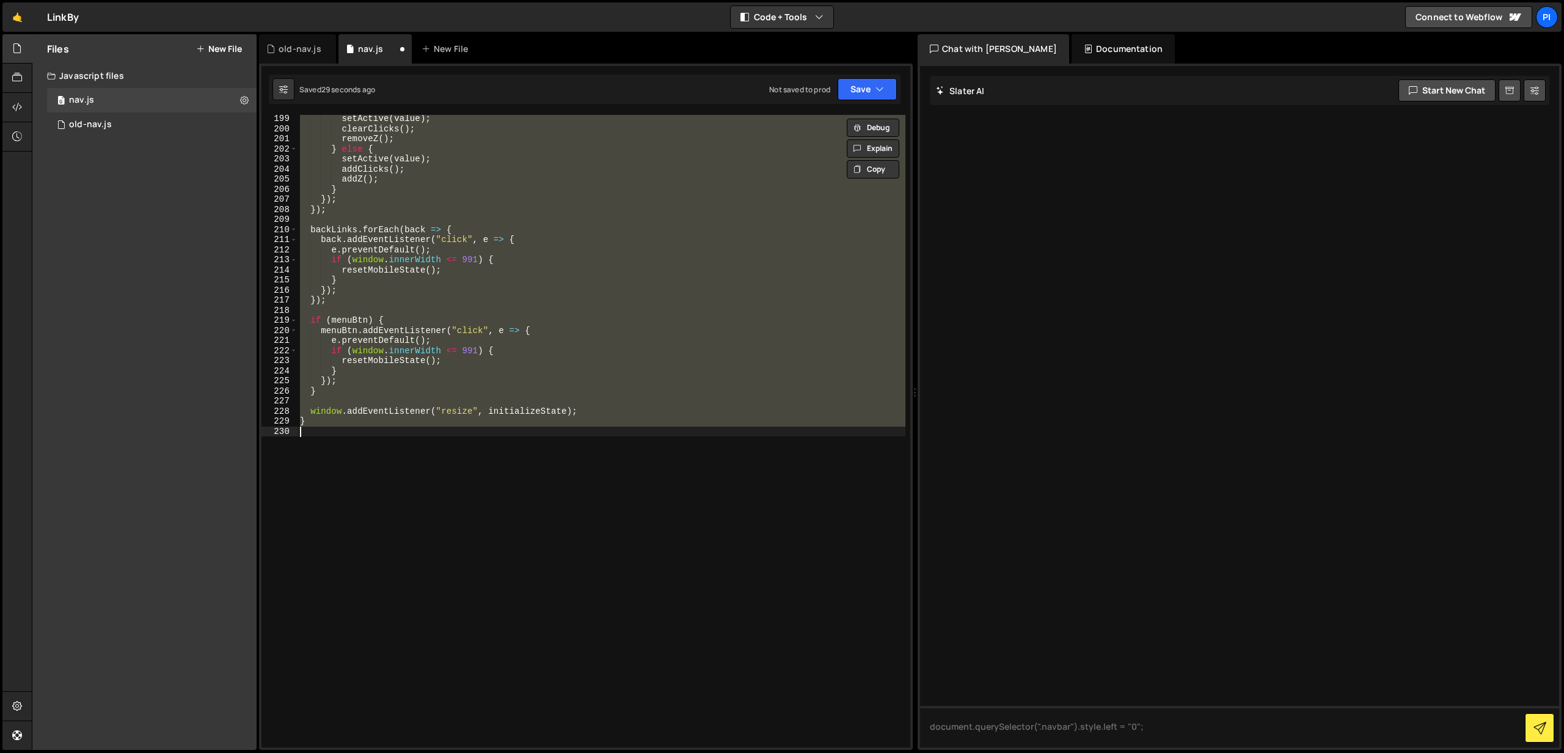
scroll to position [1997, 0]
click at [867, 86] on button "Save" at bounding box center [866, 89] width 59 height 22
click at [819, 122] on div "Save to Staging S" at bounding box center [825, 119] width 127 height 12
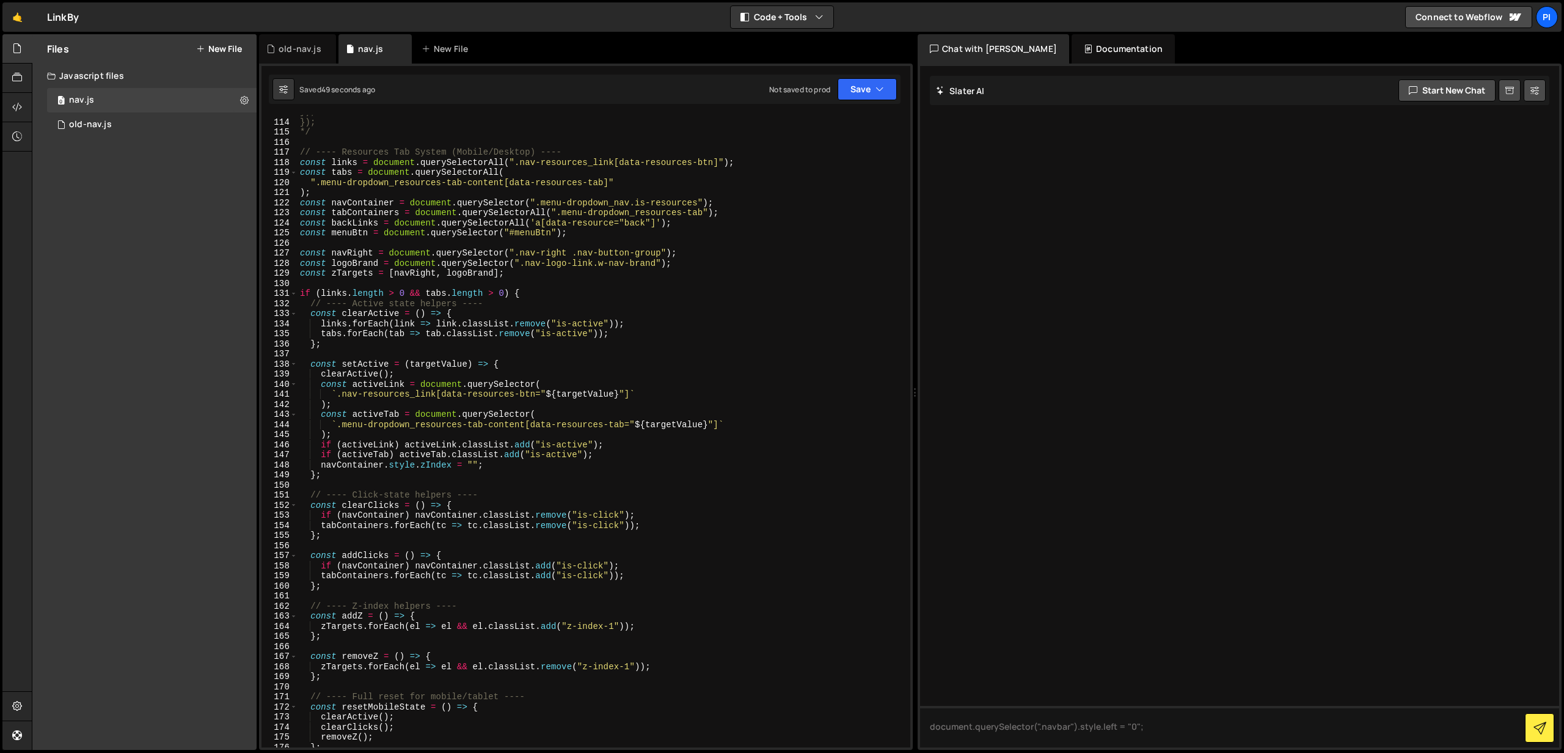
scroll to position [1137, 0]
click at [856, 86] on button "Save" at bounding box center [866, 89] width 59 height 22
click at [820, 123] on div "Save to Staging S" at bounding box center [825, 119] width 127 height 12
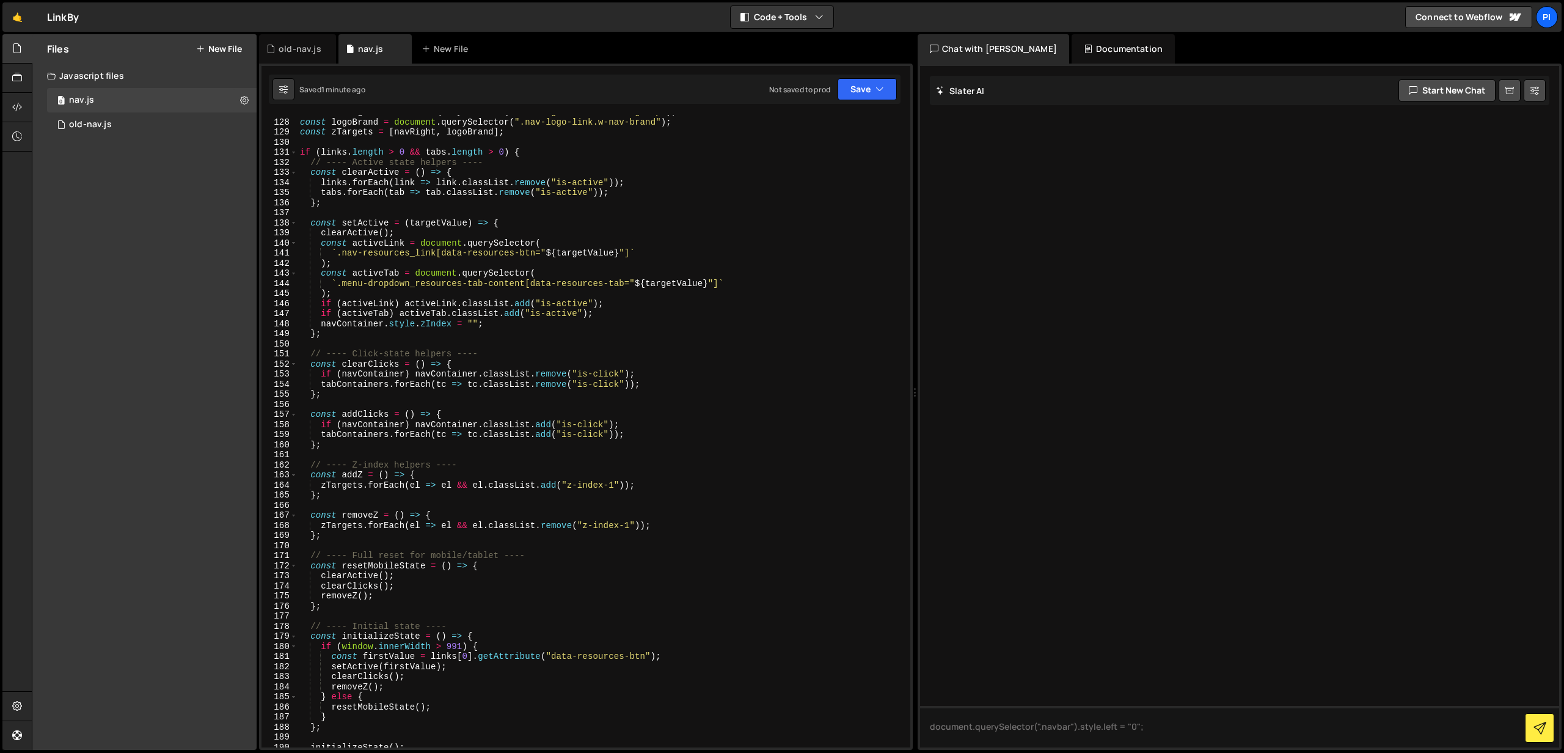
scroll to position [1268, 0]
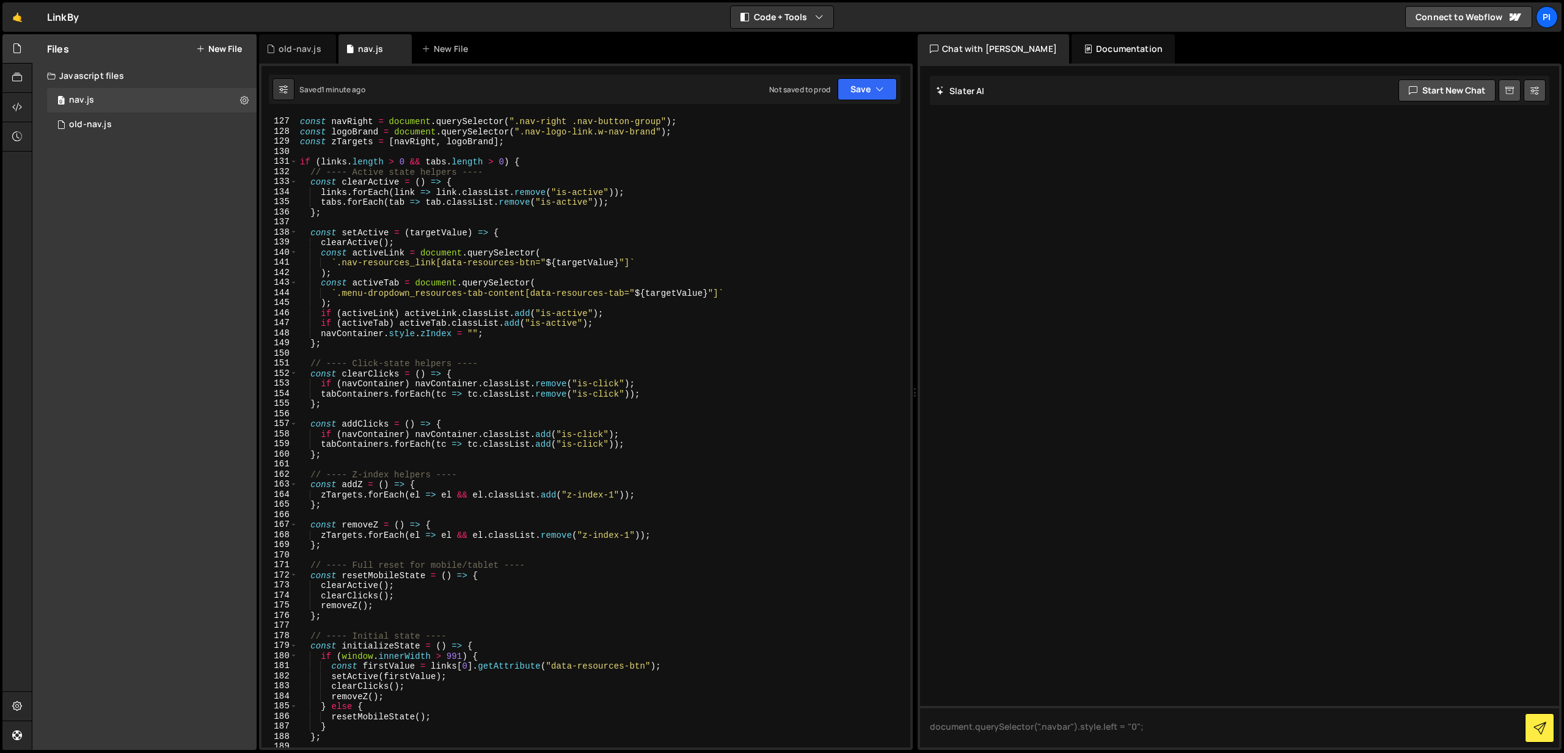
type textarea "navContainer.style.zIndex = "";"
drag, startPoint x: 490, startPoint y: 332, endPoint x: 286, endPoint y: 330, distance: 204.6
click at [286, 330] on div "navContainer.style.zIndex = ""; 126 127 128 129 130 131 132 133 134 135 136 137…" at bounding box center [585, 431] width 649 height 632
type textarea "if (activeTab) activeTab.classList.add("is-active");"
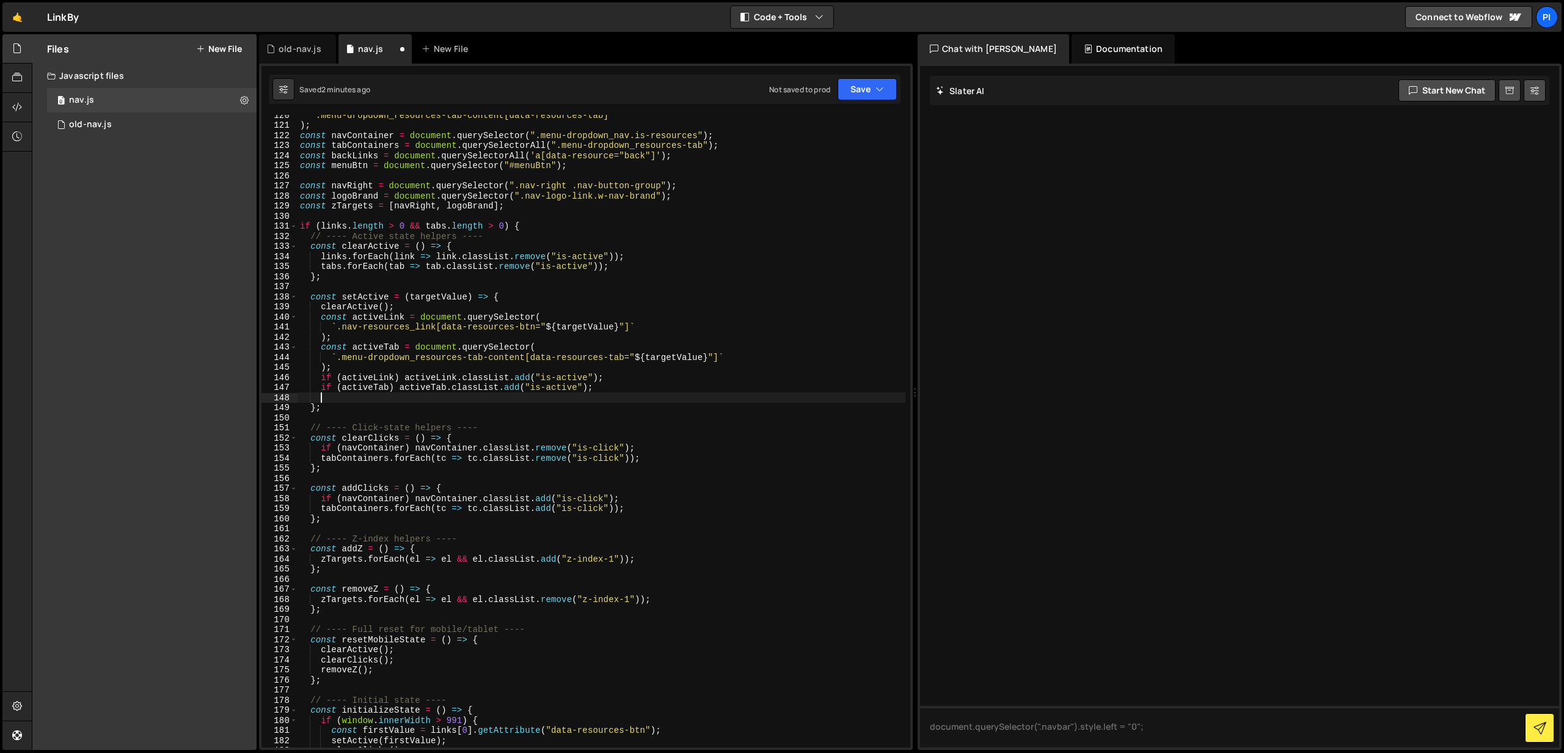
scroll to position [1203, 0]
click at [381, 136] on div "".menu-dropdown_resources-tab-content[data-resources-tab]" ) ; const navContain…" at bounding box center [601, 437] width 608 height 652
type textarea "const navContainer = document.querySelector(".menu-dropdown_nav.is-resources");"
click at [381, 136] on div "".menu-dropdown_resources-tab-content[data-resources-tab]" ) ; const navContain…" at bounding box center [601, 437] width 608 height 652
click at [364, 399] on div "".menu-dropdown_resources-tab-content[data-resources-tab]" ) ; const navContain…" at bounding box center [601, 437] width 608 height 652
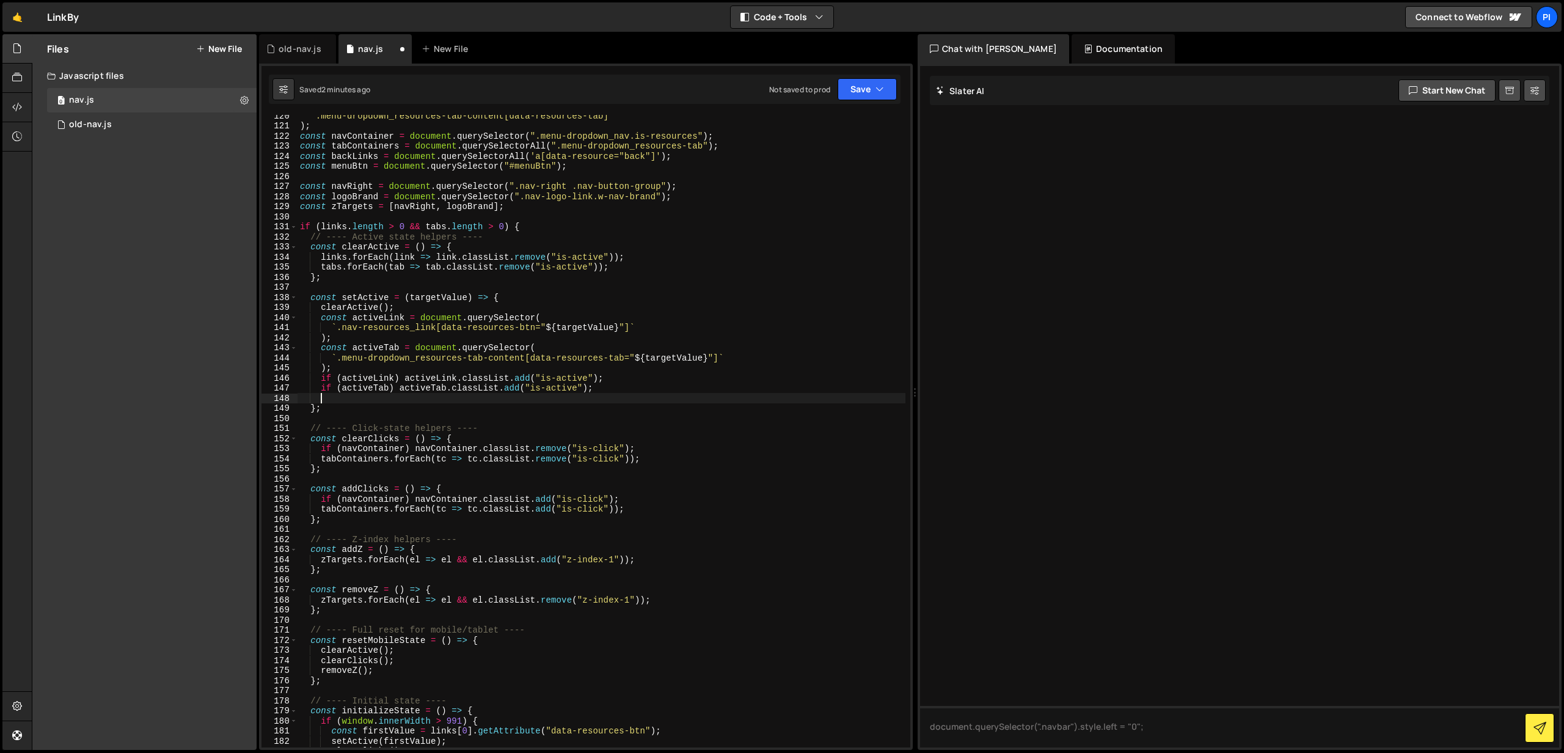
paste textarea "navContainer"
drag, startPoint x: 489, startPoint y: 561, endPoint x: 627, endPoint y: 559, distance: 138.1
click at [627, 559] on div "".menu-dropdown_resources-tab-content[data-resources-tab]" ) ; const navContain…" at bounding box center [601, 437] width 608 height 652
click at [406, 398] on div "".menu-dropdown_resources-tab-content[data-resources-tab]" ) ; const navContain…" at bounding box center [601, 437] width 608 height 652
paste textarea "classList.add("z-index-1")"
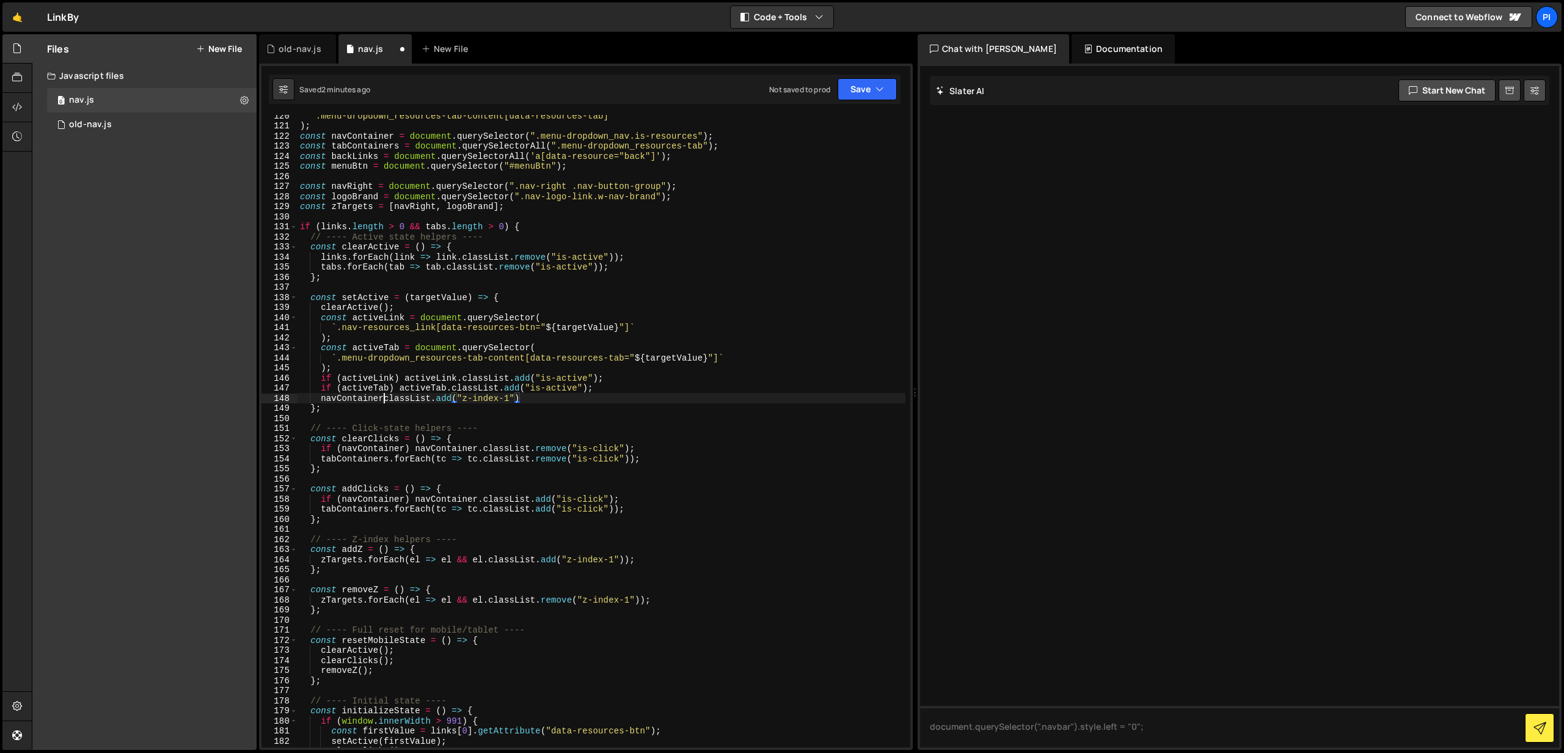
drag, startPoint x: 383, startPoint y: 399, endPoint x: 428, endPoint y: 391, distance: 45.9
click at [389, 398] on div "".menu-dropdown_resources-tab-content[data-resources-tab]" ) ; const navContain…" at bounding box center [601, 437] width 608 height 652
click at [544, 399] on div "".menu-dropdown_resources-tab-content[data-resources-tab]" ) ; const navContain…" at bounding box center [601, 437] width 608 height 652
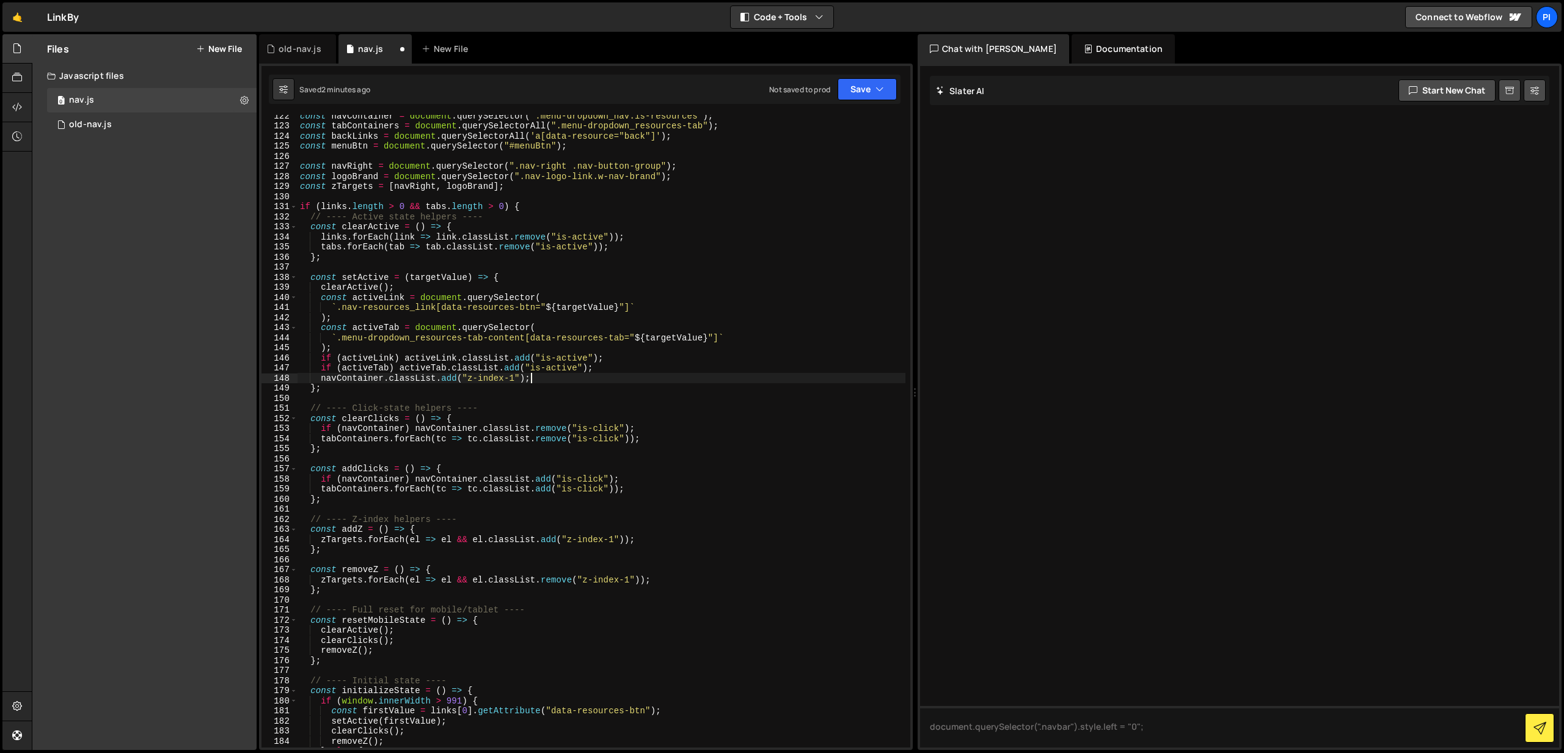
scroll to position [1225, 0]
click at [404, 377] on div "const navContainer = document . querySelector ( ".menu-dropdown_nav.is-resource…" at bounding box center [601, 435] width 608 height 652
type textarea "navContainer.classList.remove("z-index-1");"
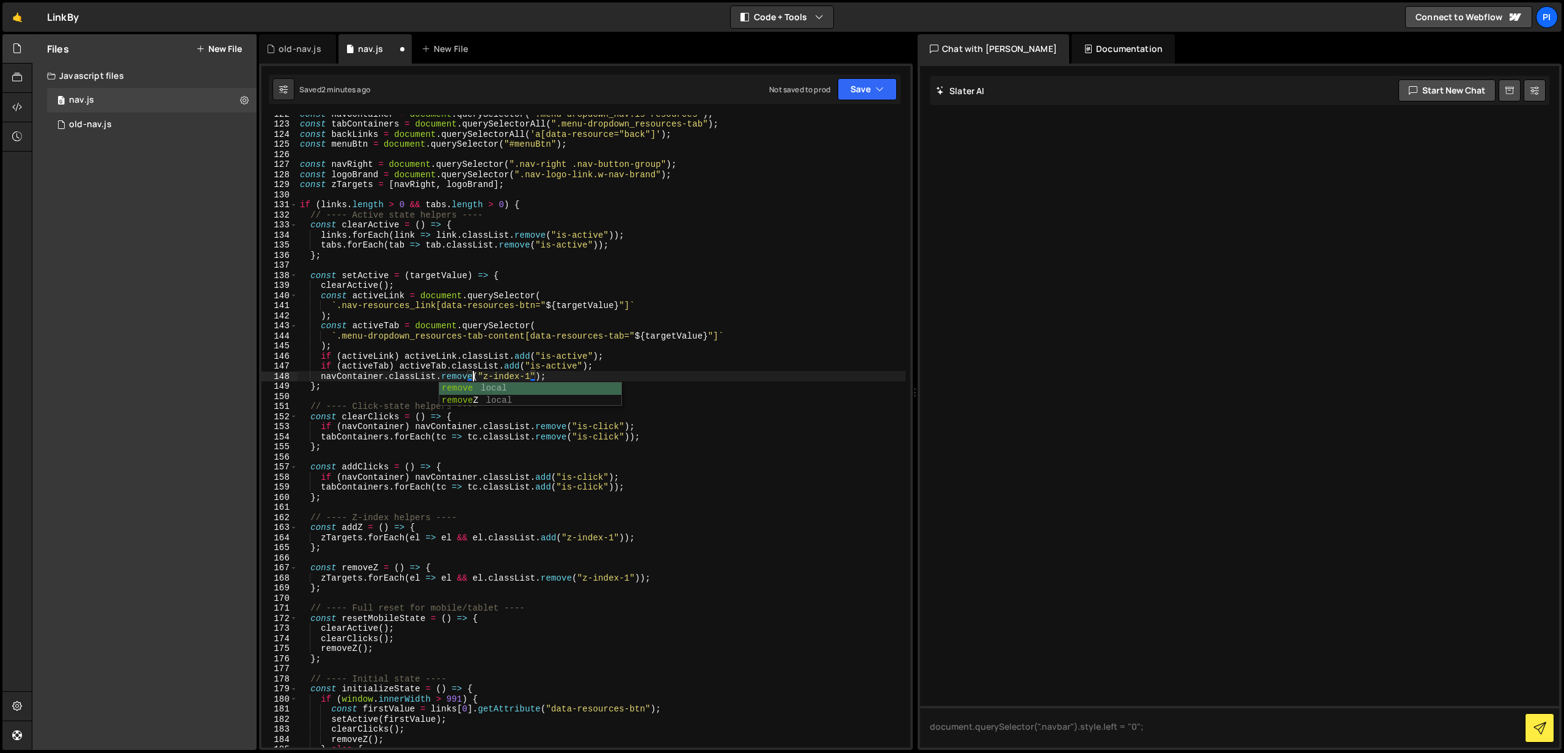
scroll to position [0, 12]
click at [557, 374] on div "const navContainer = document . querySelector ( ".menu-dropdown_nav.is-resource…" at bounding box center [601, 435] width 608 height 652
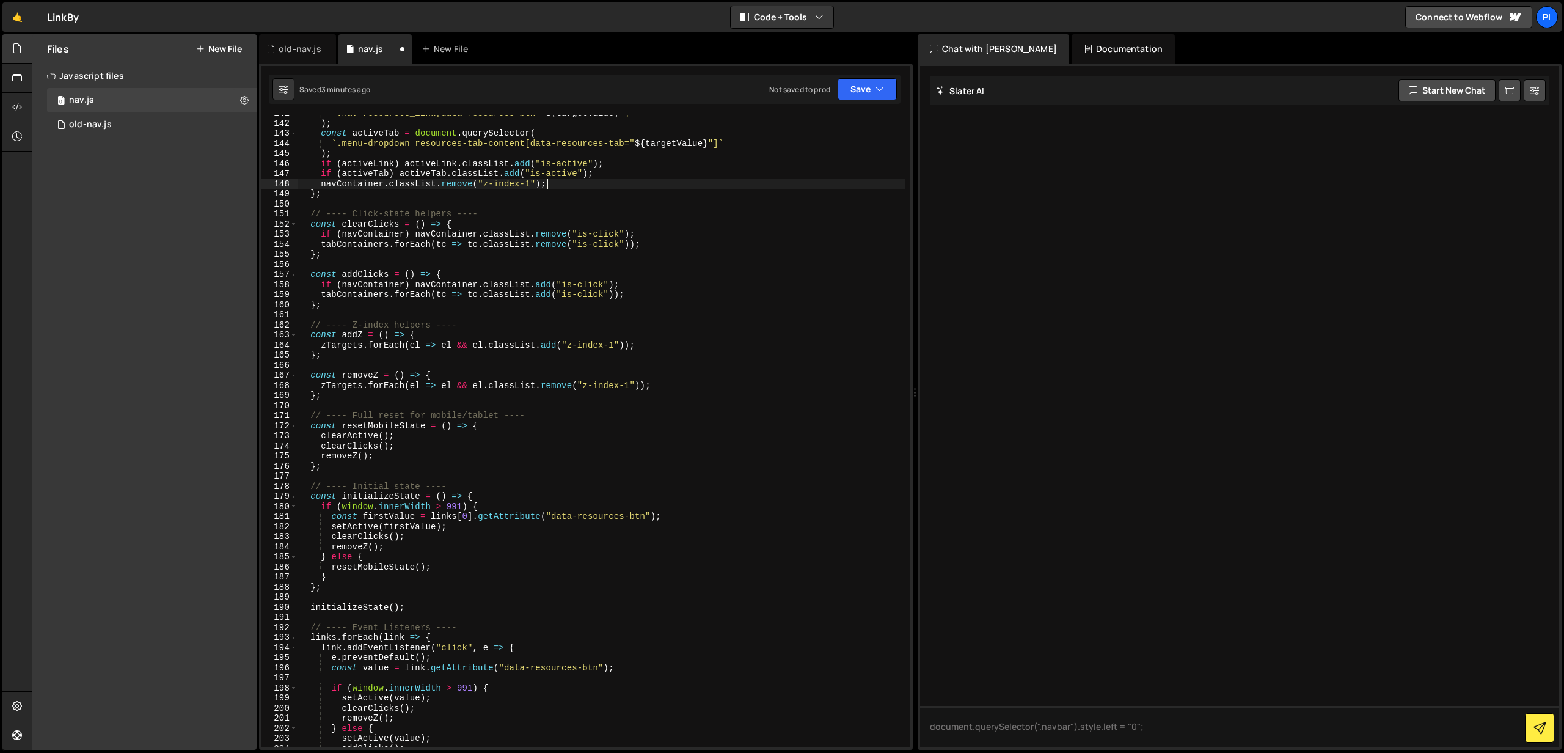
scroll to position [1414, 0]
click at [566, 184] on div "` .nav-resources_link[data-resources-btn=" ${ targetValue } "] ` ) ; const acti…" at bounding box center [601, 438] width 608 height 652
drag, startPoint x: 561, startPoint y: 190, endPoint x: 293, endPoint y: 191, distance: 268.8
click at [293, 191] on div "navContainer.classList.remove("z-index-1"); 141 142 143 144 145 146 147 148 149…" at bounding box center [585, 431] width 649 height 632
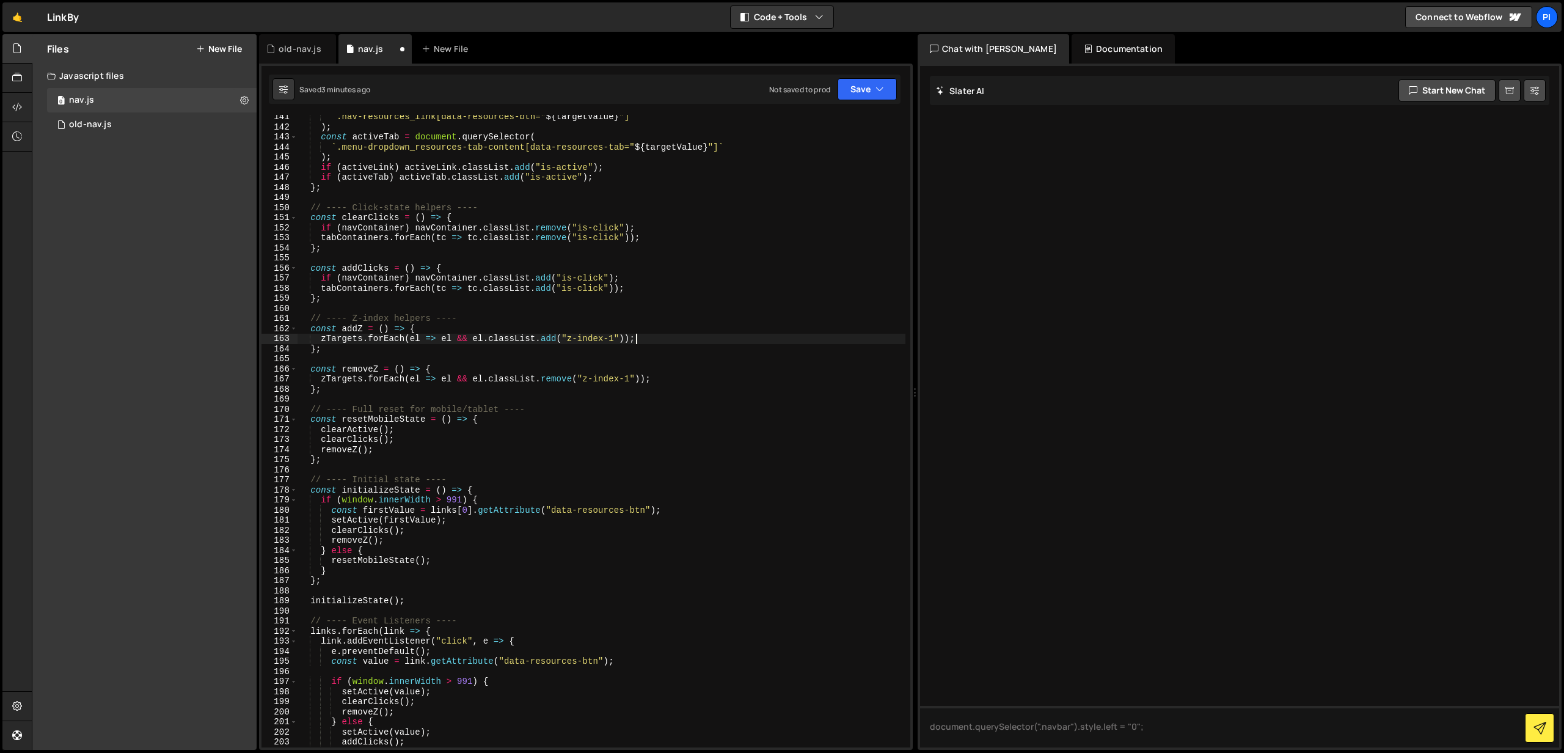
click at [663, 339] on div "` .nav-resources_link[data-resources-btn=" ${ targetValue } "] ` ) ; const acti…" at bounding box center [601, 438] width 608 height 652
type textarea "zTargets.forEach(el => el && el.classList.add("z-index-1"));"
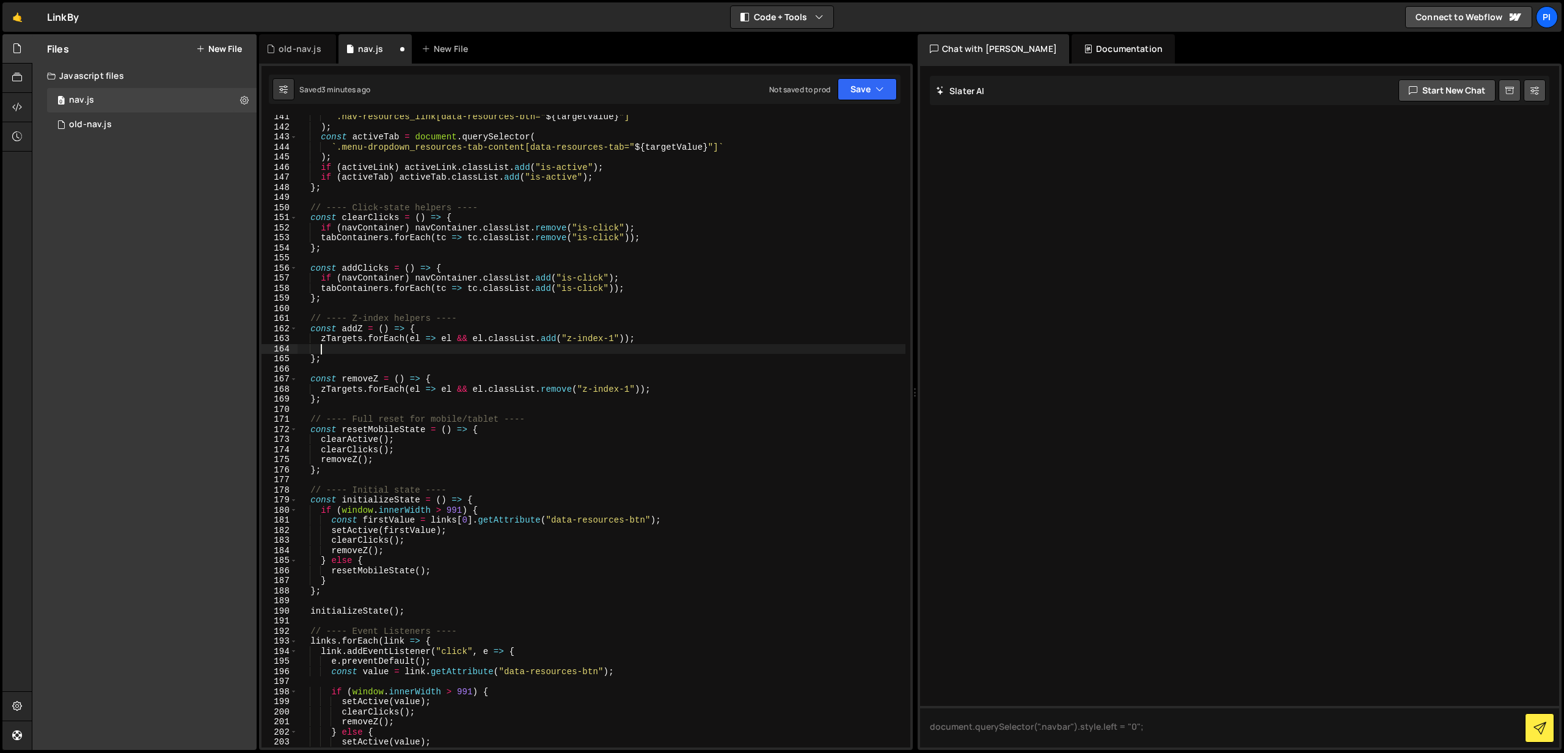
paste textarea "navContainer.classList.remove("z-index-1");"
click at [584, 353] on div "` .nav-resources_link[data-resources-btn=" ${ targetValue } "] ` ) ; const acti…" at bounding box center [601, 438] width 608 height 652
click at [676, 387] on div "` .nav-resources_link[data-resources-btn=" ${ targetValue } "] ` ) ; const acti…" at bounding box center [601, 438] width 608 height 652
type textarea "zTargets.forEach(el => el && el.classList.remove("z-index-1"));"
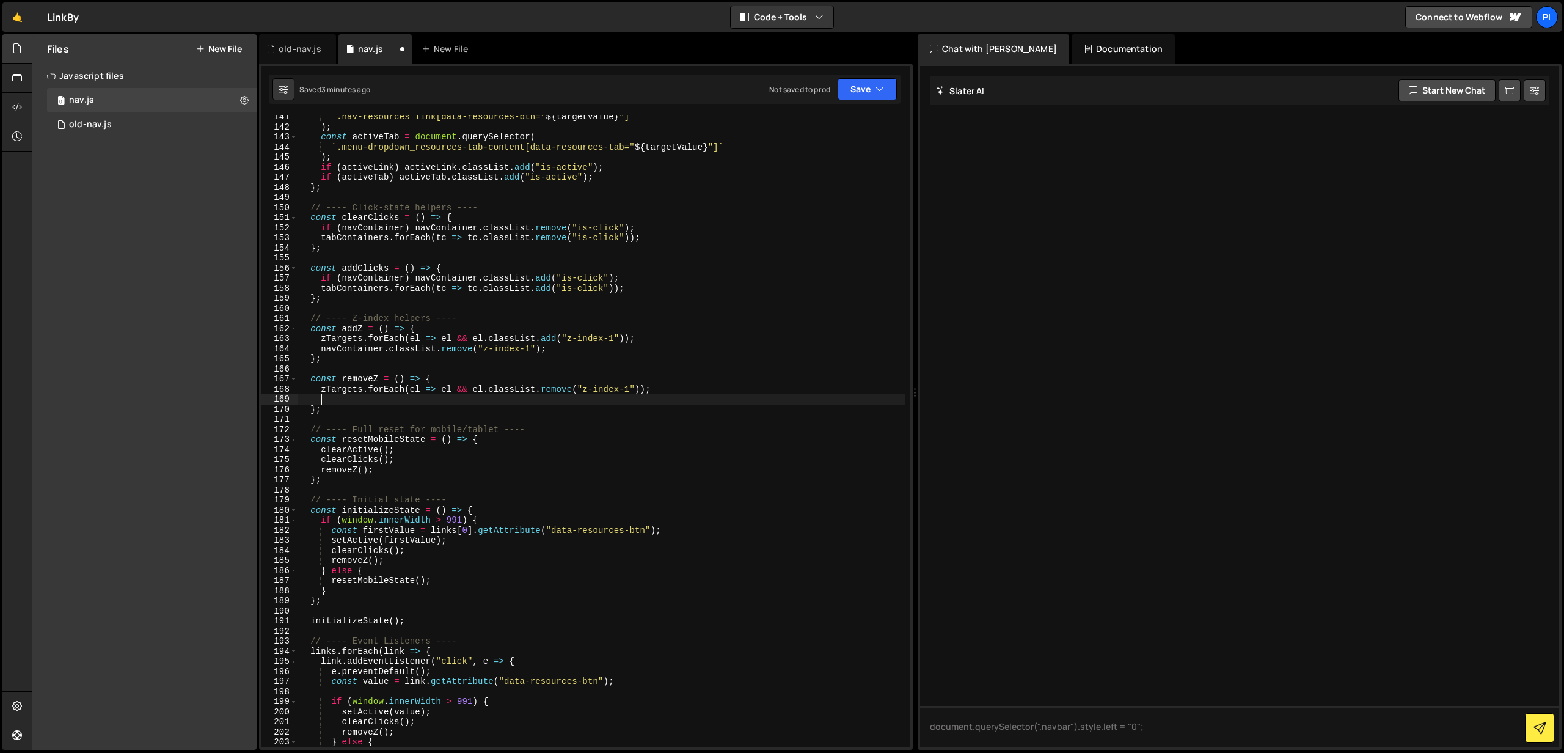
paste textarea "navContainer.classList.remove("z-index-1");"
click at [345, 400] on div "` .nav-resources_link[data-resources-btn=" ${ targetValue } "] ` ) ; const acti…" at bounding box center [601, 438] width 608 height 652
click at [452, 399] on div "` .nav-resources_link[data-resources-btn=" ${ targetValue } "] ` ) ; const acti…" at bounding box center [601, 438] width 608 height 652
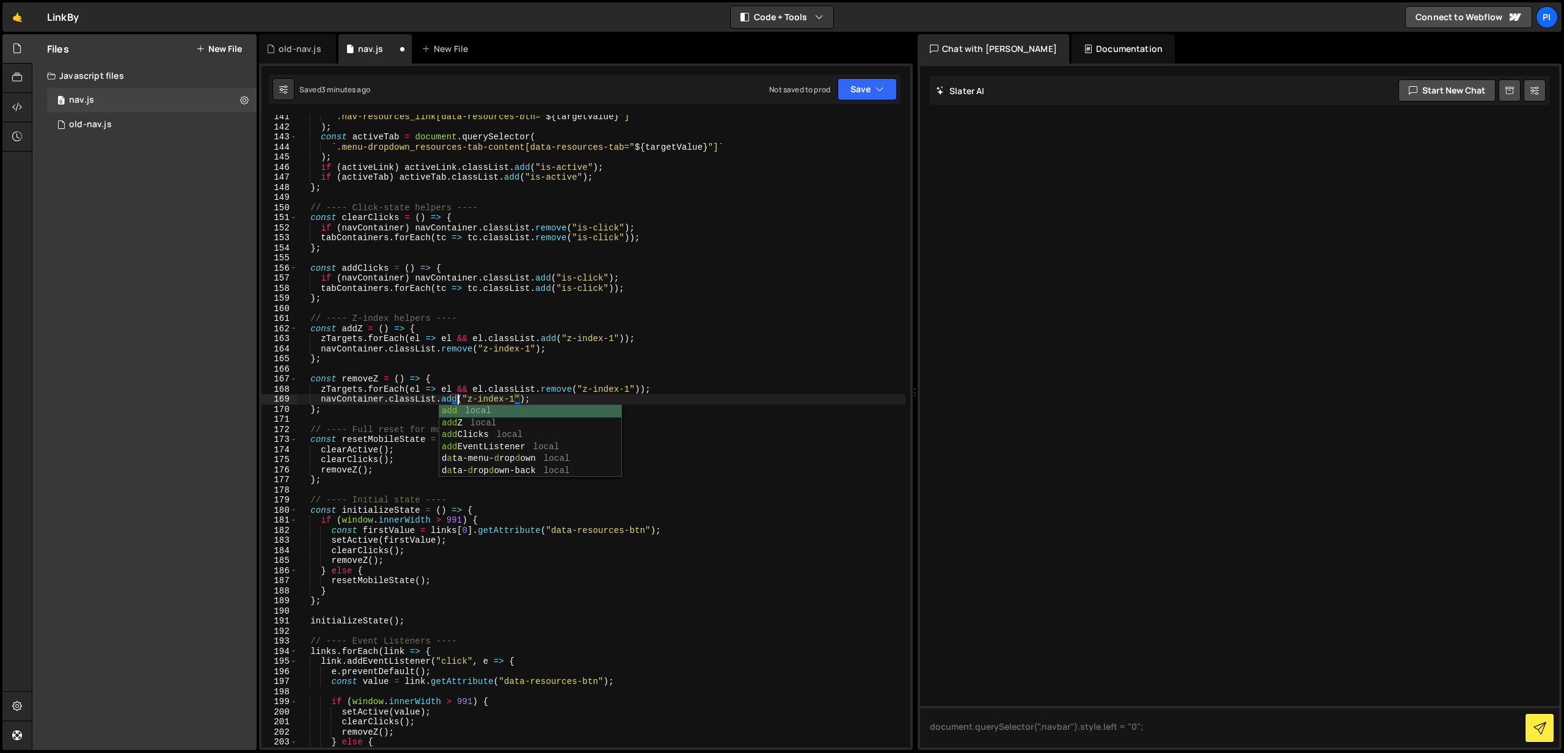
scroll to position [0, 10]
click at [552, 395] on div "` .nav-resources_link[data-resources-btn=" ${ targetValue } "] ` ) ; const acti…" at bounding box center [601, 438] width 608 height 652
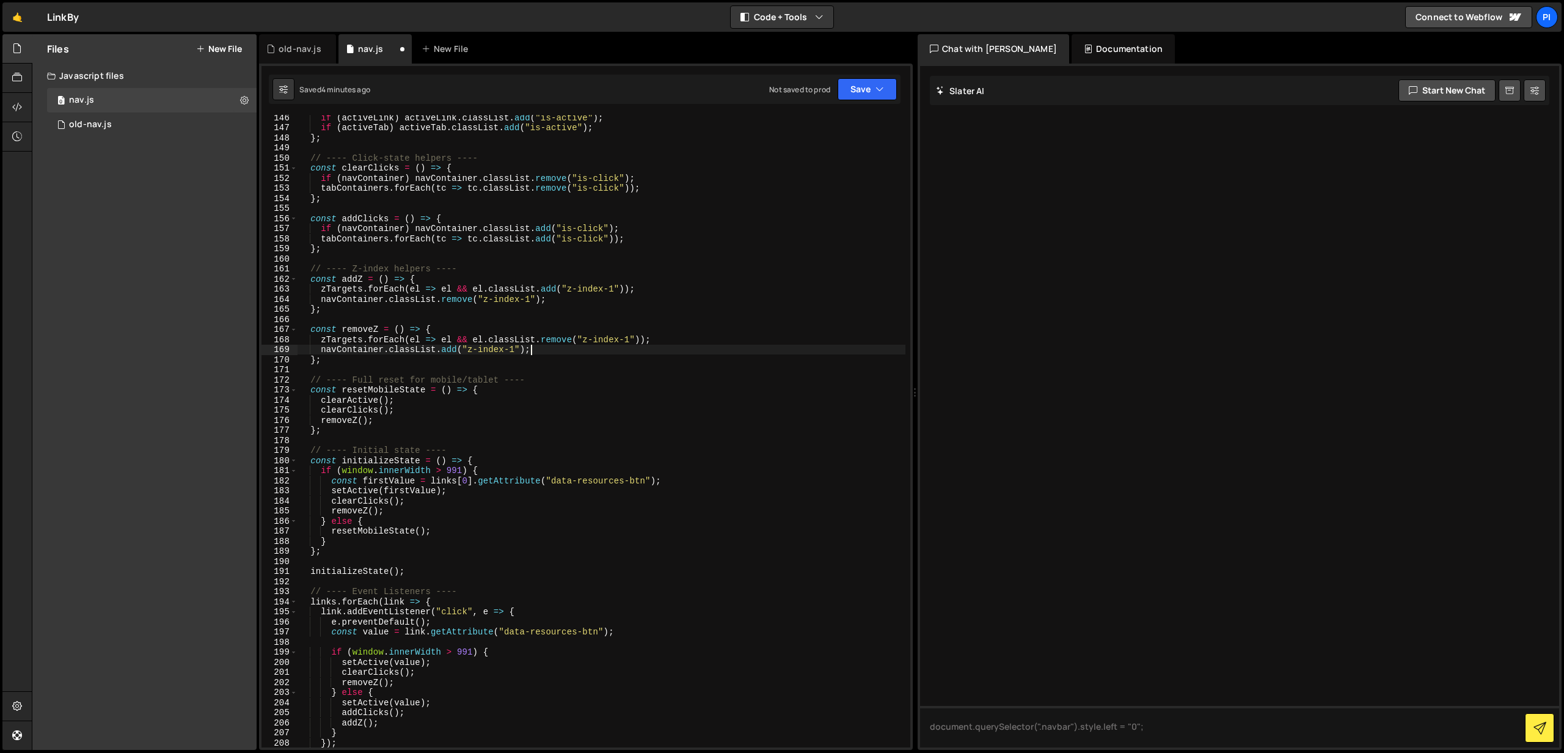
scroll to position [1468, 0]
click at [851, 86] on button "Save" at bounding box center [866, 89] width 59 height 22
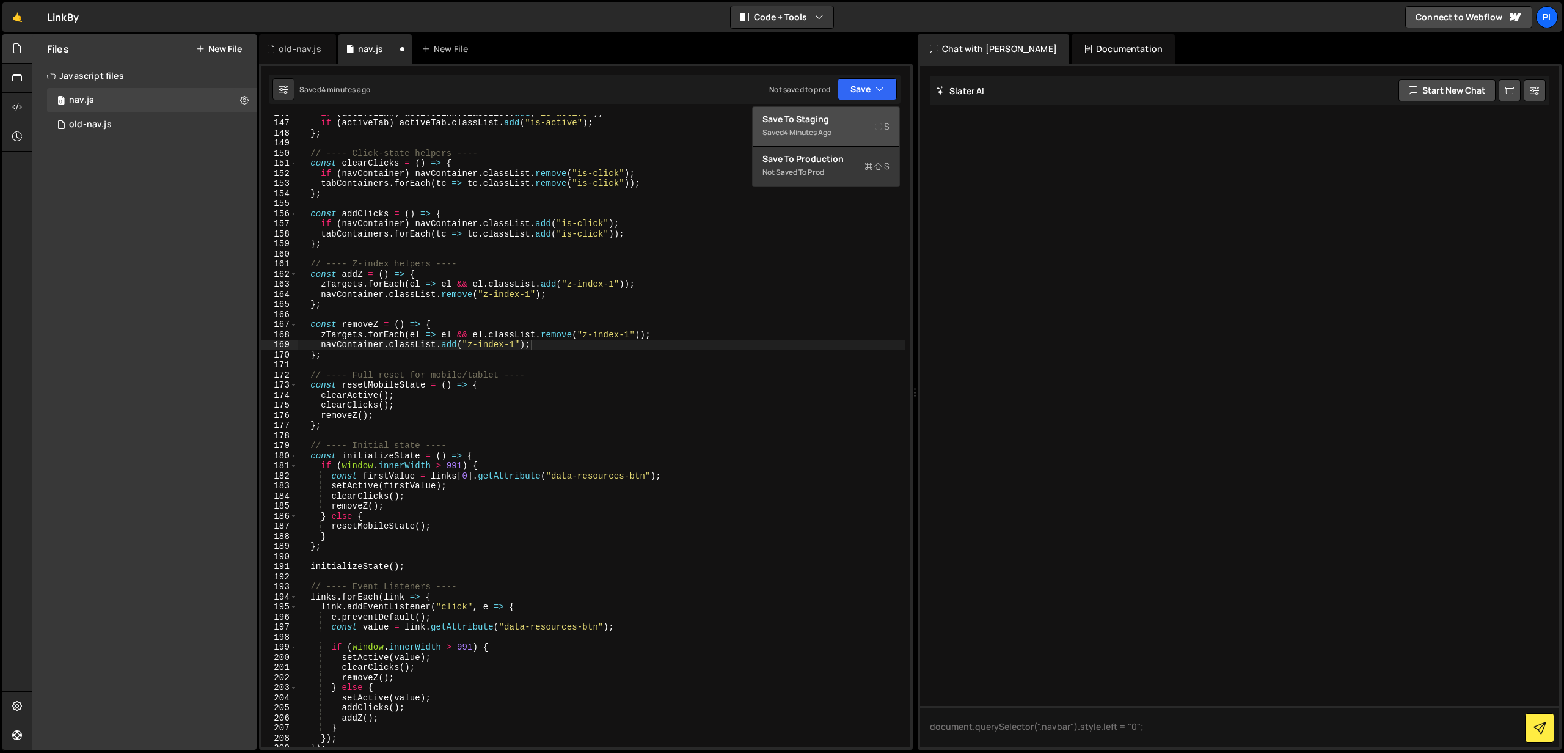
click at [788, 129] on div "4 minutes ago" at bounding box center [808, 132] width 48 height 10
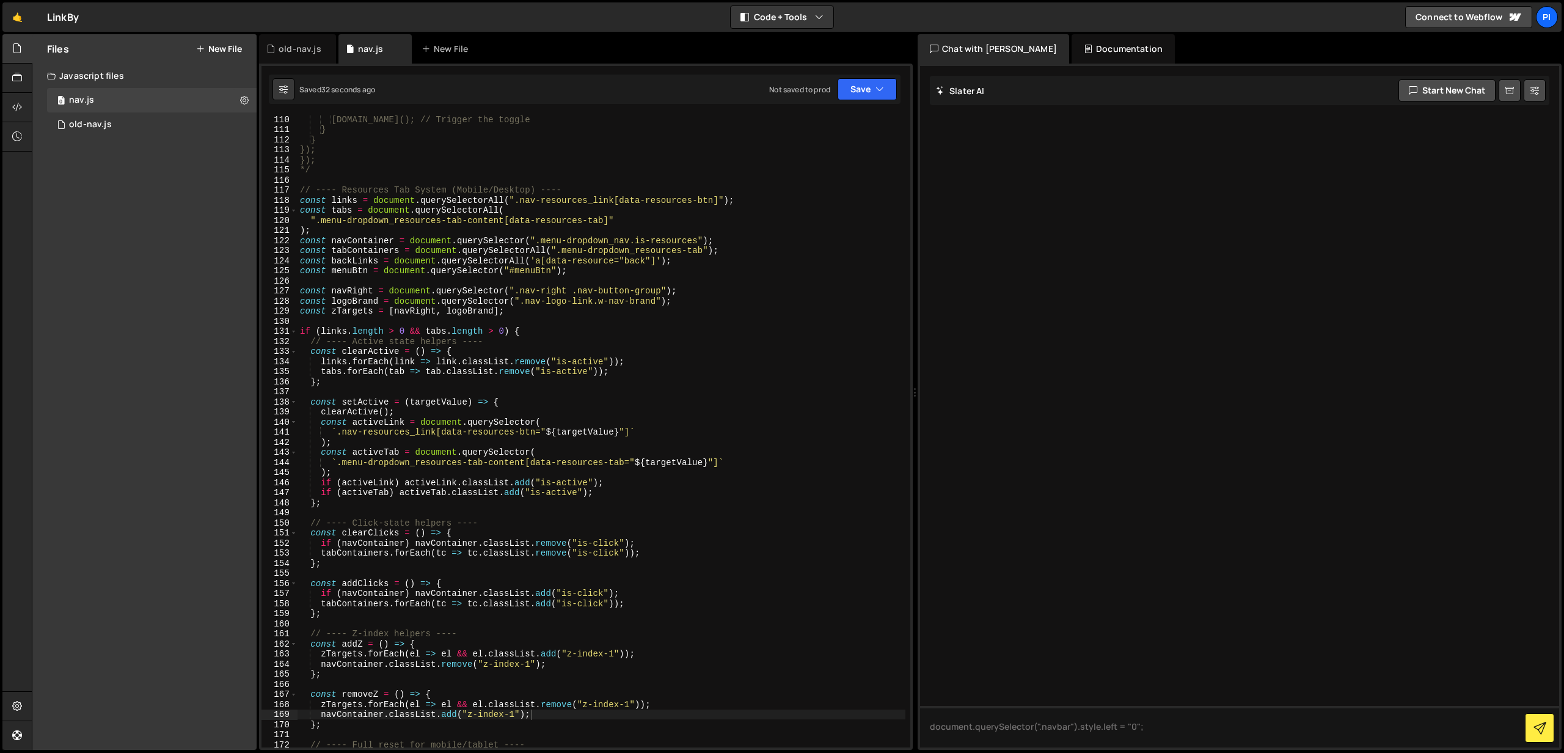
scroll to position [1092, 0]
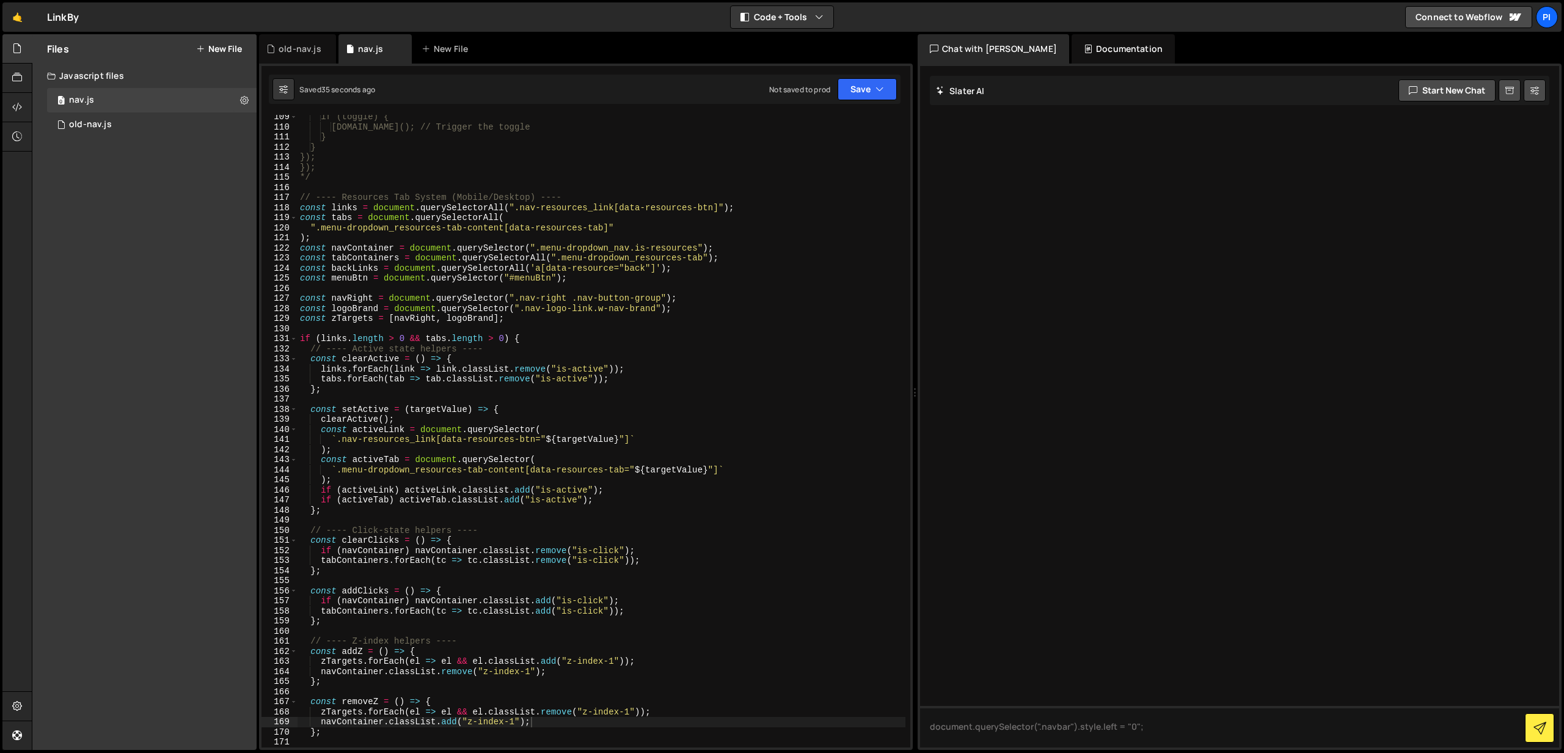
type textarea ");"
click at [344, 239] on div "if (toggle) { toggle.click(); // Trigger the toggle } } }); }); */ // ---- Reso…" at bounding box center [601, 438] width 608 height 652
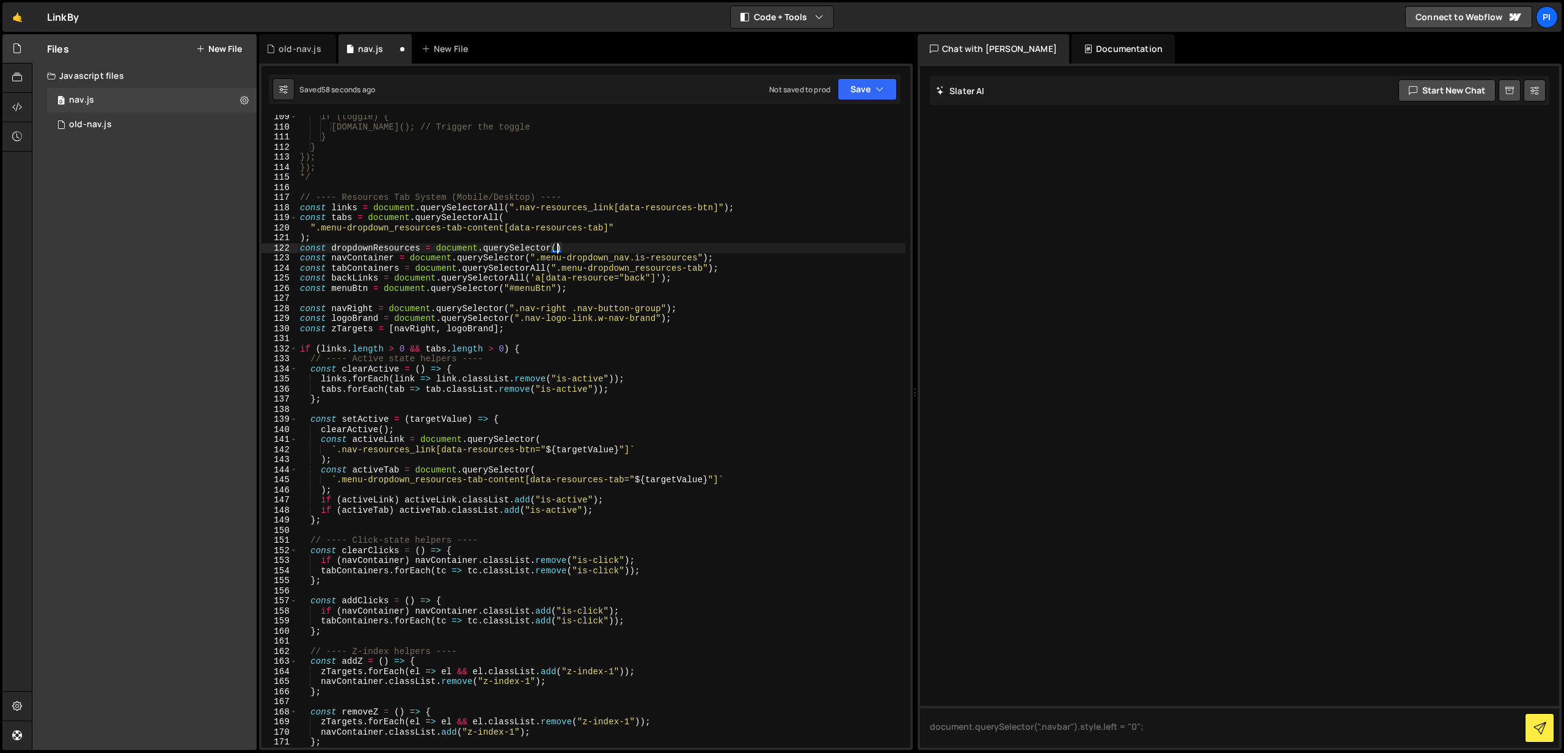
scroll to position [0, 18]
paste textarea "menu-dropdown w-variant-72793b49-6fe0-028f-3b3e-ee46ad92aaf2 is-resources w-dro…"
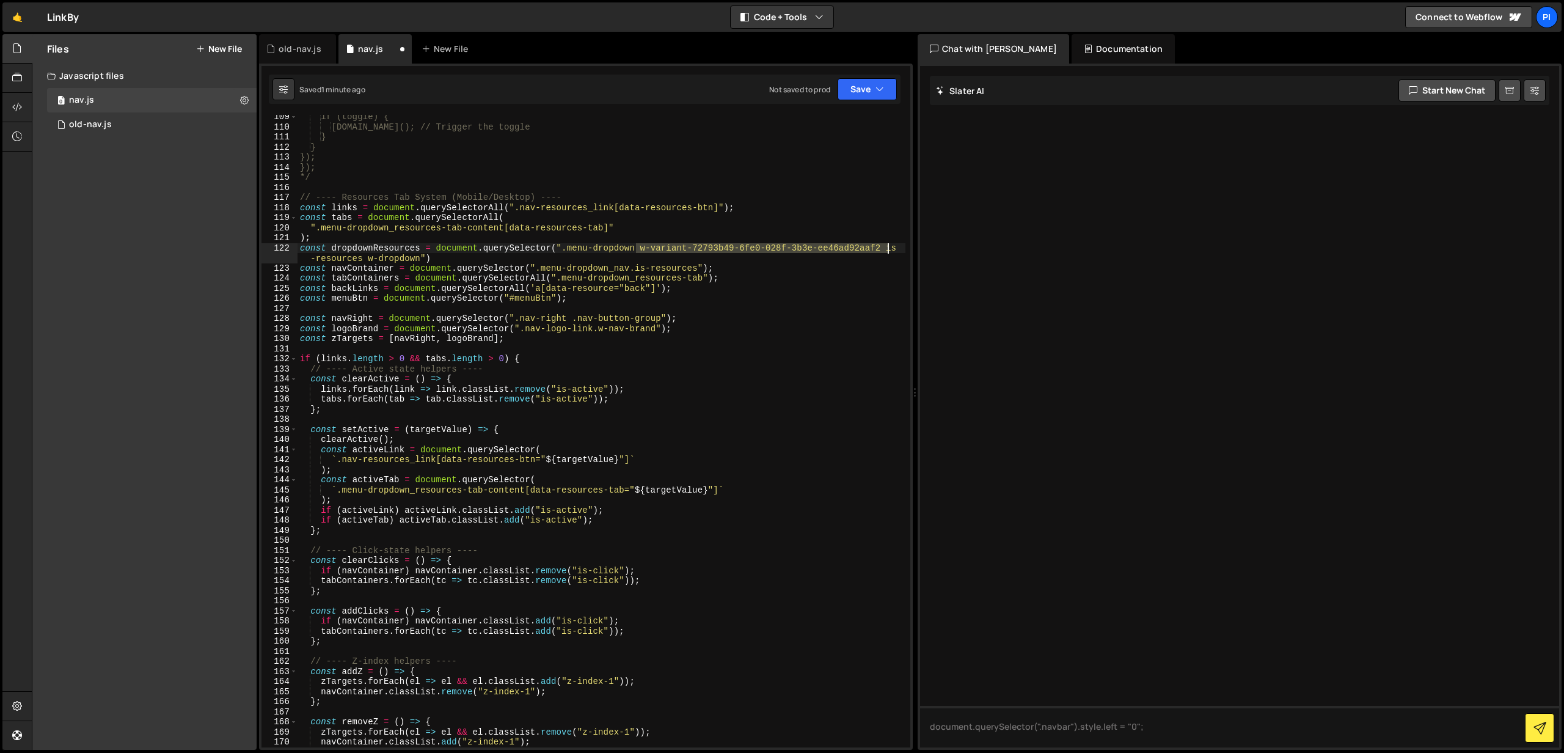
drag, startPoint x: 636, startPoint y: 249, endPoint x: 886, endPoint y: 249, distance: 249.8
click at [886, 249] on div "if (toggle) { toggle.click(); // Trigger the toggle } } }); }); */ // ---- Reso…" at bounding box center [601, 438] width 608 height 652
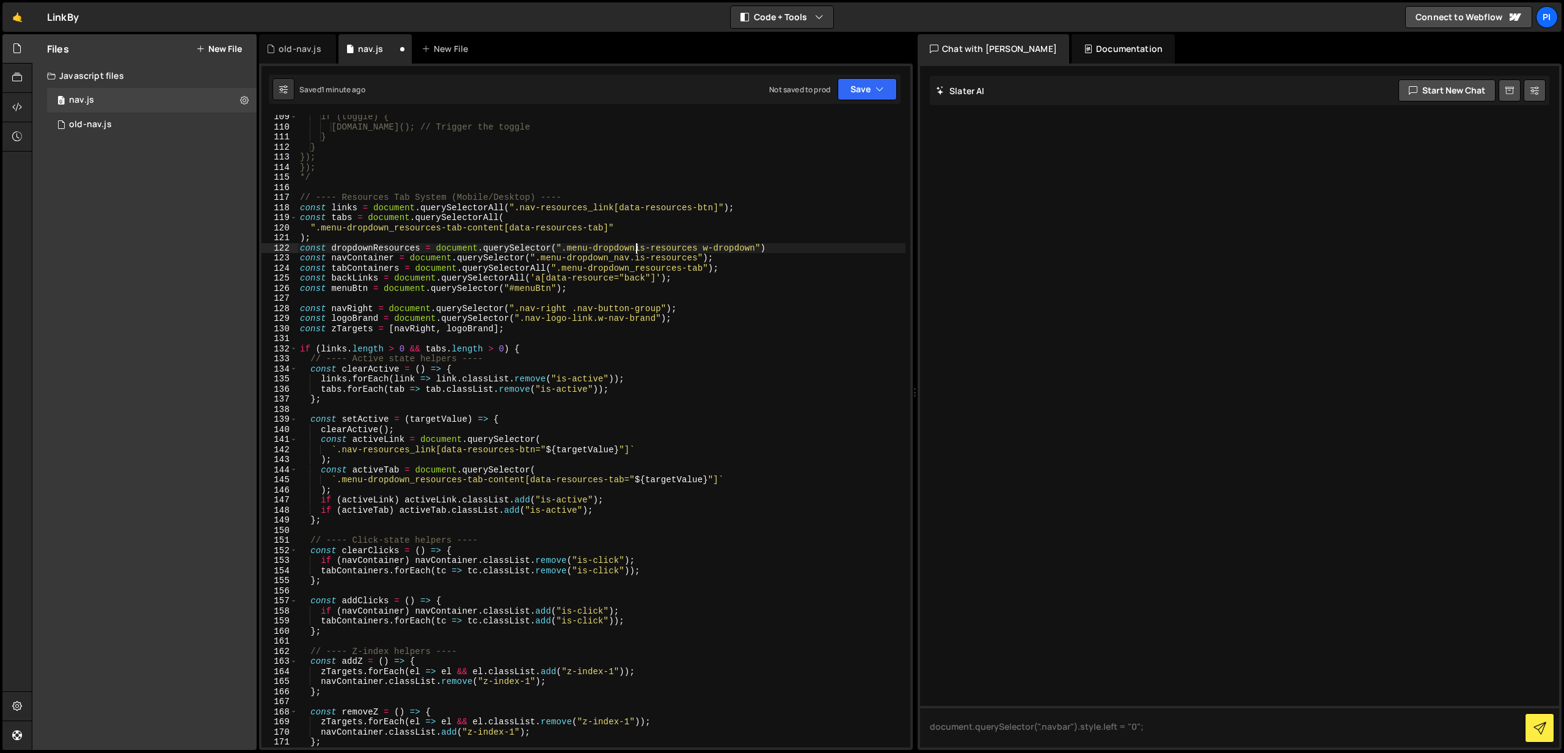
scroll to position [0, 23]
drag, startPoint x: 705, startPoint y: 248, endPoint x: 762, endPoint y: 249, distance: 56.8
click at [762, 249] on div "if (toggle) { toggle.click(); // Trigger the toggle } } }); }); */ // ---- Reso…" at bounding box center [601, 438] width 608 height 652
click at [743, 252] on div "if (toggle) { toggle.click(); // Trigger the toggle } } }); }); */ // ---- Reso…" at bounding box center [601, 438] width 608 height 652
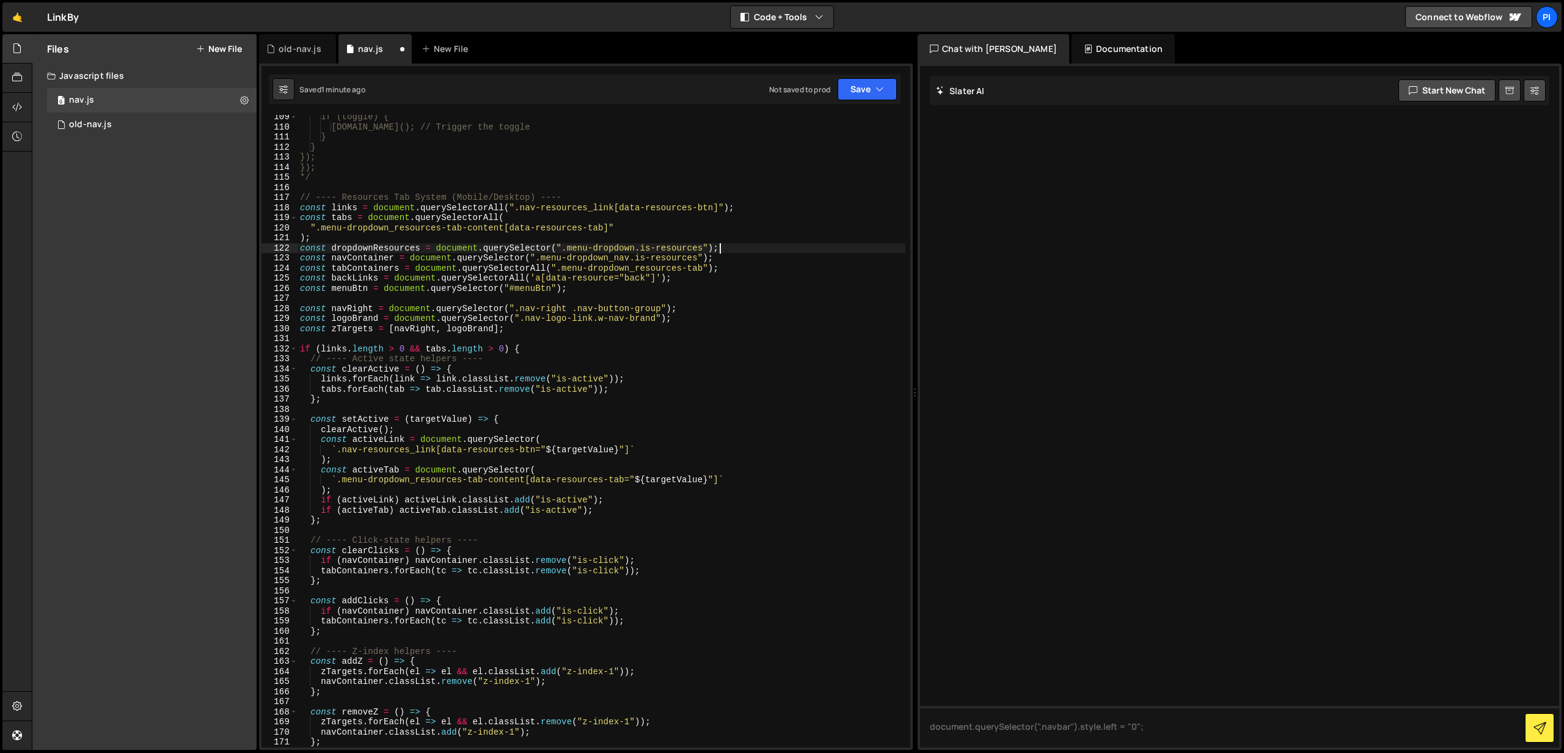
click at [738, 250] on div "if (toggle) { toggle.click(); // Trigger the toggle } } }); }); */ // ---- Reso…" at bounding box center [601, 438] width 608 height 652
click at [396, 248] on div "if (toggle) { toggle.click(); // Trigger the toggle } } }); }); */ // ---- Reso…" at bounding box center [601, 438] width 608 height 652
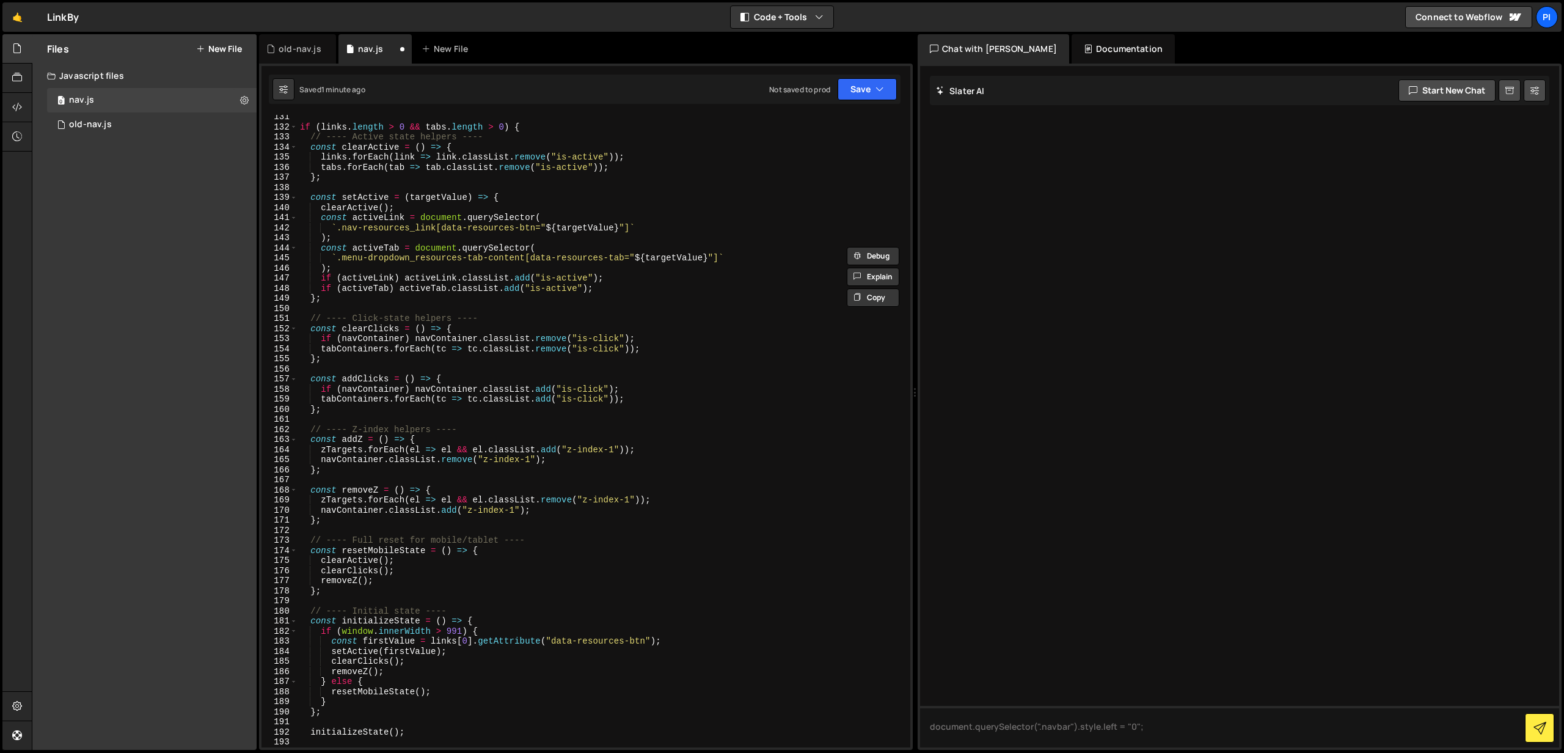
scroll to position [1313, 0]
click at [350, 468] on div "if ( links . length > 0 && tabs . length > 0 ) { // ---- Active state helpers -…" at bounding box center [601, 438] width 608 height 652
click at [361, 459] on div "if ( links . length > 0 && tabs . length > 0 ) { // ---- Active state helpers -…" at bounding box center [601, 438] width 608 height 652
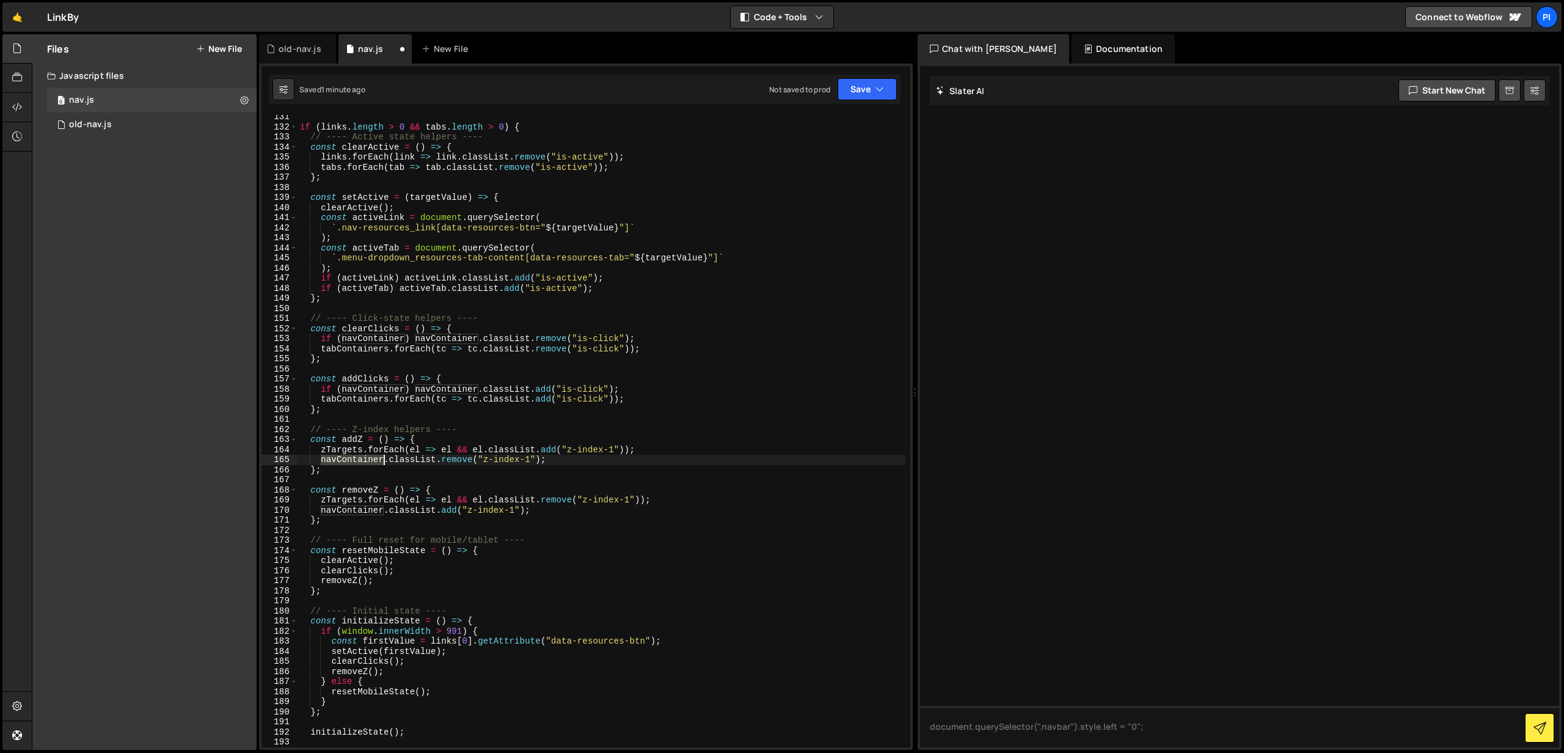
click at [361, 459] on div "if ( links . length > 0 && tabs . length > 0 ) { // ---- Active state helpers -…" at bounding box center [601, 438] width 608 height 652
paste textarea "dropdownResources"
click at [360, 509] on div "if ( links . length > 0 && tabs . length > 0 ) { // ---- Active state helpers -…" at bounding box center [601, 438] width 608 height 652
paste textarea "dropdownResources"
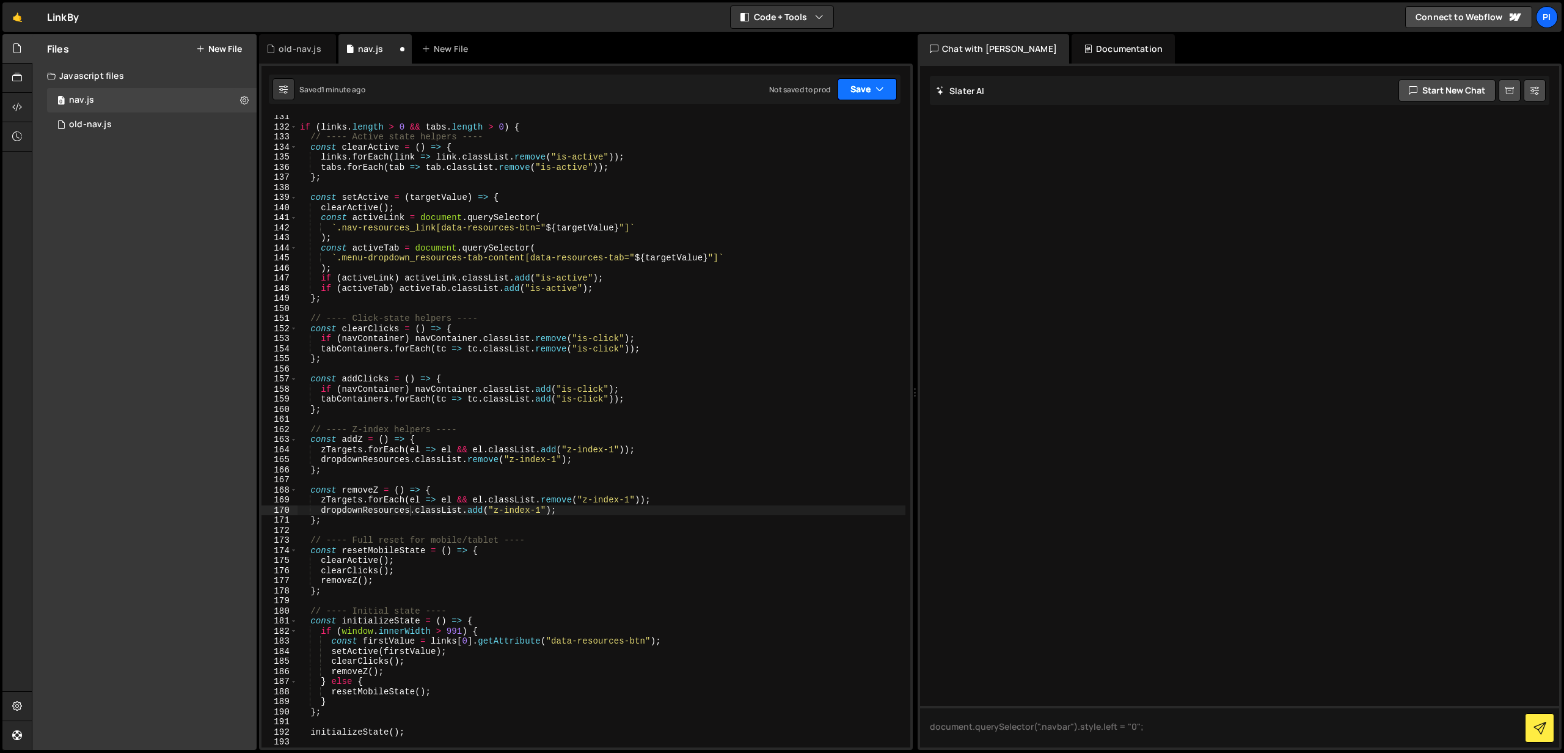
click at [852, 86] on button "Save" at bounding box center [866, 89] width 59 height 22
click at [811, 124] on div "Save to Staging S" at bounding box center [825, 119] width 127 height 12
click at [623, 330] on div "if ( links . length > 0 && tabs . length > 0 ) { // ---- Active state helpers -…" at bounding box center [601, 438] width 608 height 652
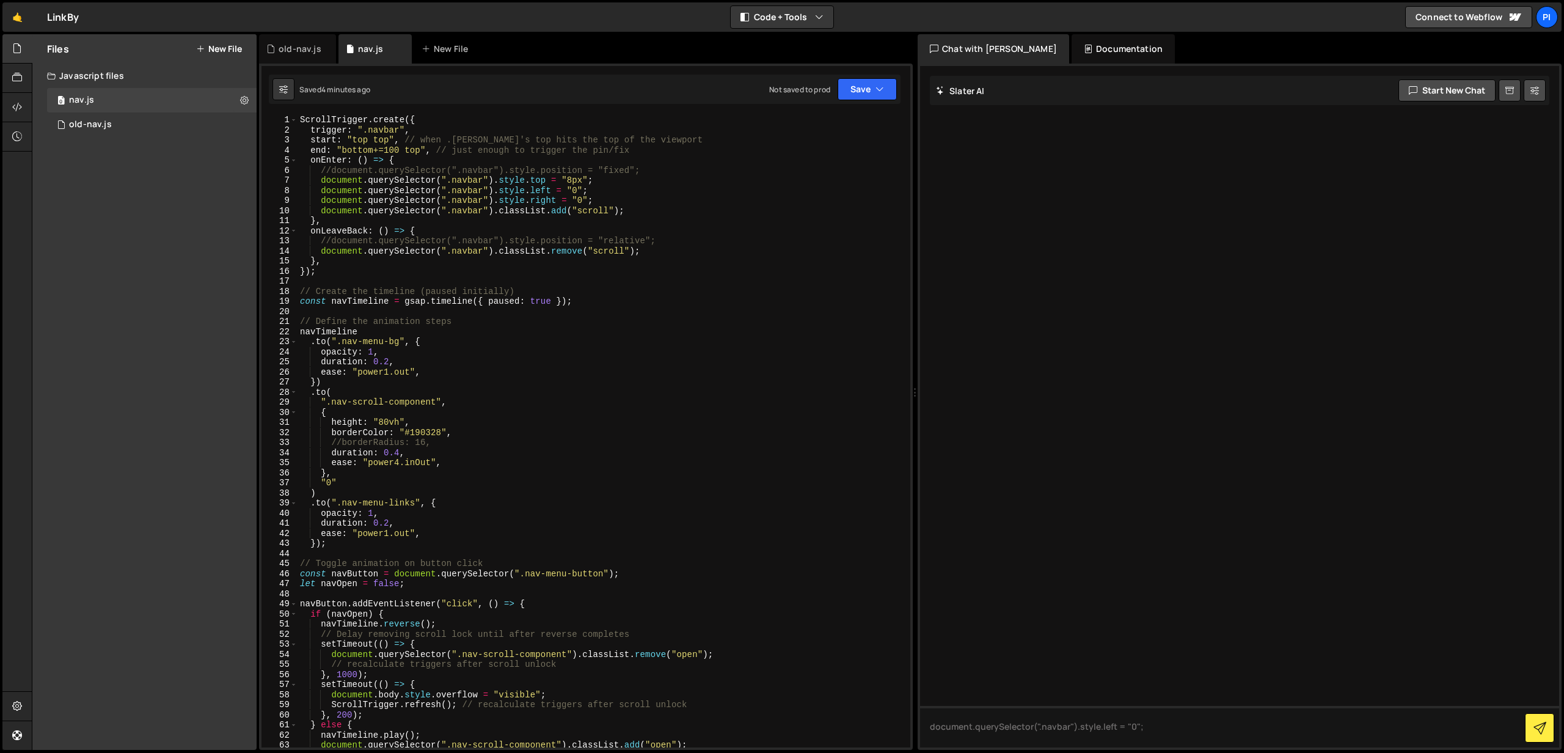
scroll to position [0, 0]
click at [876, 89] on icon "button" at bounding box center [879, 89] width 9 height 12
click at [820, 117] on div "Save to Staging S" at bounding box center [825, 119] width 127 height 12
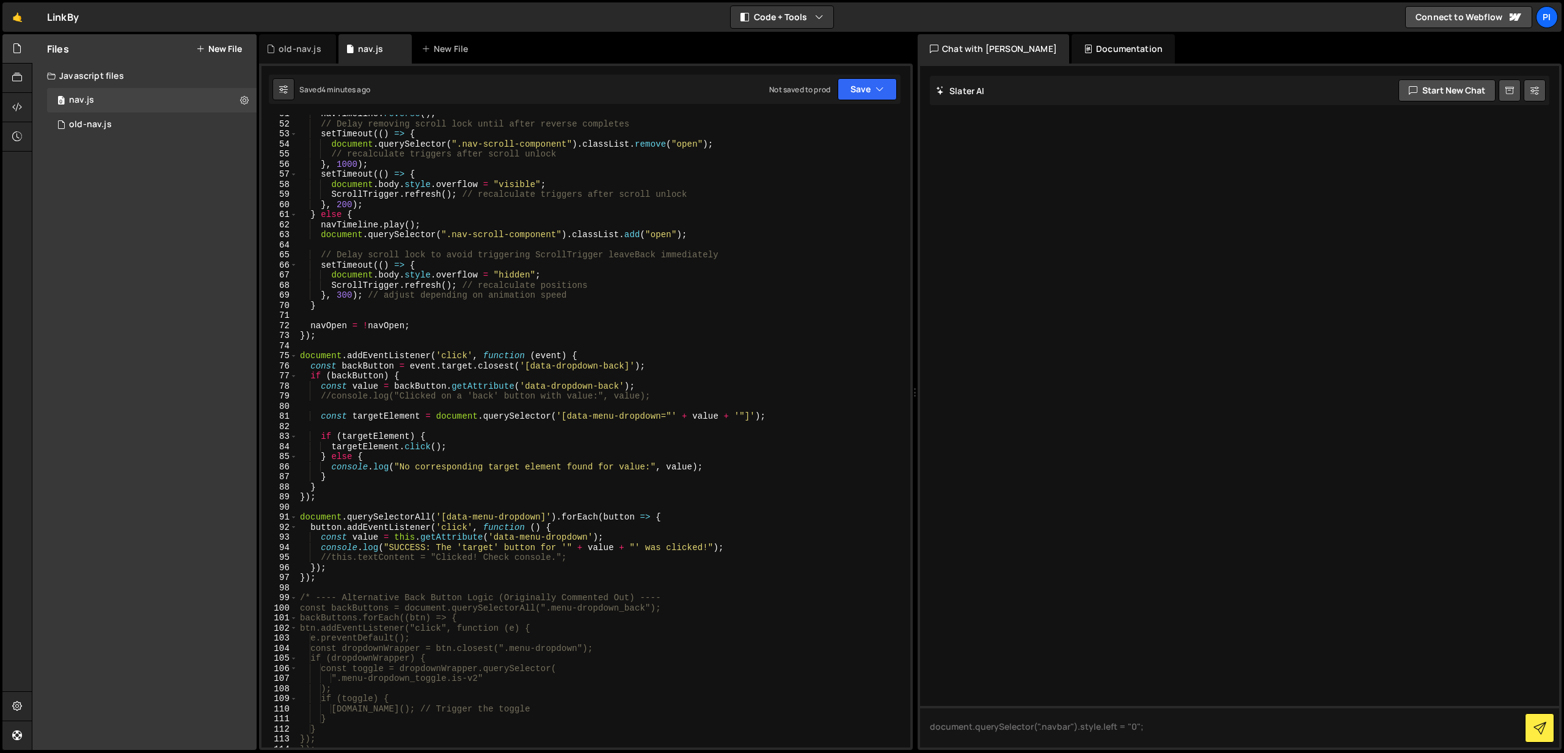
scroll to position [509, 0]
click at [319, 549] on div "navTimeline . reverse ( ) ; // Delay removing scroll lock until after reverse c…" at bounding box center [601, 435] width 608 height 652
type textarea "//console.log("SUCCESS: The 'target' button for '" + value + "' was clicked!");"
click at [864, 93] on button "Save" at bounding box center [866, 89] width 59 height 22
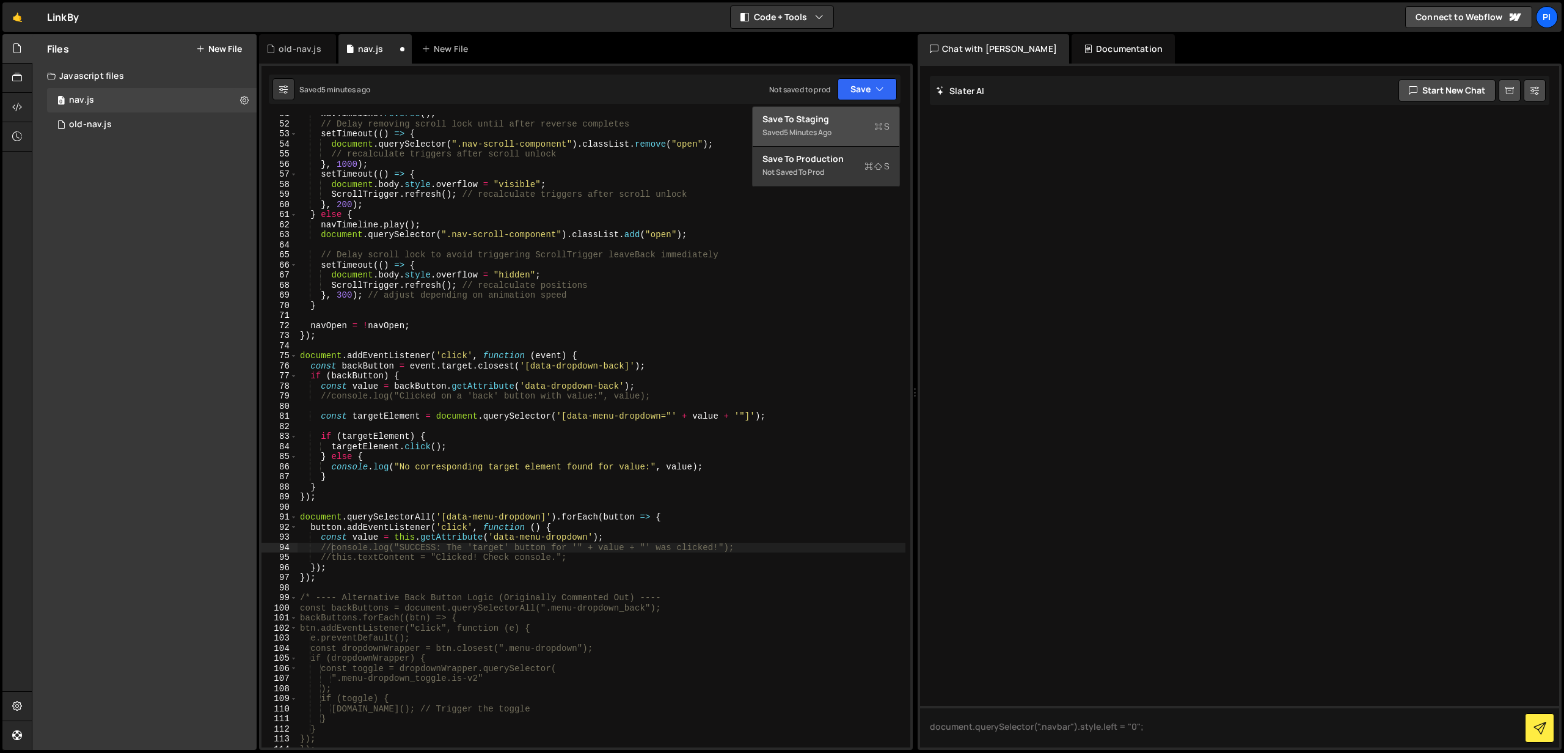
click at [840, 123] on div "Save to Staging S" at bounding box center [825, 119] width 127 height 12
click at [874, 84] on button "Save" at bounding box center [866, 89] width 59 height 22
